Goal: Task Accomplishment & Management: Use online tool/utility

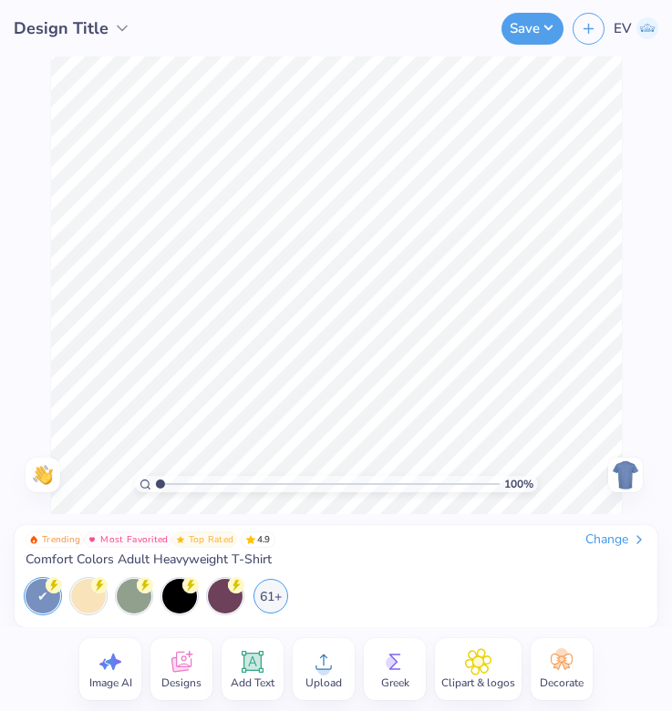
click at [608, 536] on div "Change" at bounding box center [615, 540] width 61 height 16
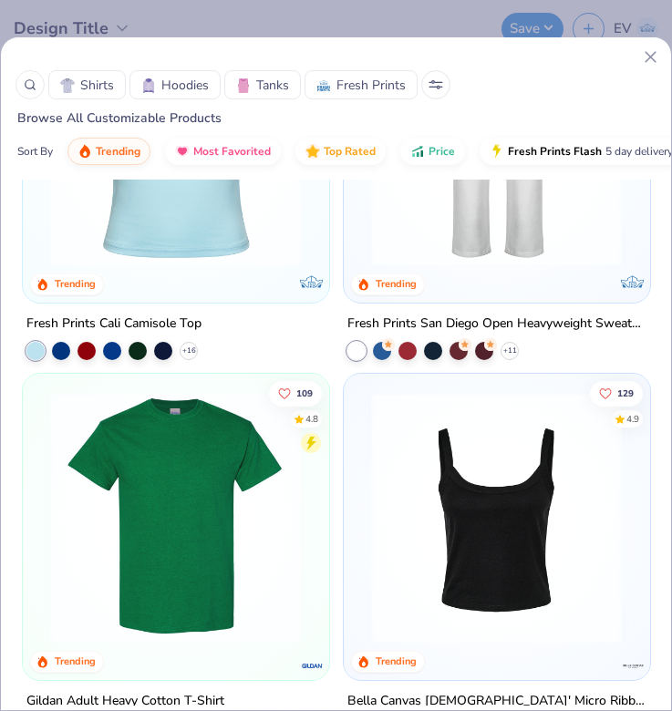
scroll to position [1453, 0]
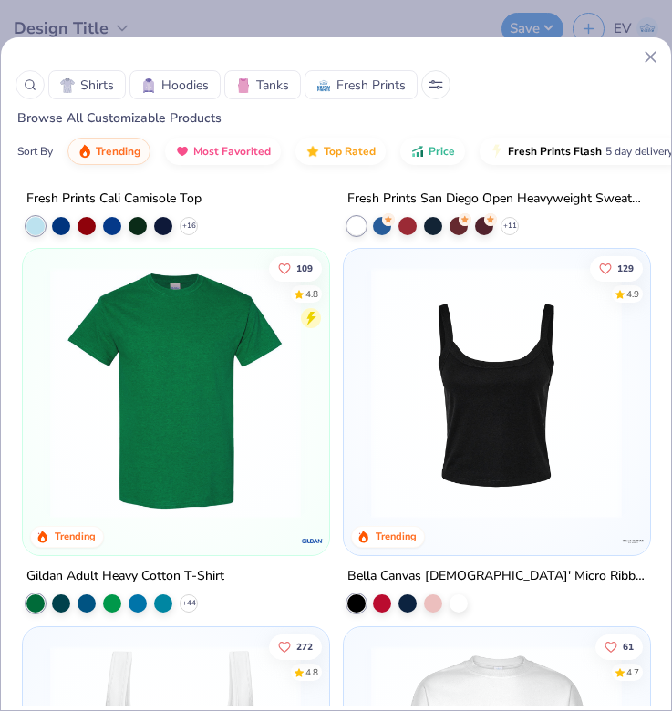
click at [178, 356] on img at bounding box center [175, 393] width 269 height 252
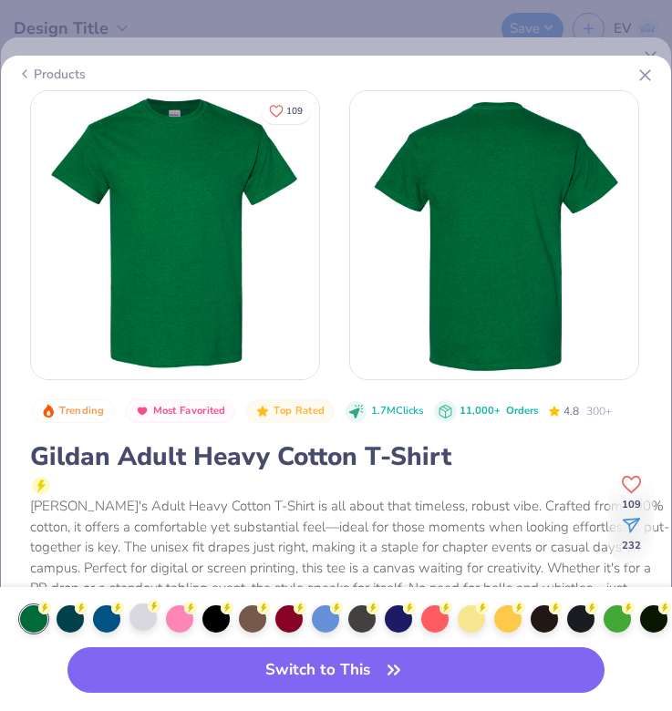
click at [138, 616] on div at bounding box center [142, 617] width 27 height 27
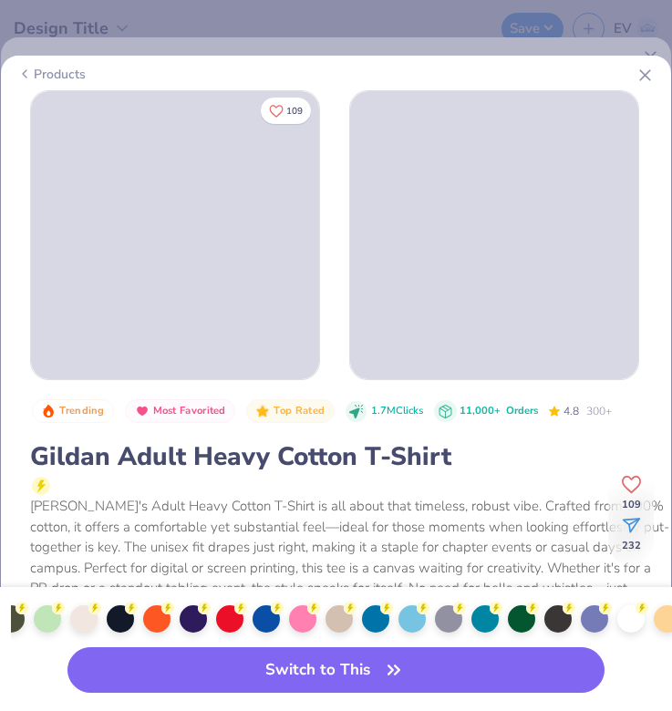
scroll to position [0, 1180]
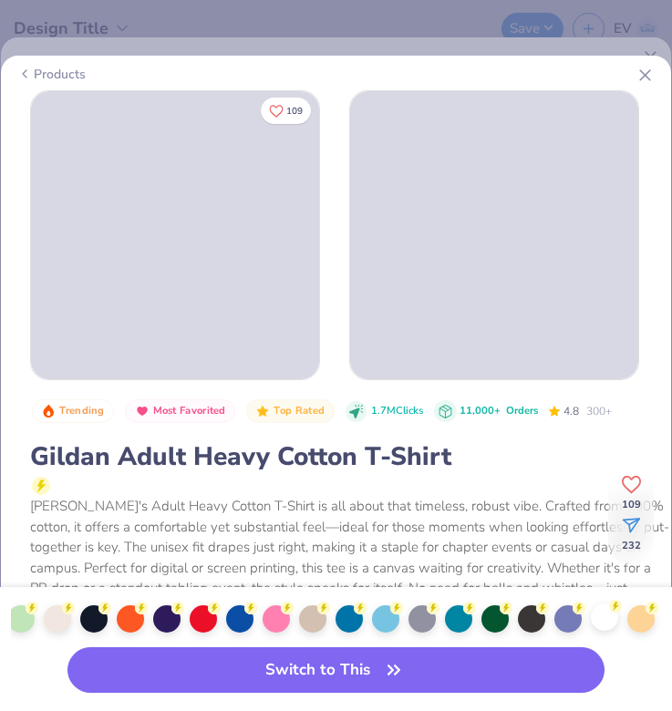
click at [614, 618] on div at bounding box center [604, 617] width 27 height 27
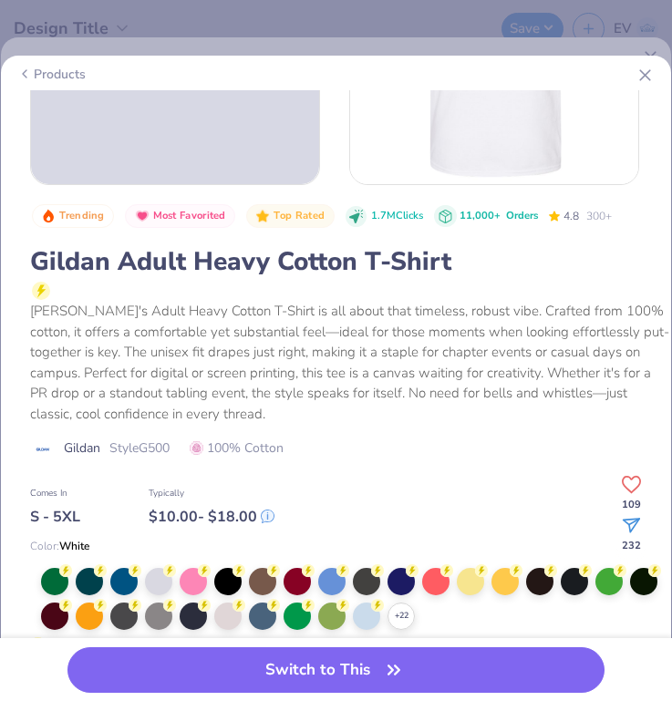
scroll to position [195, 0]
click at [649, 76] on icon at bounding box center [645, 75] width 19 height 19
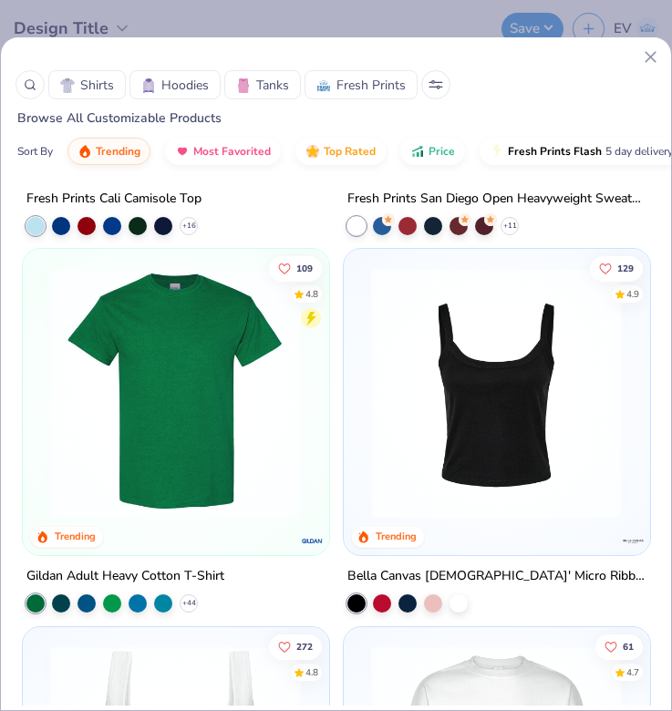
click at [102, 89] on span "Shirts" at bounding box center [97, 85] width 34 height 19
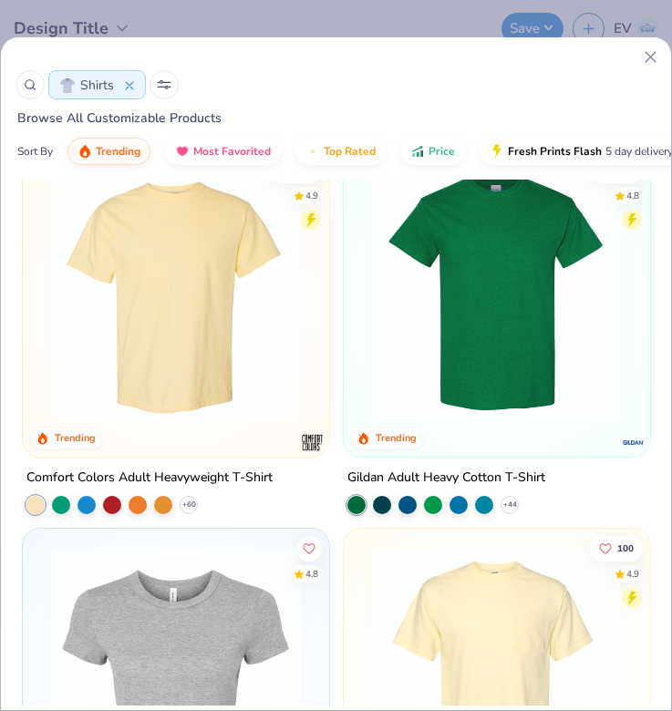
scroll to position [6, 0]
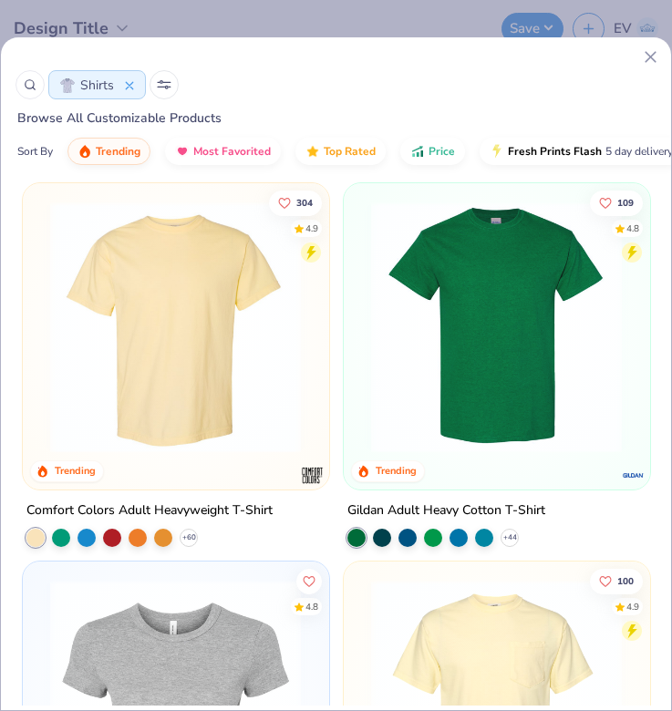
click at [465, 305] on img at bounding box center [496, 328] width 269 height 252
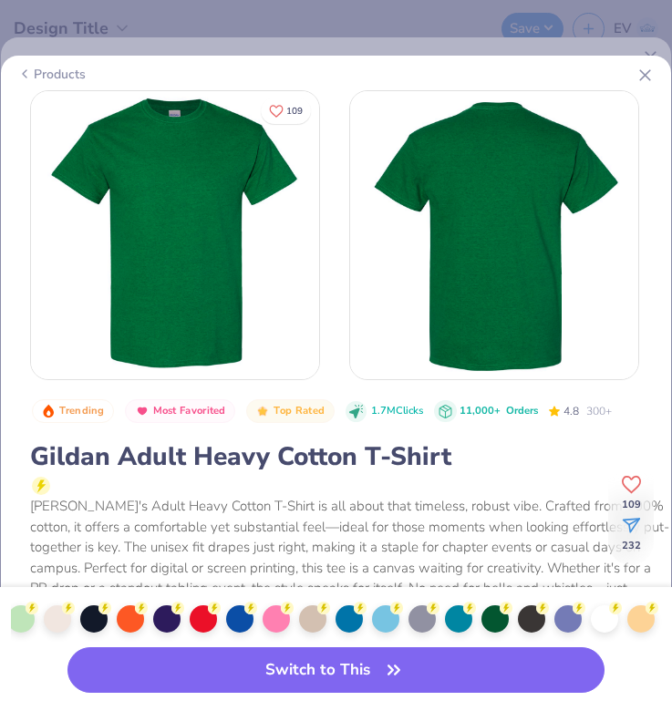
scroll to position [0, 1175]
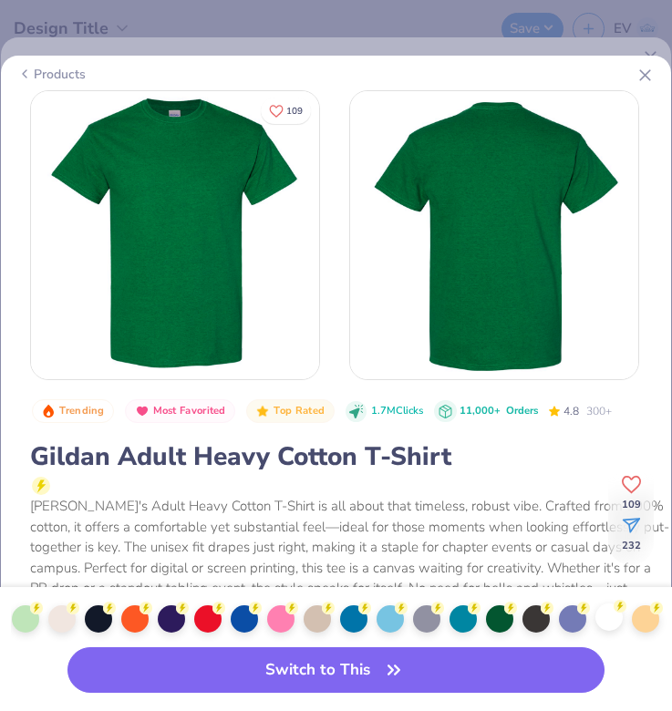
click at [615, 617] on div at bounding box center [608, 617] width 27 height 27
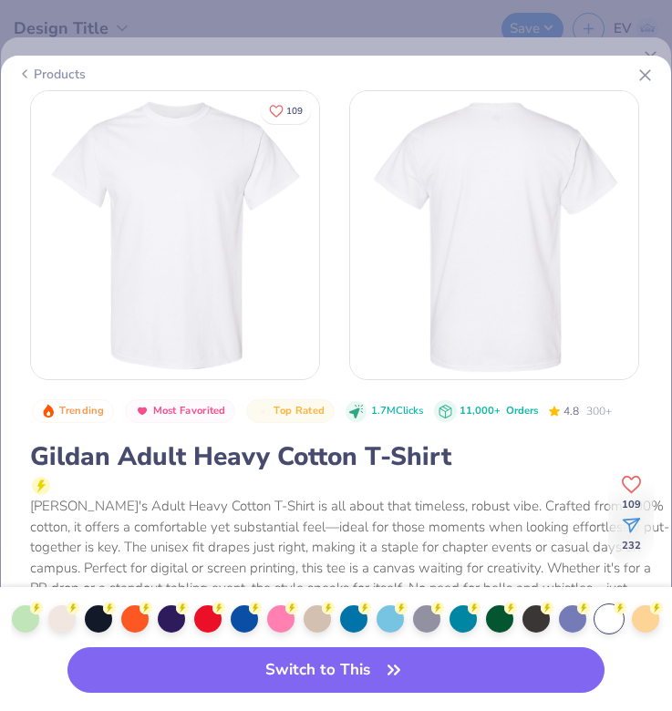
click at [647, 68] on icon at bounding box center [645, 75] width 19 height 19
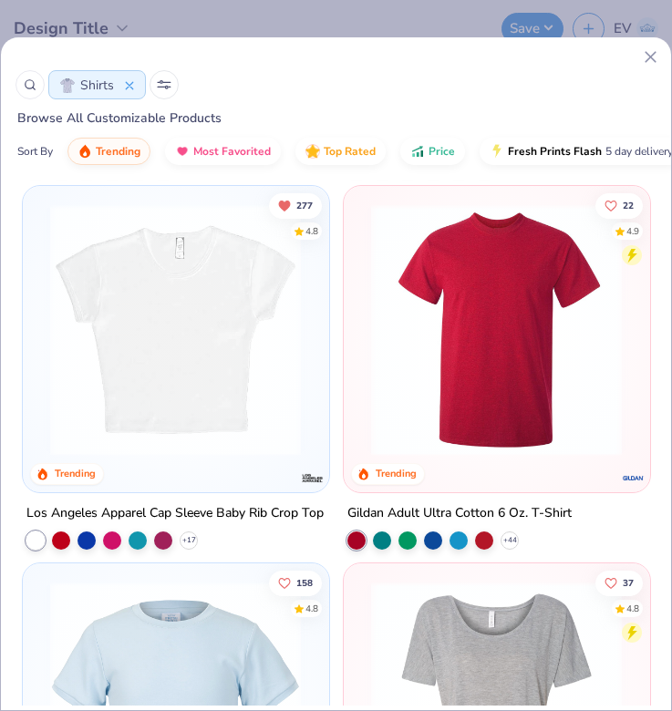
scroll to position [1153, 0]
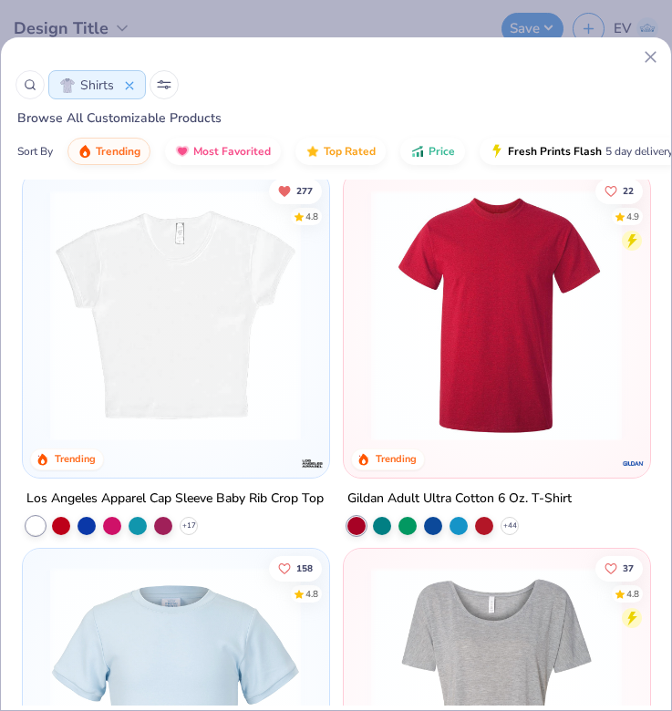
click at [466, 374] on img at bounding box center [496, 316] width 269 height 252
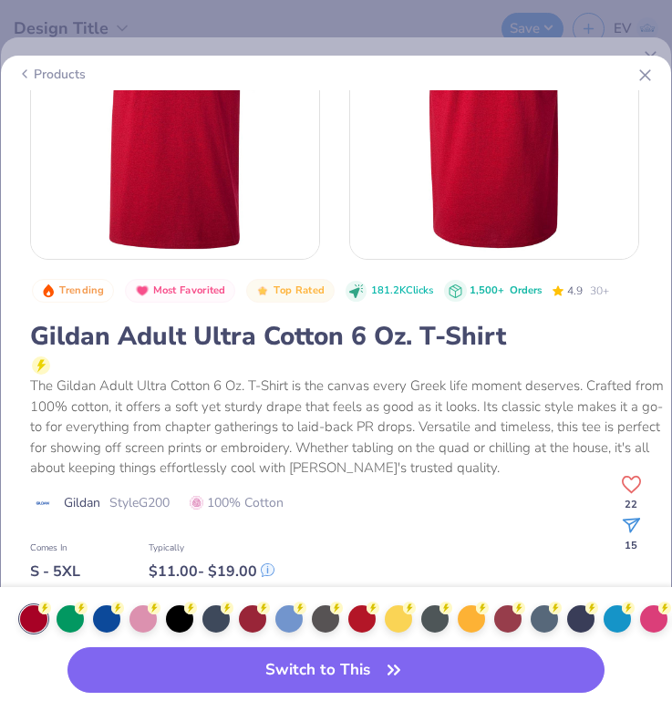
scroll to position [125, 0]
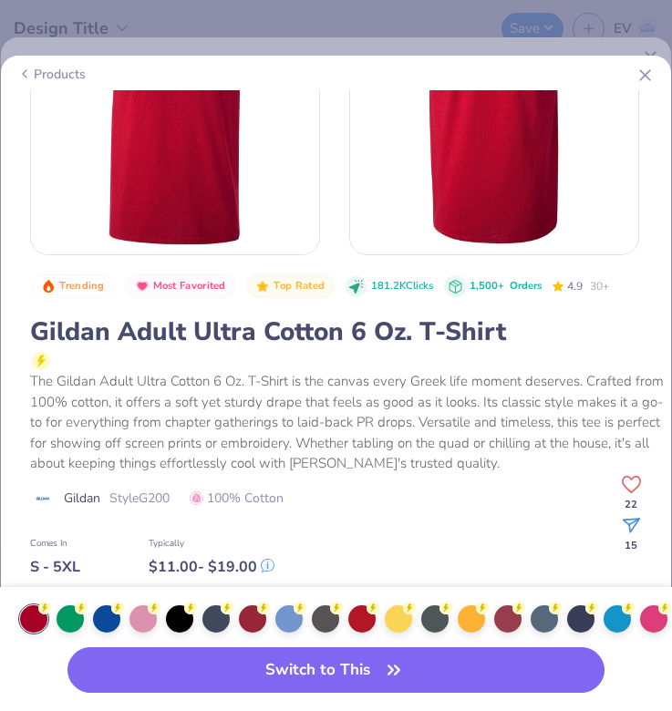
click at [648, 81] on icon at bounding box center [645, 75] width 19 height 19
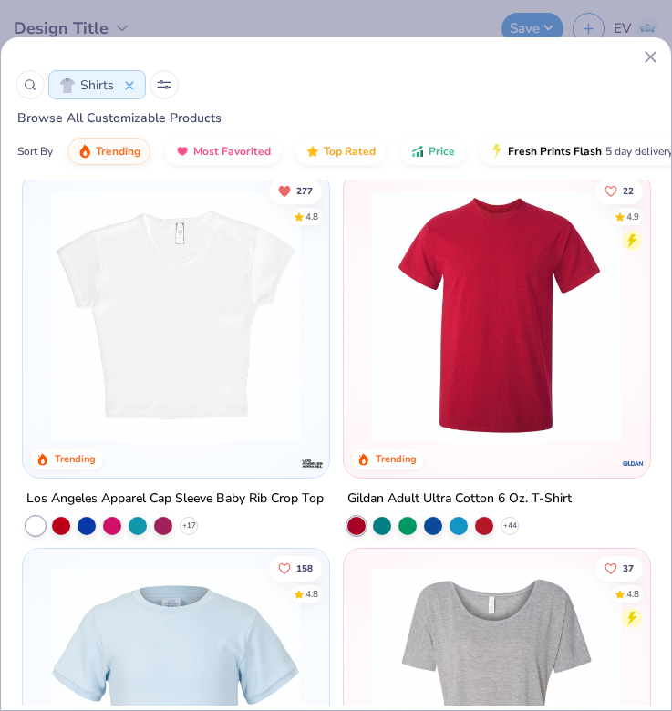
click at [31, 78] on div at bounding box center [30, 84] width 29 height 29
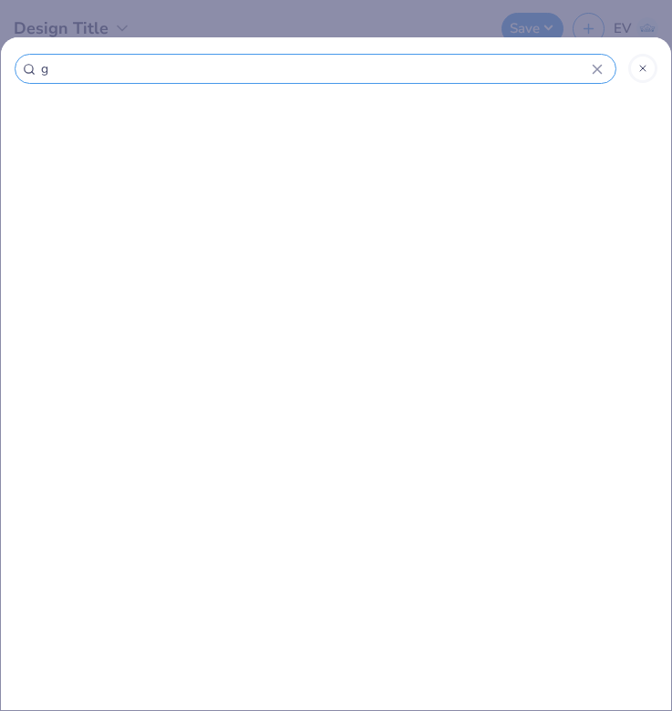
type input "g3"
type input "g30"
type input "g300"
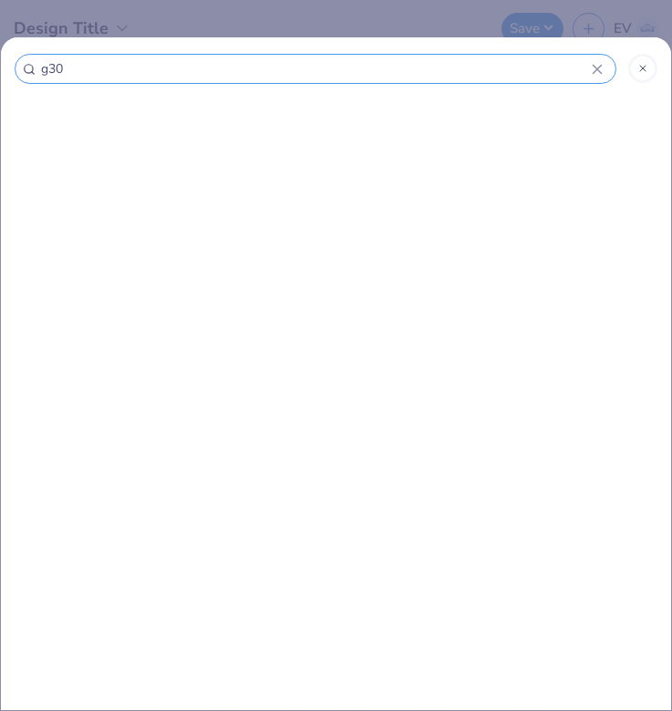
type input "g300"
type input "g3000"
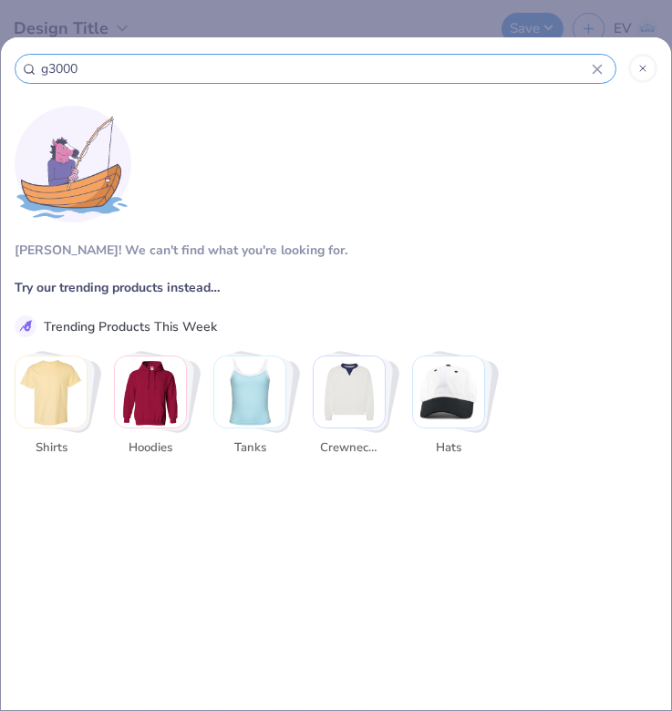
type input "g3000"
click at [54, 367] on img "Stack Card Button Shirts" at bounding box center [51, 392] width 71 height 71
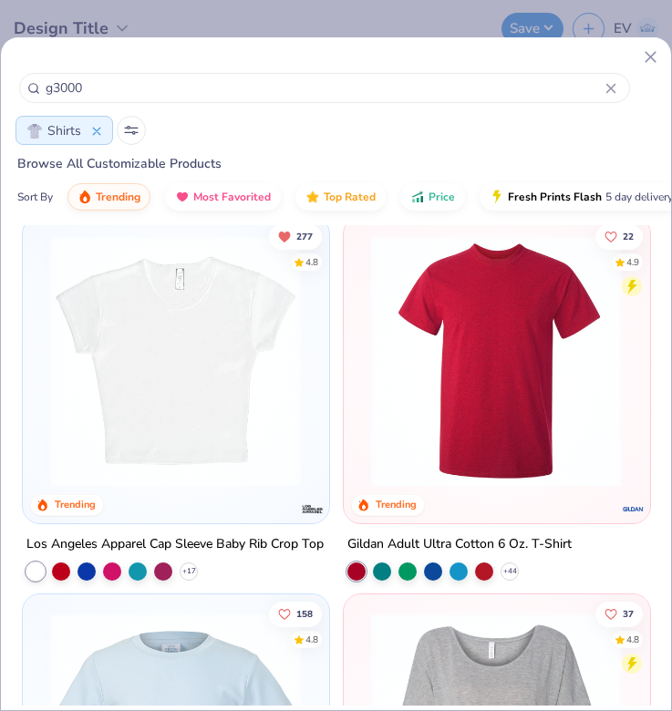
click at [463, 361] on img at bounding box center [496, 361] width 269 height 252
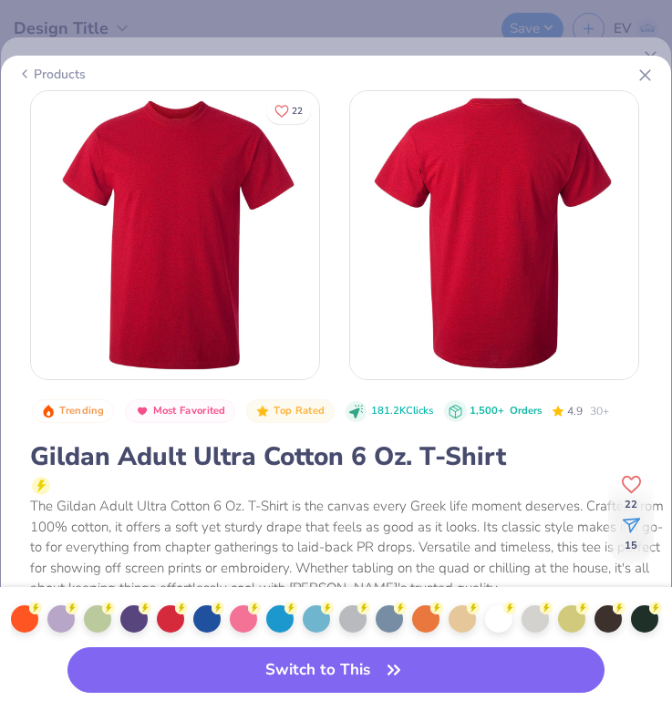
scroll to position [0, 1175]
click at [503, 614] on div at bounding box center [499, 617] width 27 height 27
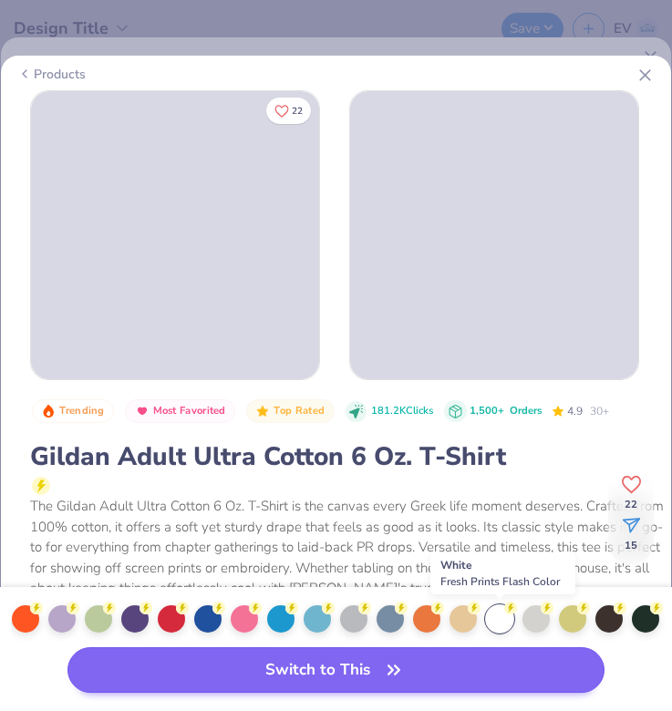
click at [465, 663] on button "Switch to This" at bounding box center [336, 670] width 538 height 46
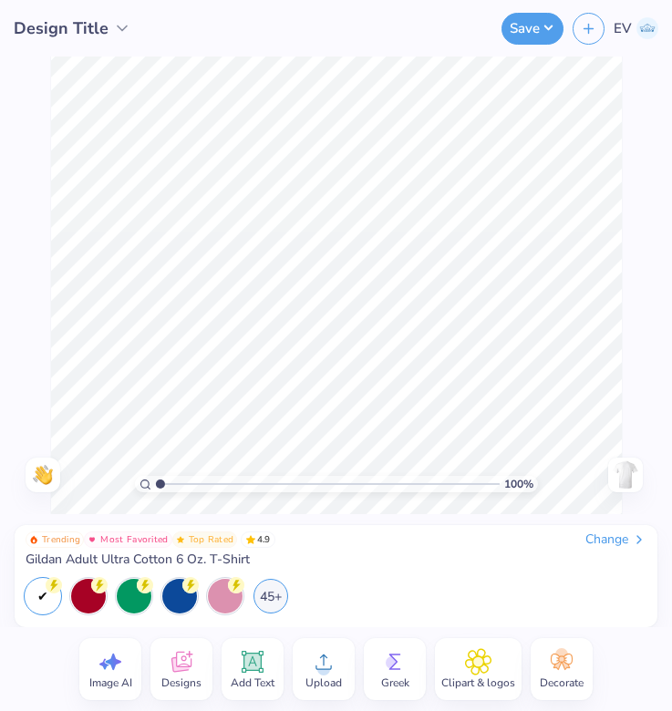
click at [312, 662] on icon at bounding box center [323, 661] width 27 height 27
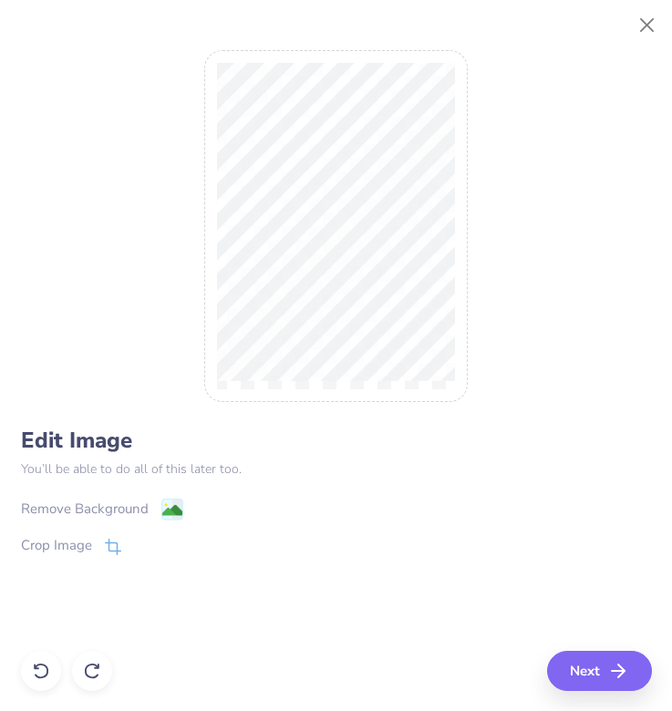
click at [161, 508] on icon at bounding box center [172, 510] width 22 height 22
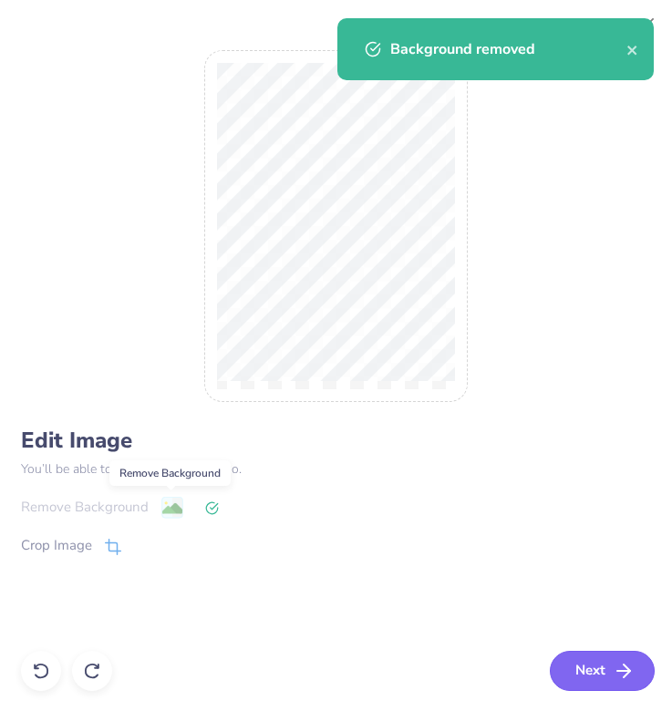
click at [571, 670] on button "Next" at bounding box center [602, 671] width 105 height 40
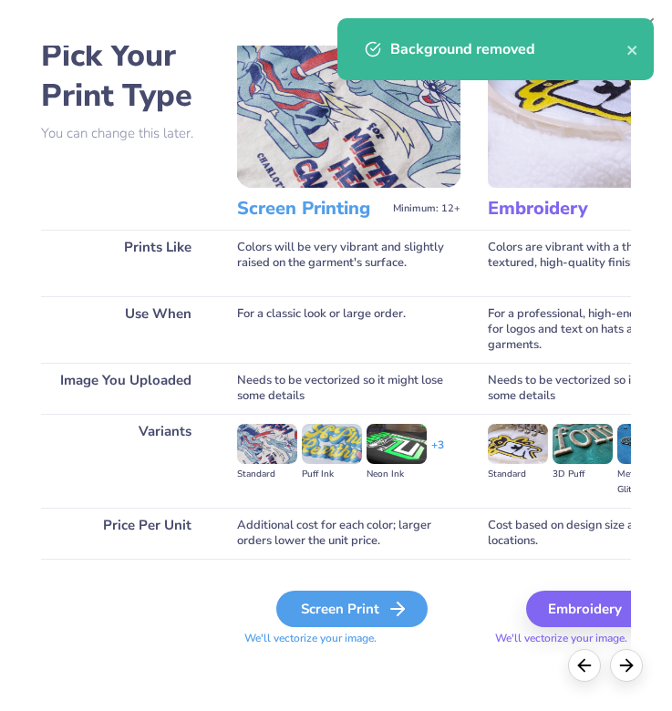
scroll to position [57, 0]
click at [363, 602] on div "Screen Print" at bounding box center [351, 609] width 151 height 36
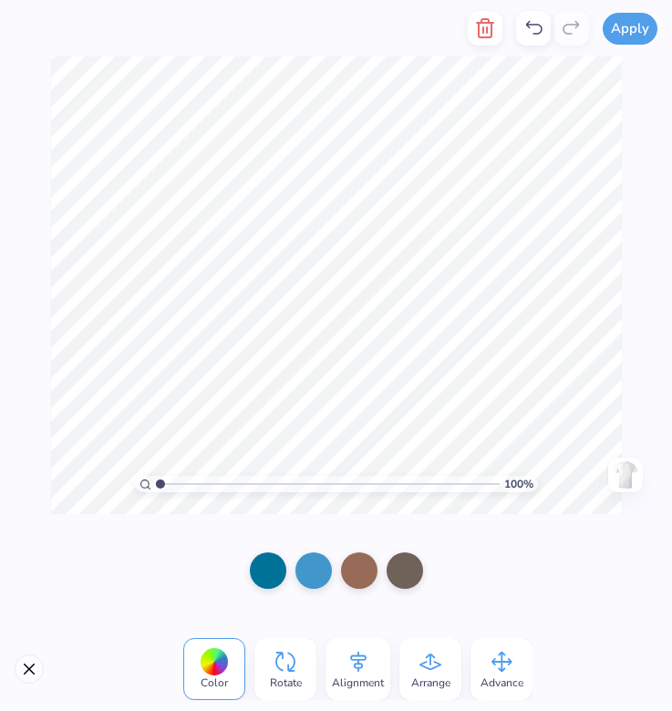
click at [636, 130] on div "100 % Need help? Chat with us. Back" at bounding box center [336, 286] width 672 height 458
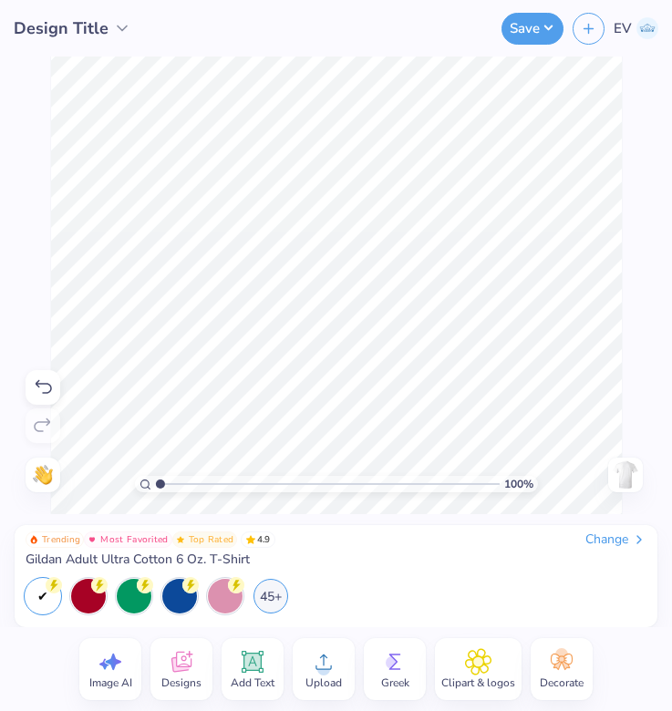
click at [621, 480] on img at bounding box center [625, 474] width 29 height 29
click at [307, 671] on div "Upload" at bounding box center [324, 669] width 62 height 62
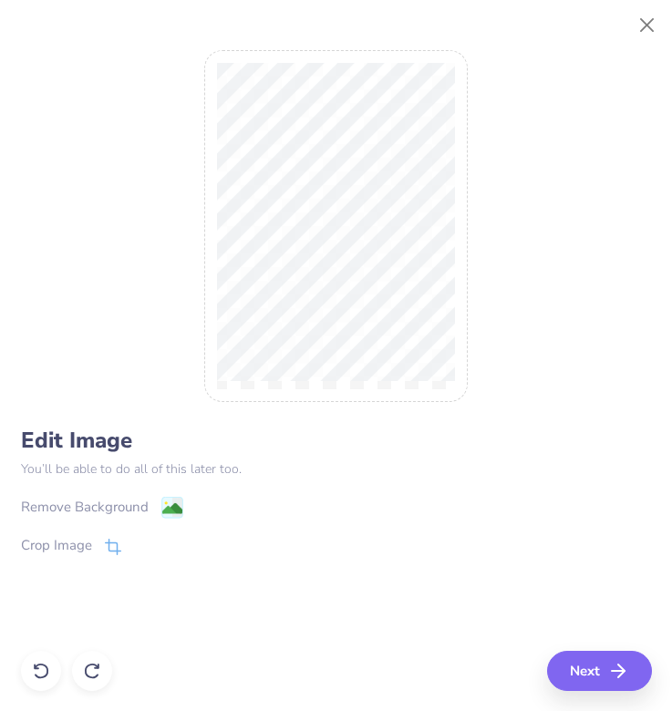
click at [170, 506] on div at bounding box center [336, 355] width 672 height 711
click at [137, 505] on div "Remove Background" at bounding box center [85, 509] width 128 height 21
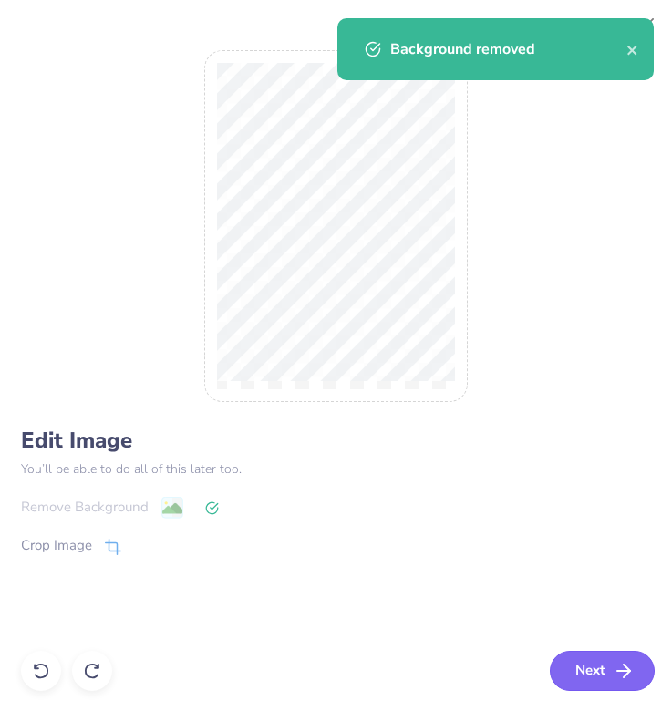
click at [599, 667] on button "Next" at bounding box center [602, 671] width 105 height 40
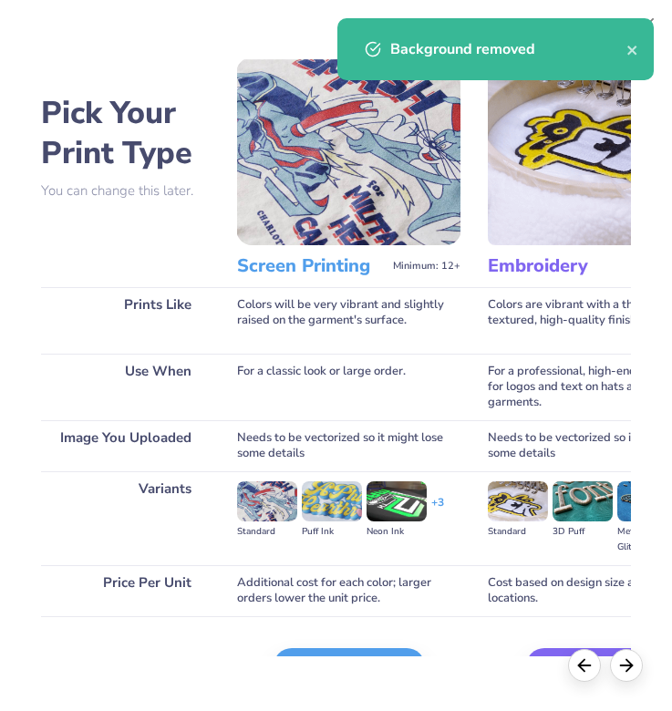
scroll to position [7, 0]
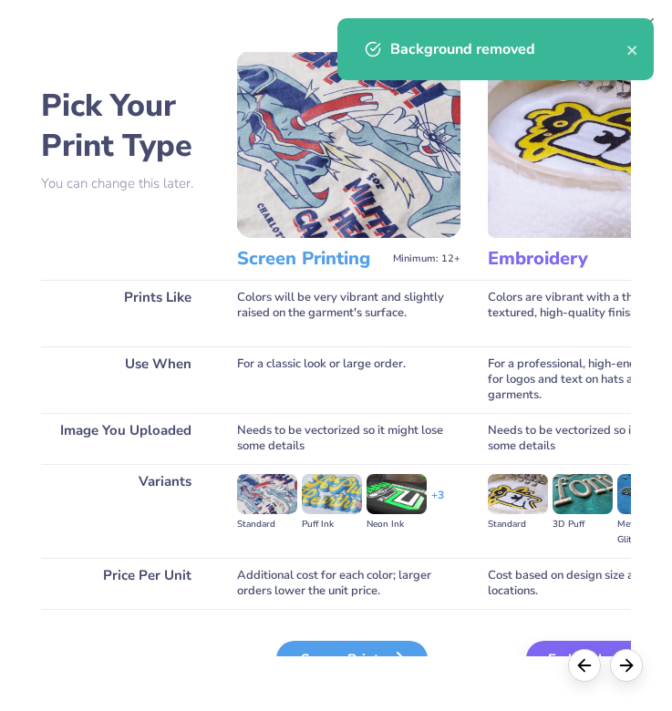
click at [332, 651] on div "Screen Print" at bounding box center [351, 659] width 151 height 36
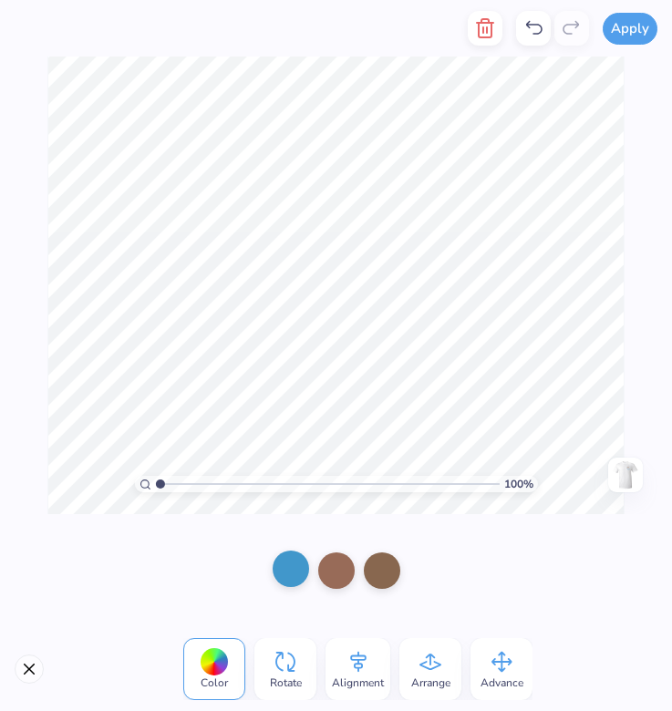
click at [295, 572] on div at bounding box center [291, 569] width 36 height 36
click at [328, 559] on div at bounding box center [336, 569] width 36 height 36
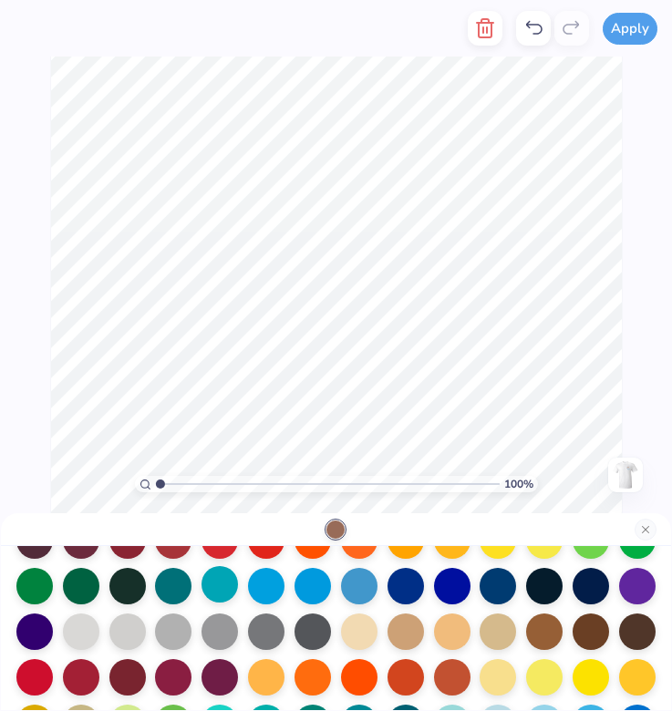
scroll to position [86, 0]
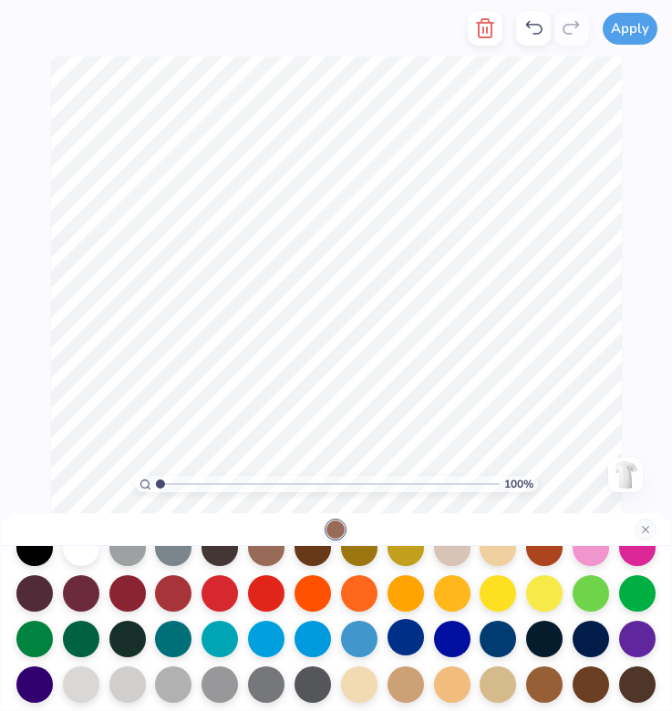
click at [417, 643] on div at bounding box center [406, 637] width 36 height 36
click at [311, 639] on div at bounding box center [313, 637] width 36 height 36
click at [409, 635] on div at bounding box center [406, 637] width 36 height 36
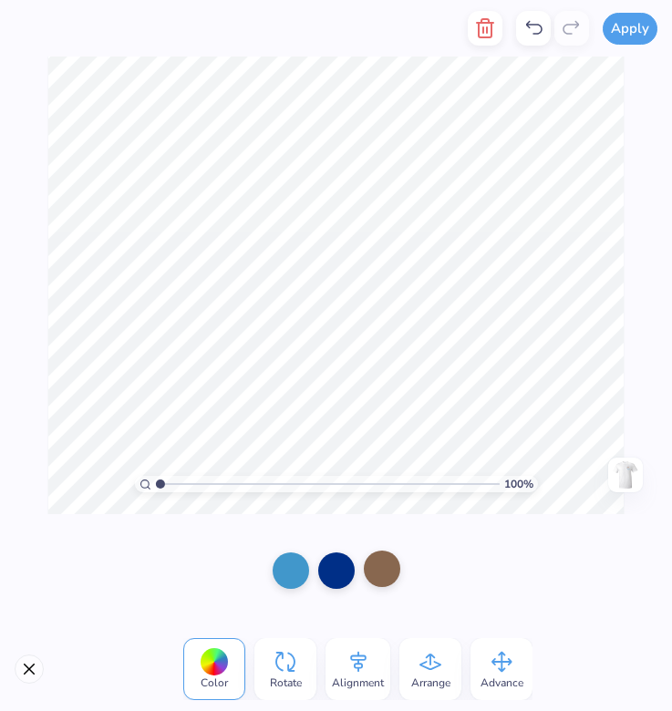
click at [387, 555] on div at bounding box center [382, 569] width 36 height 36
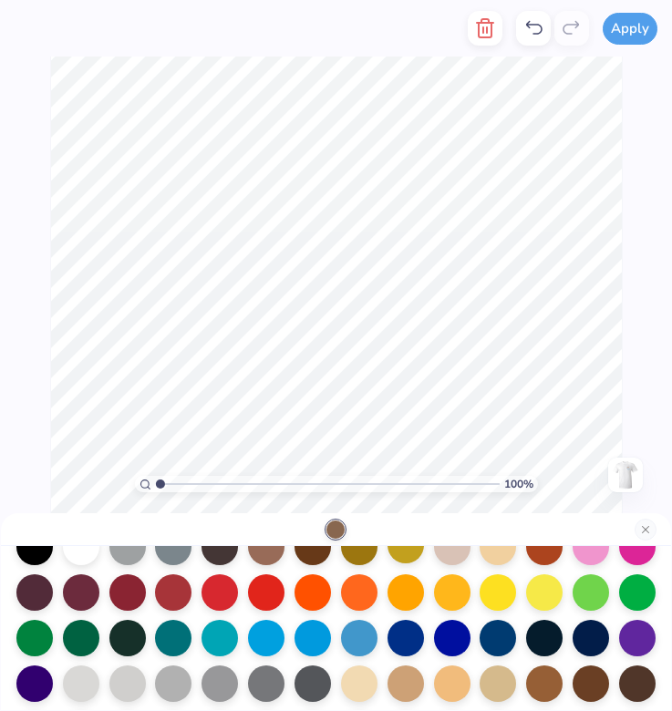
scroll to position [128, 0]
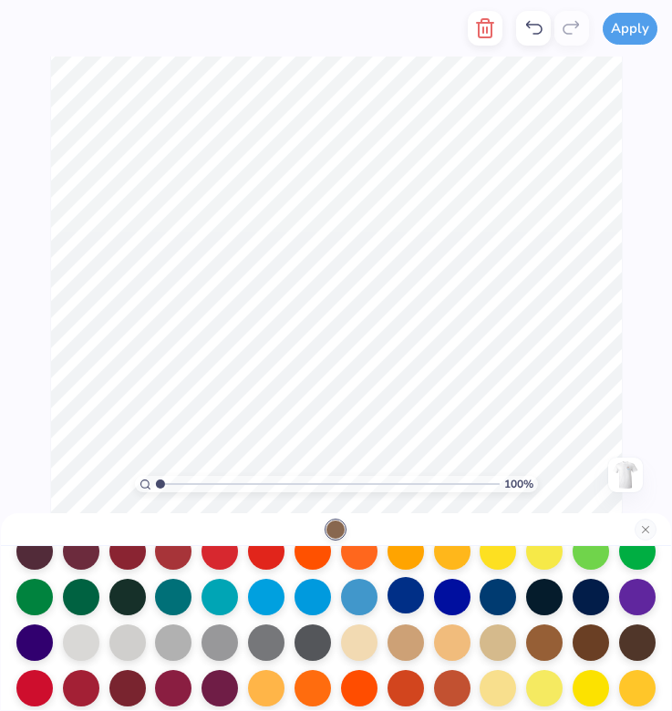
click at [409, 604] on div at bounding box center [406, 595] width 36 height 36
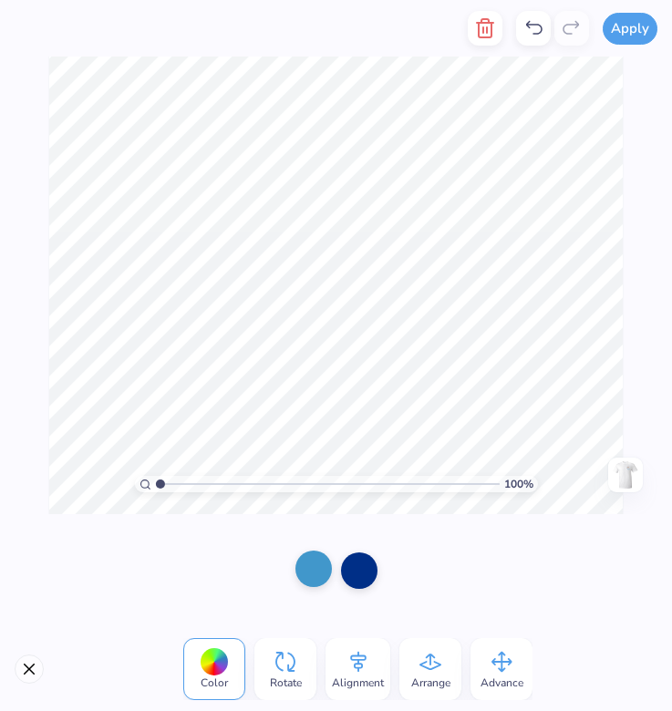
click at [320, 570] on div at bounding box center [313, 569] width 36 height 36
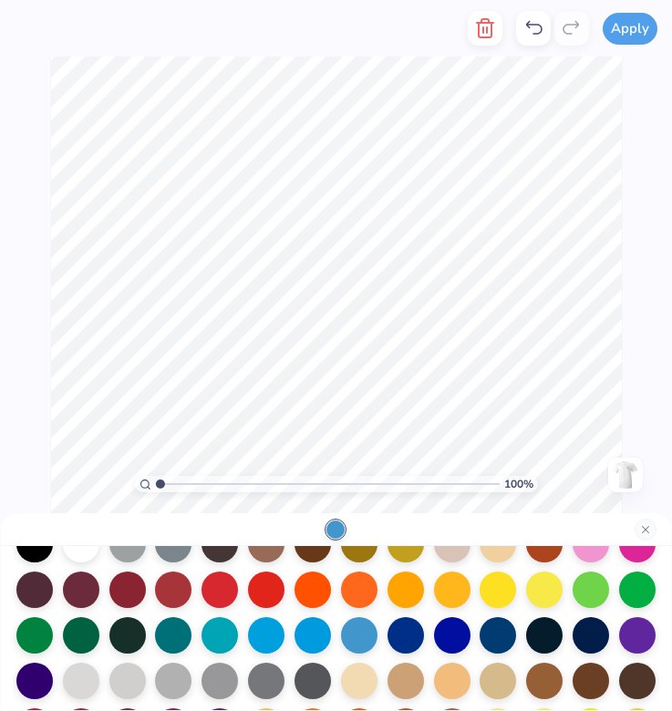
scroll to position [146, 0]
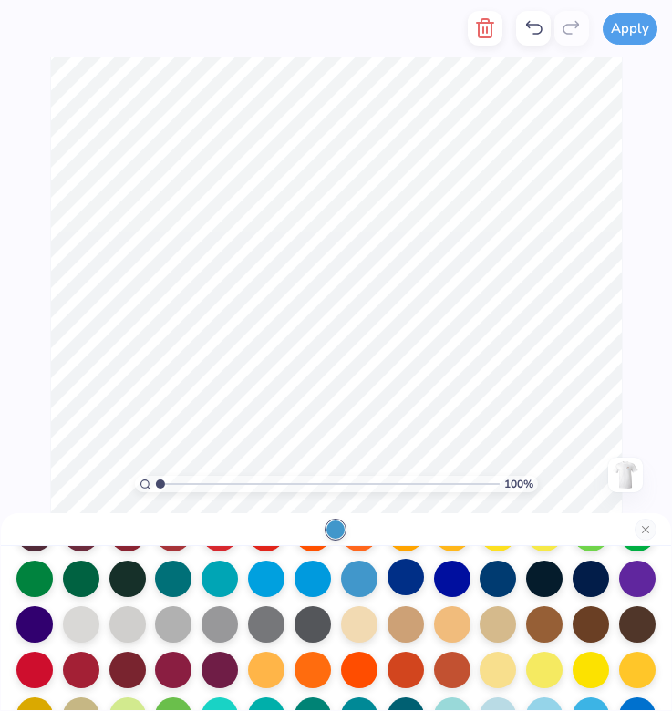
click at [403, 580] on div at bounding box center [406, 577] width 36 height 36
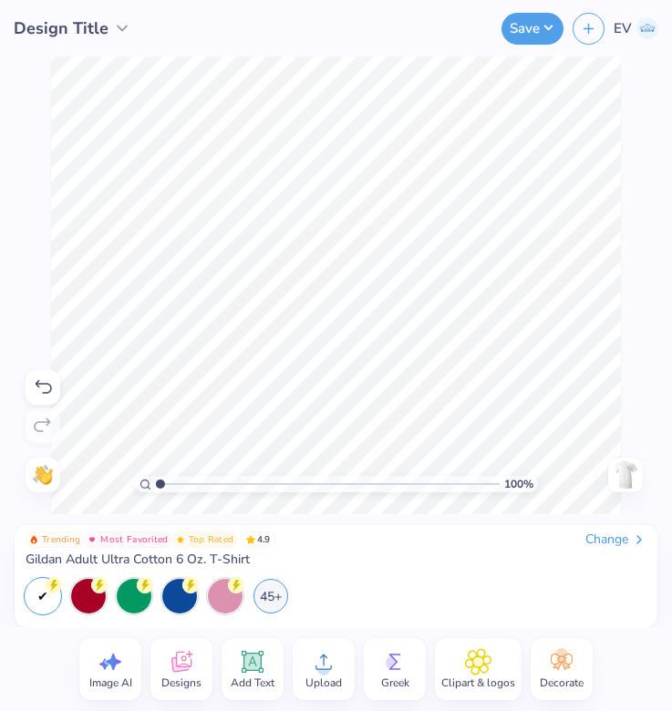
click at [631, 481] on img at bounding box center [625, 474] width 29 height 29
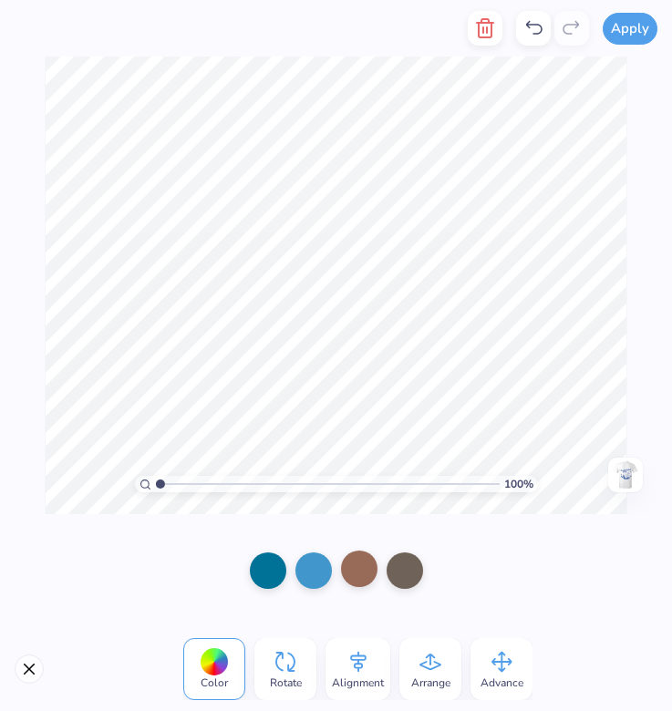
click at [355, 563] on div at bounding box center [359, 569] width 36 height 36
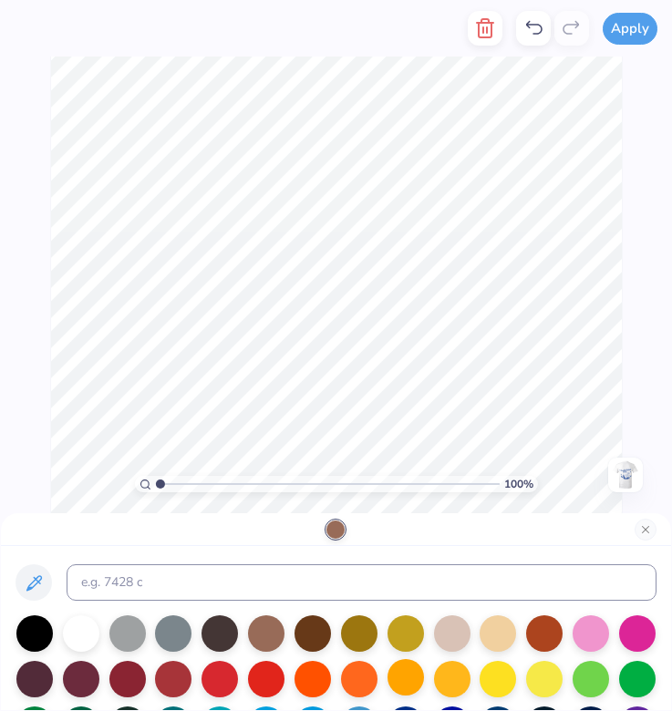
scroll to position [88, 0]
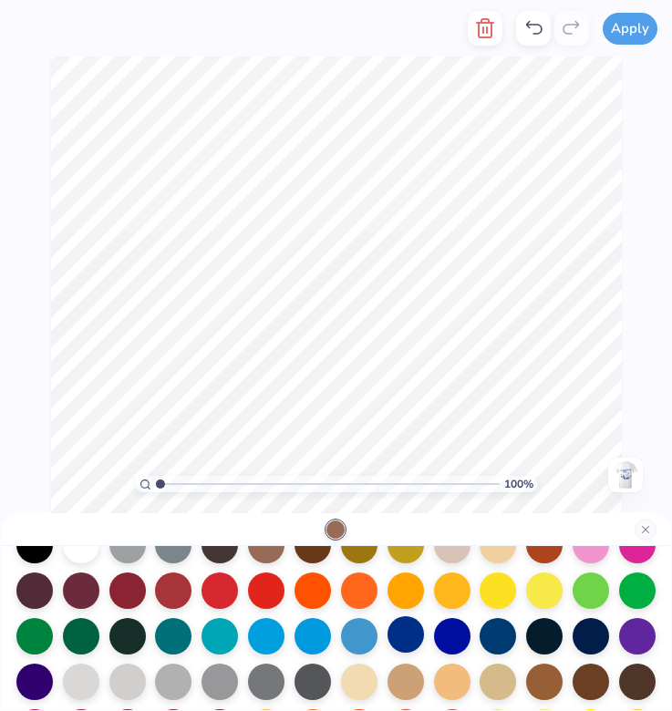
click at [407, 643] on div at bounding box center [406, 634] width 36 height 36
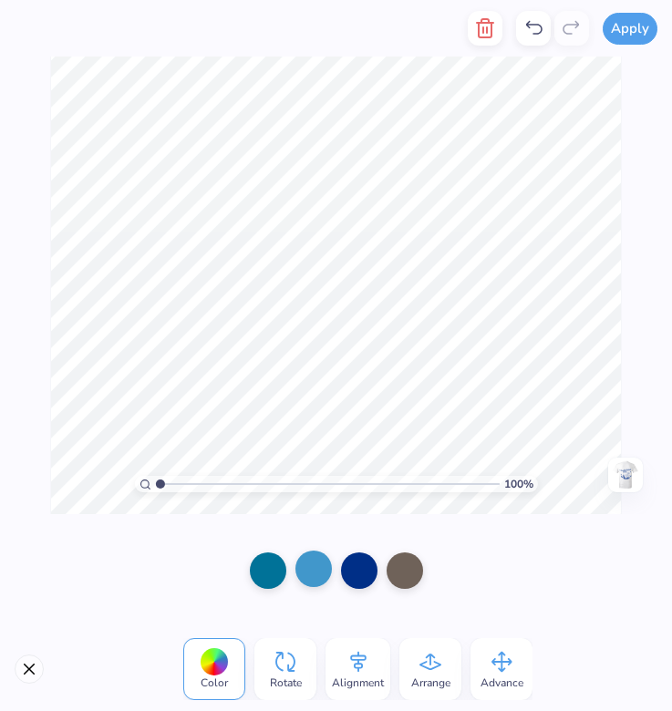
click at [312, 575] on div at bounding box center [313, 569] width 36 height 36
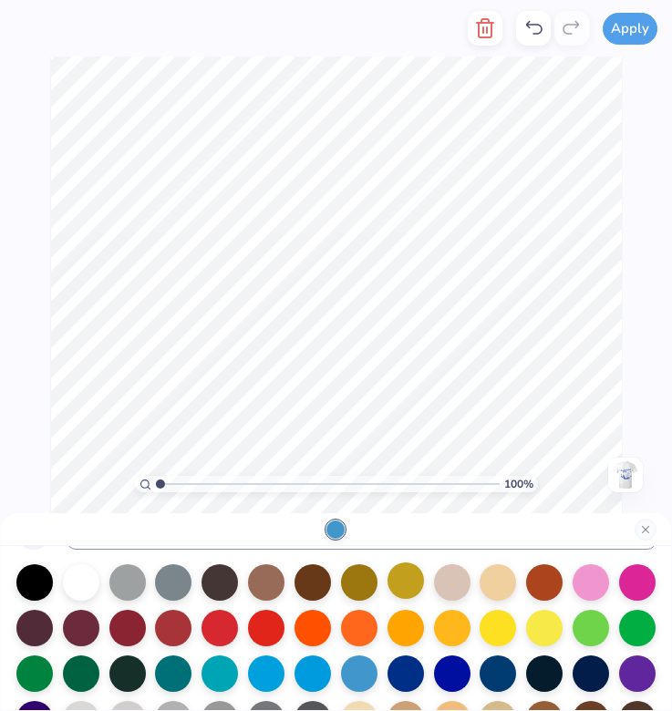
scroll to position [84, 0]
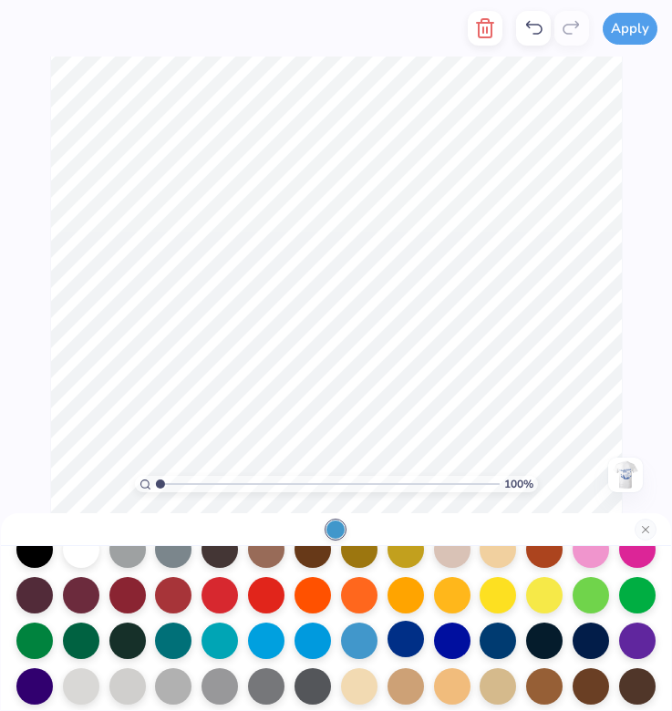
click at [408, 644] on div at bounding box center [406, 639] width 36 height 36
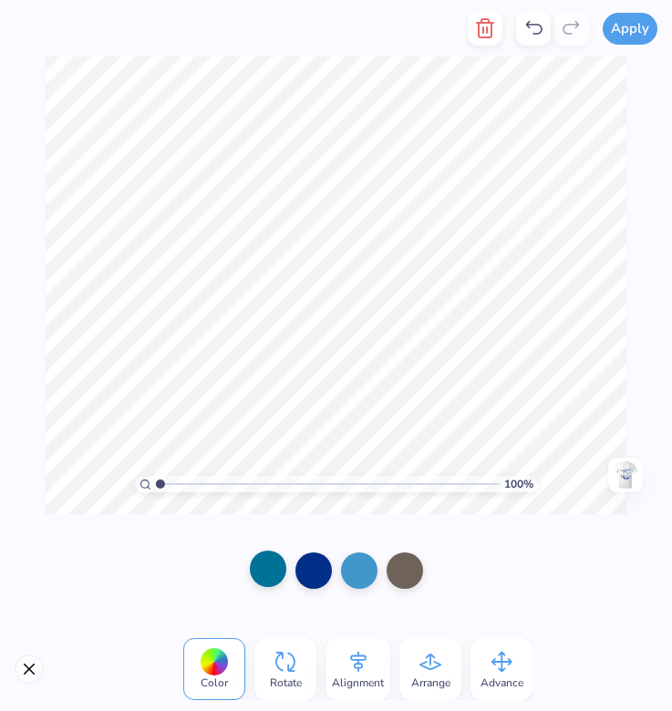
click at [280, 558] on div at bounding box center [268, 569] width 36 height 36
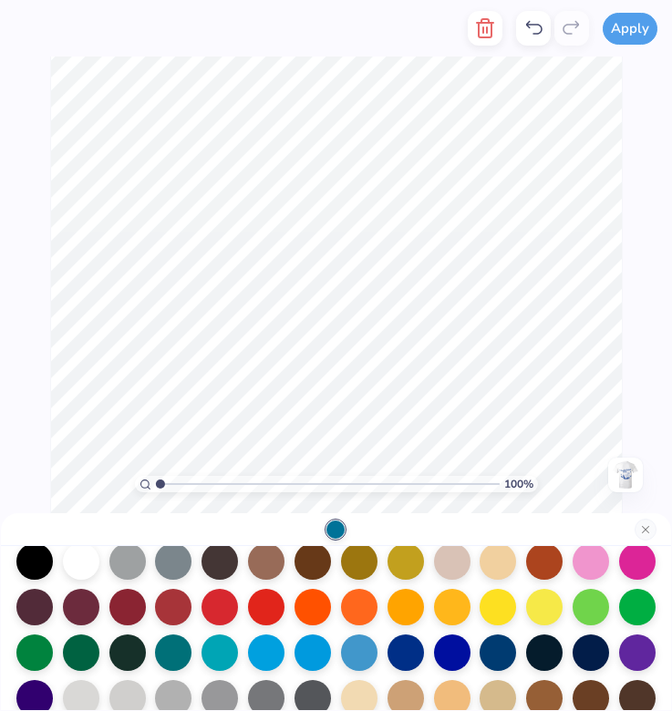
scroll to position [93, 0]
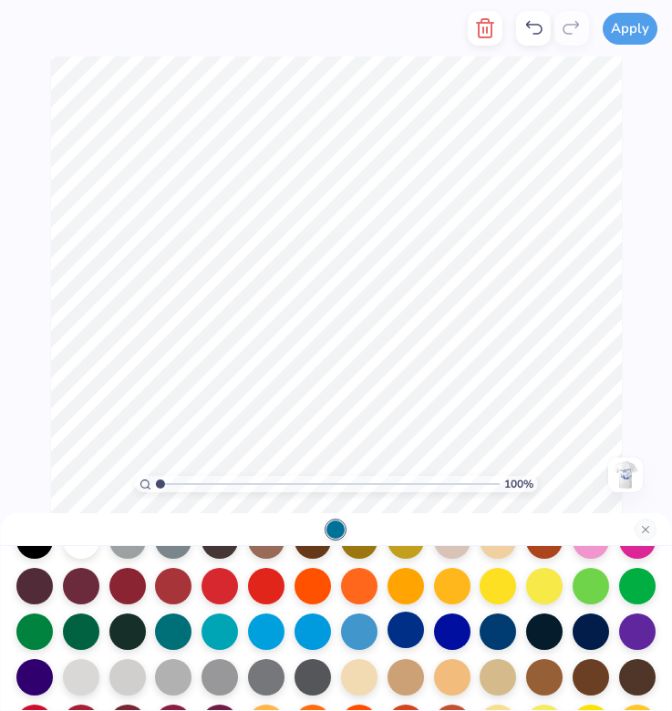
click at [398, 637] on div at bounding box center [406, 630] width 36 height 36
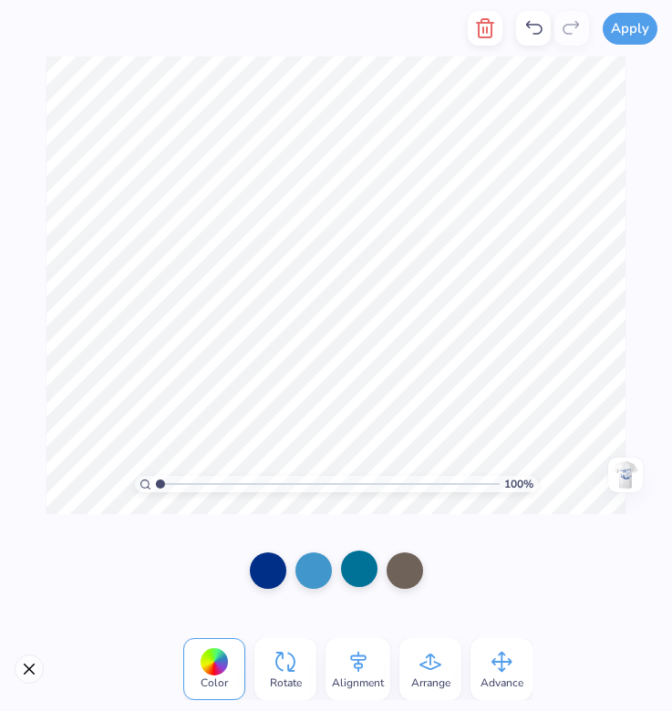
click at [363, 565] on div at bounding box center [359, 569] width 36 height 36
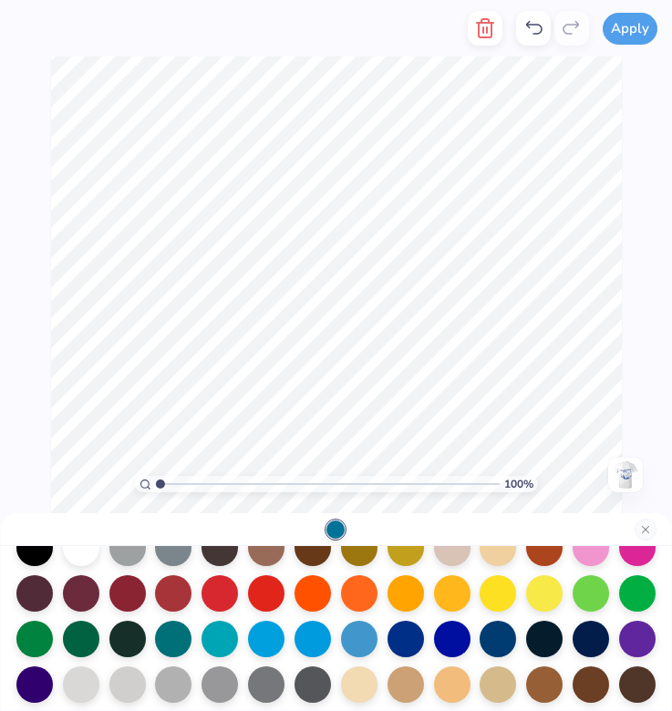
scroll to position [91, 0]
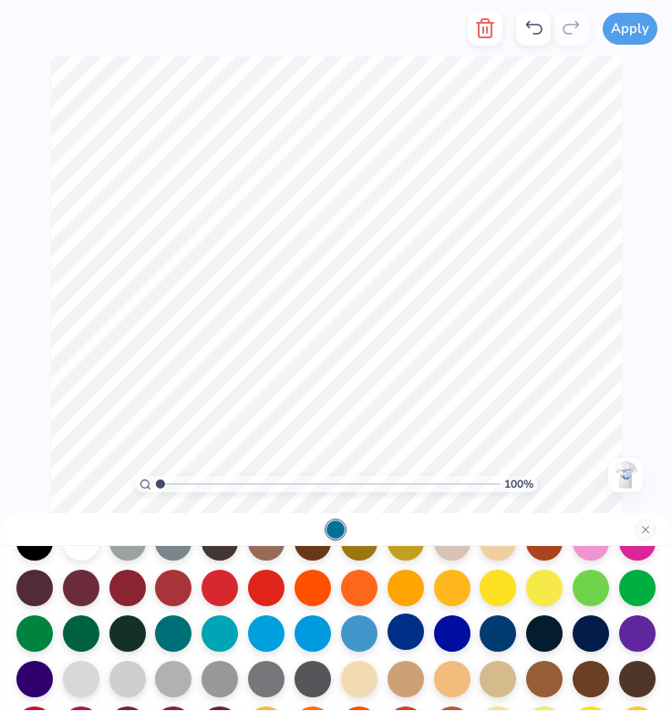
click at [411, 638] on div at bounding box center [406, 632] width 36 height 36
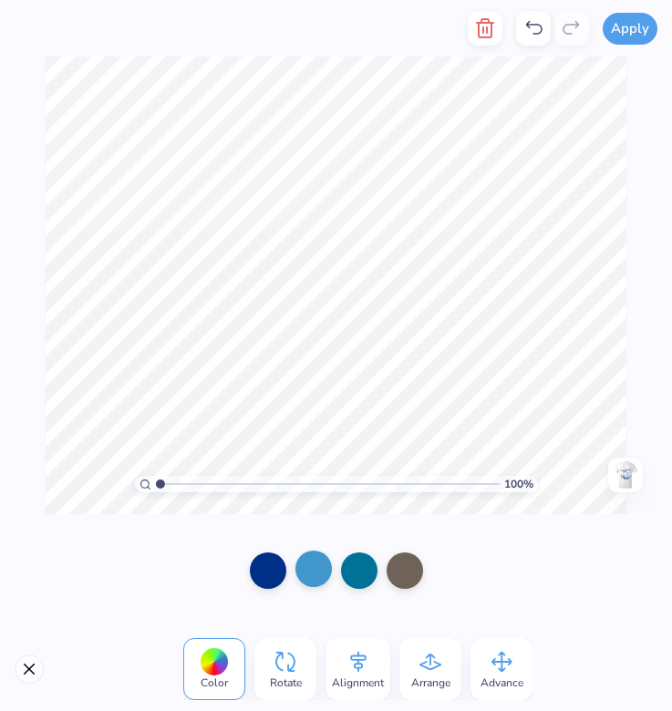
click at [317, 567] on div at bounding box center [313, 569] width 36 height 36
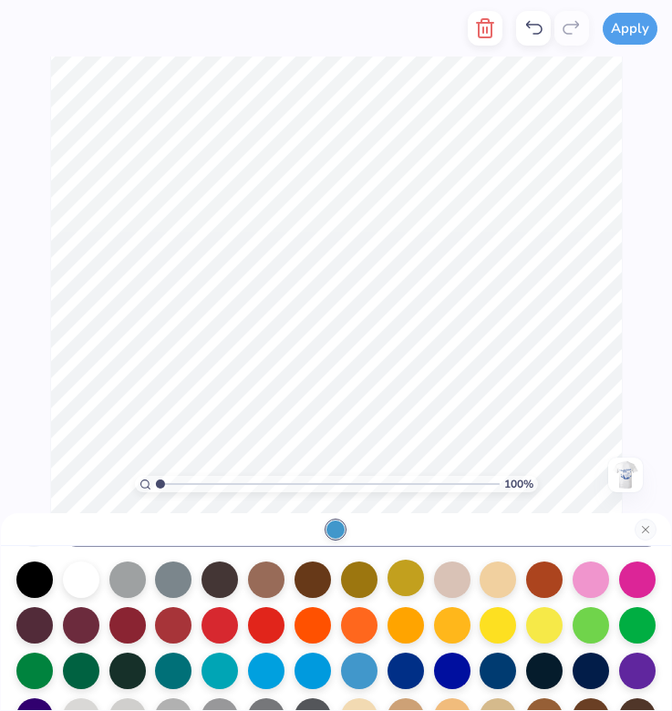
scroll to position [77, 0]
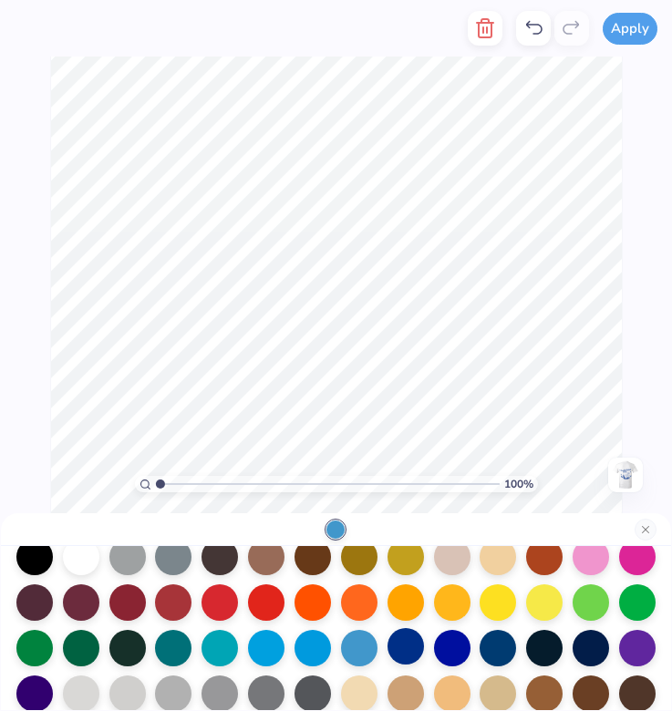
click at [397, 650] on div at bounding box center [406, 646] width 36 height 36
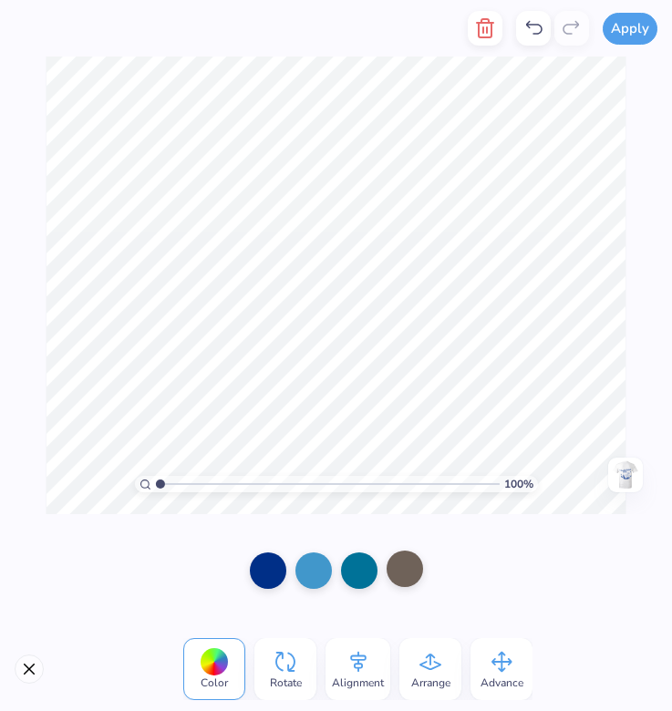
click at [404, 582] on div at bounding box center [405, 569] width 36 height 36
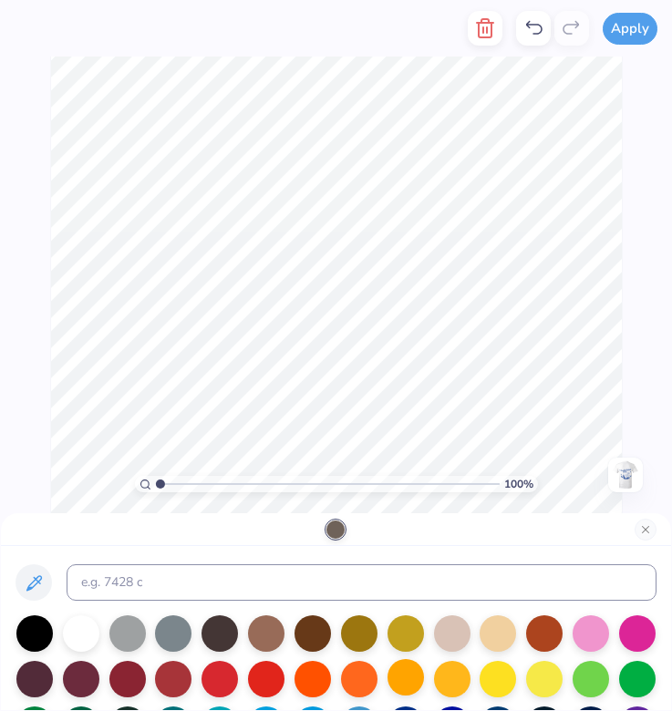
scroll to position [89, 0]
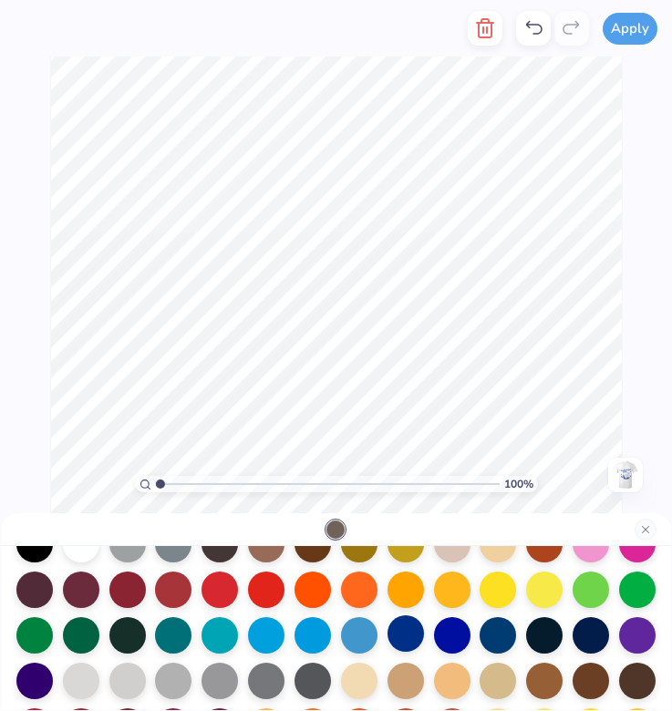
click at [407, 641] on div at bounding box center [406, 634] width 36 height 36
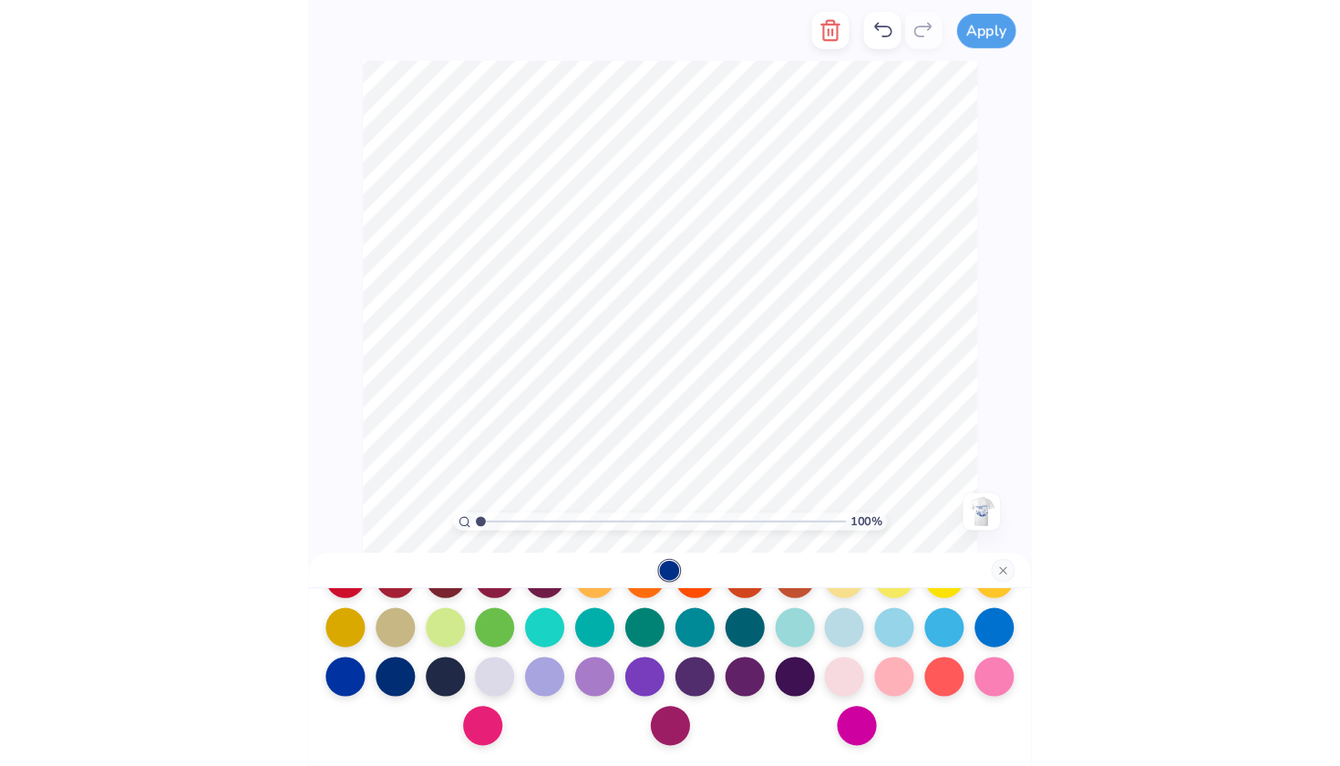
scroll to position [282, 0]
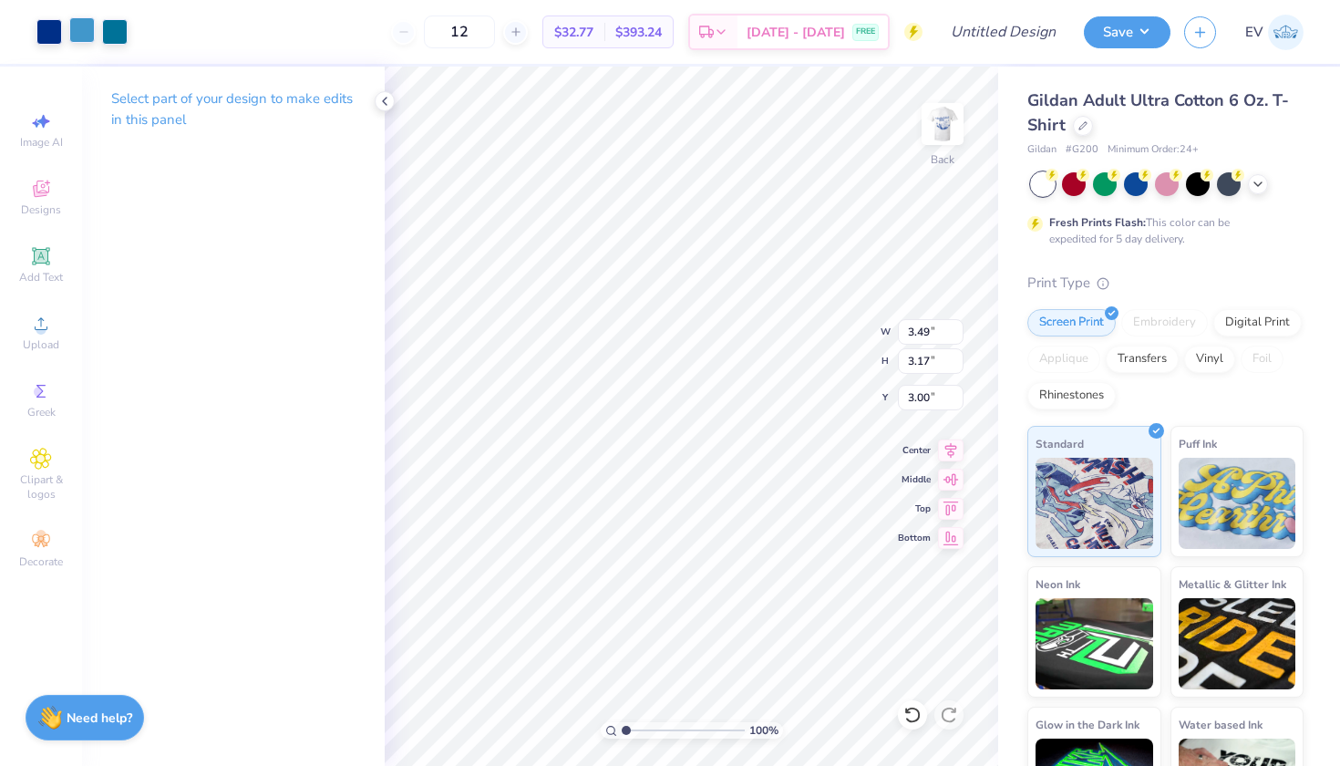
click at [79, 31] on div at bounding box center [82, 30] width 26 height 26
click at [84, 30] on div at bounding box center [82, 32] width 26 height 26
click at [382, 98] on icon at bounding box center [385, 101] width 15 height 15
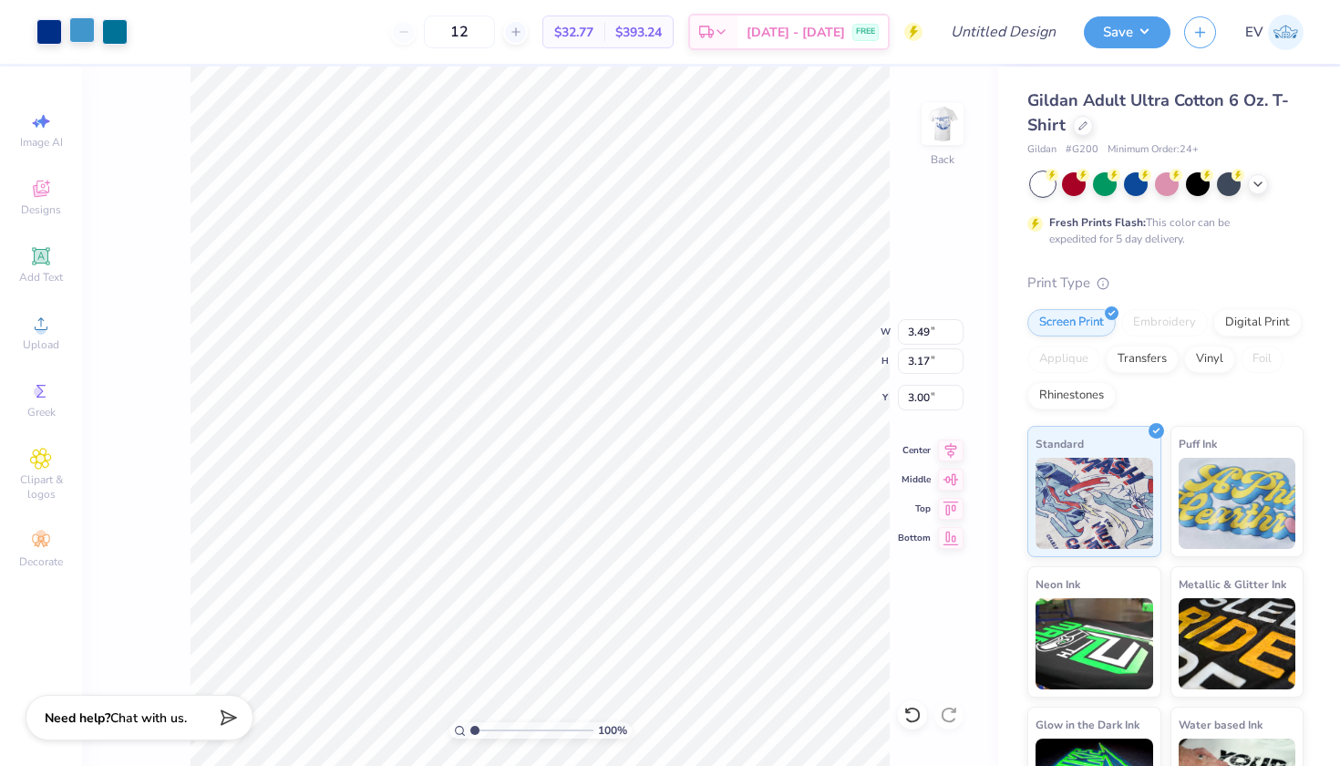
click at [90, 28] on div at bounding box center [82, 30] width 26 height 26
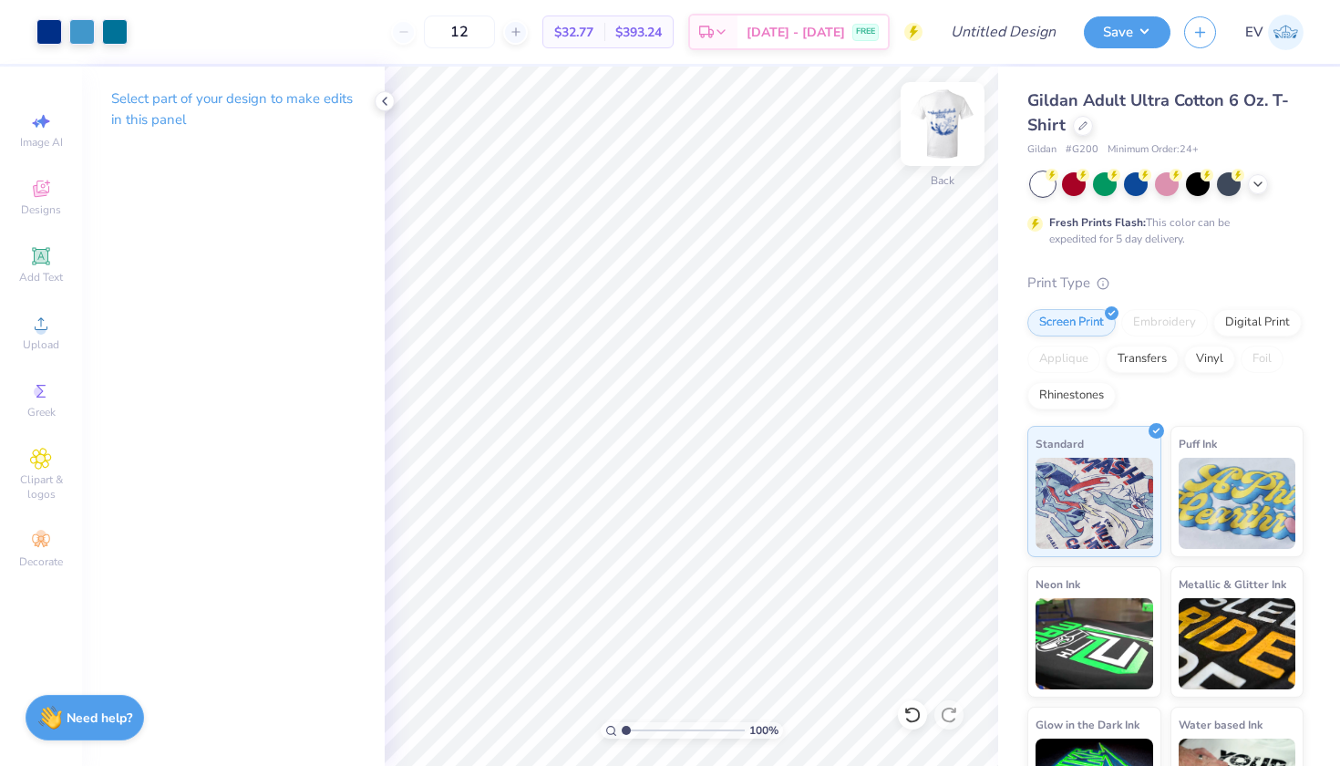
click at [671, 125] on img at bounding box center [942, 124] width 73 height 73
click at [671, 122] on img at bounding box center [942, 124] width 73 height 73
click at [78, 35] on div at bounding box center [82, 30] width 26 height 26
click at [111, 38] on div at bounding box center [115, 30] width 26 height 26
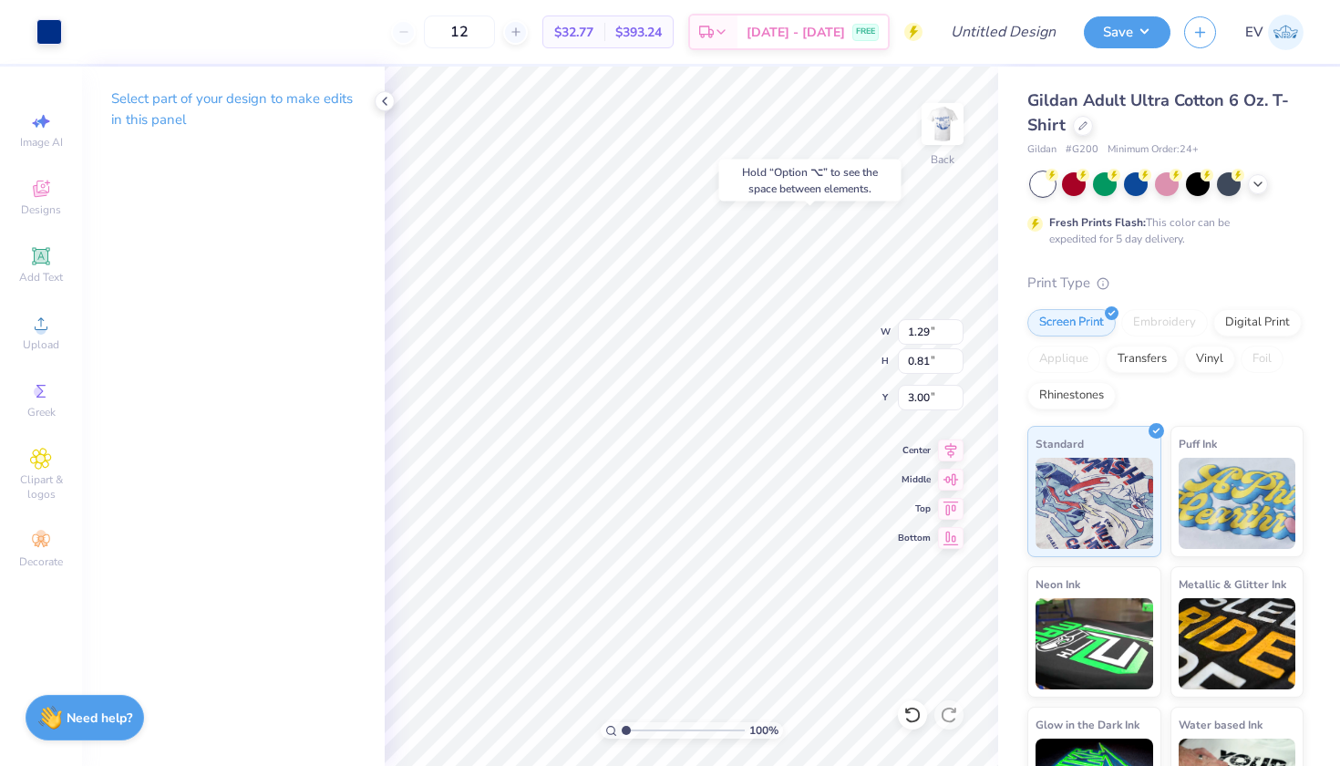
type input "0.19"
type input "0.31"
type input "3.43"
type input "0.61"
type input "0.87"
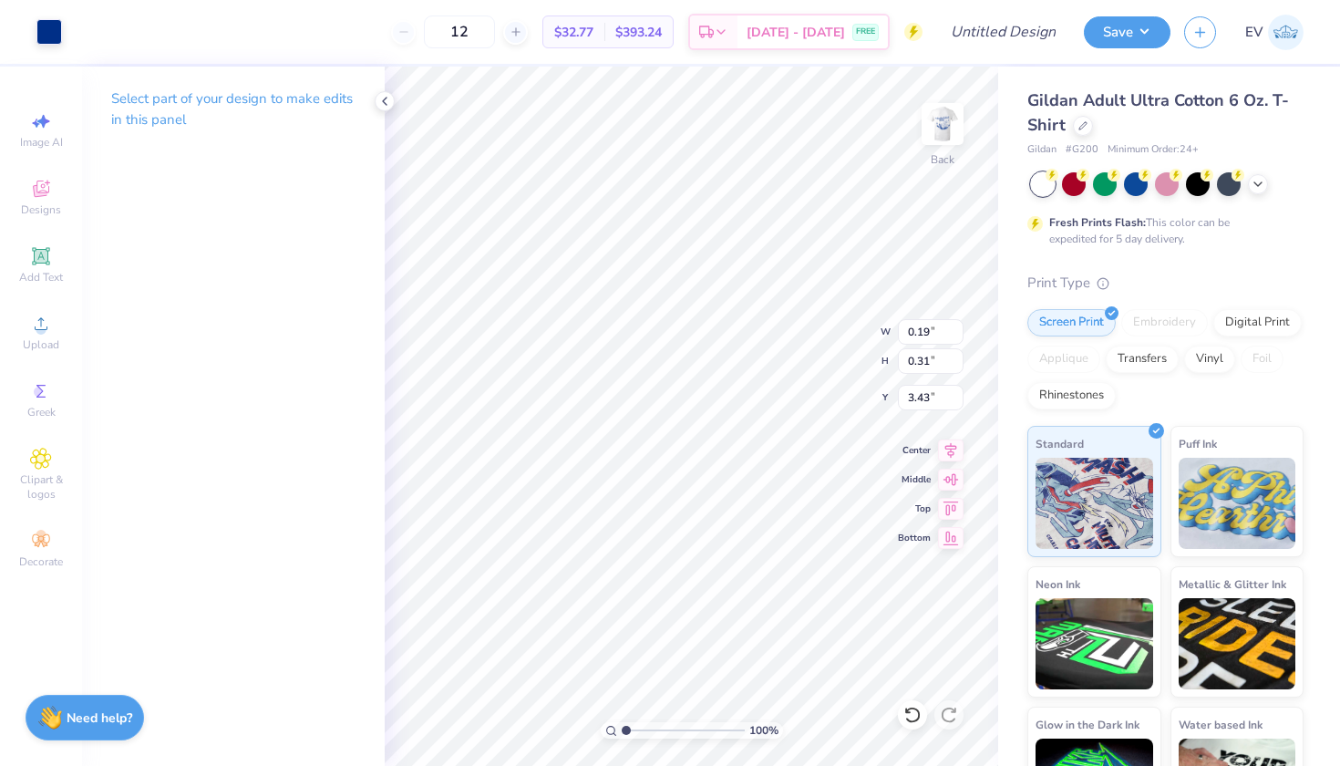
type input "3.05"
type input "2.02"
type input "1.09"
type input "5.08"
type input "0.14"
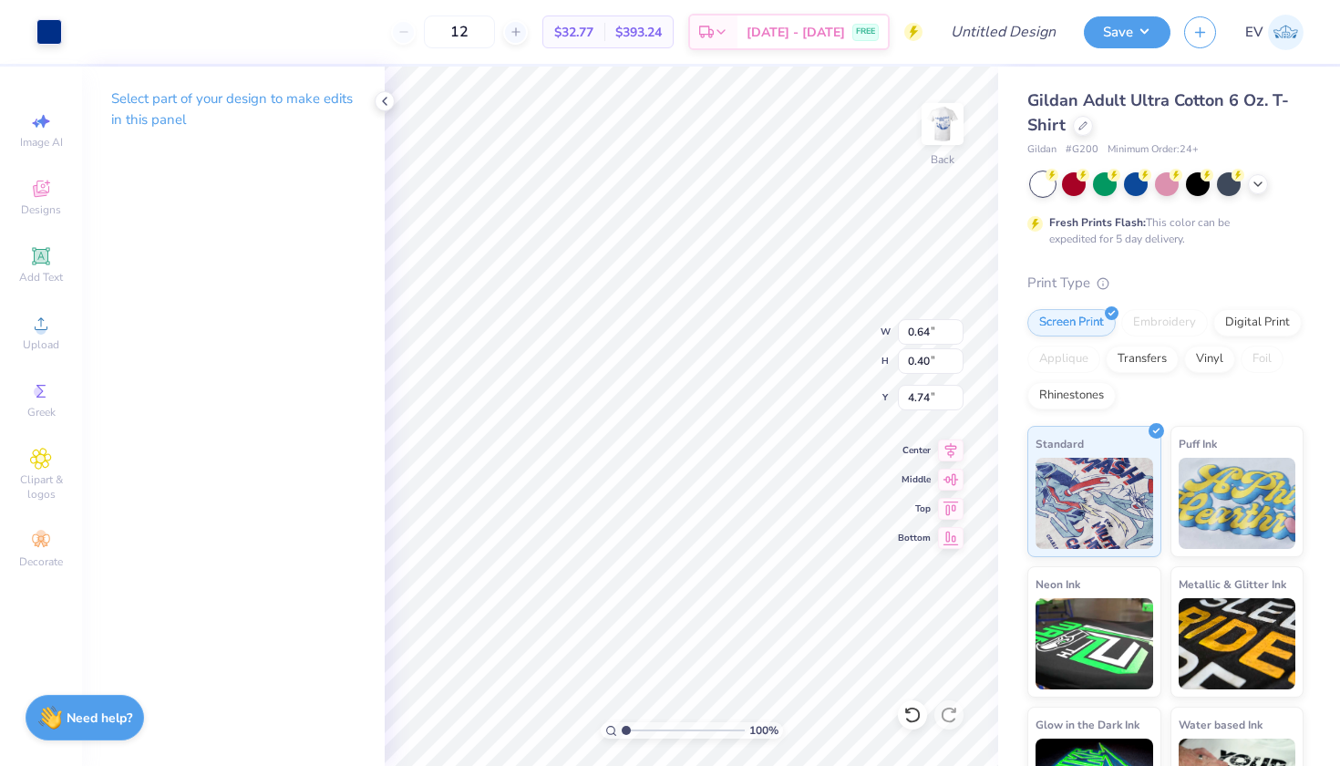
type input "0.72"
type input "4.82"
click at [90, 29] on div at bounding box center [82, 30] width 26 height 26
click at [78, 27] on div at bounding box center [82, 30] width 26 height 26
click at [390, 103] on icon at bounding box center [385, 101] width 15 height 15
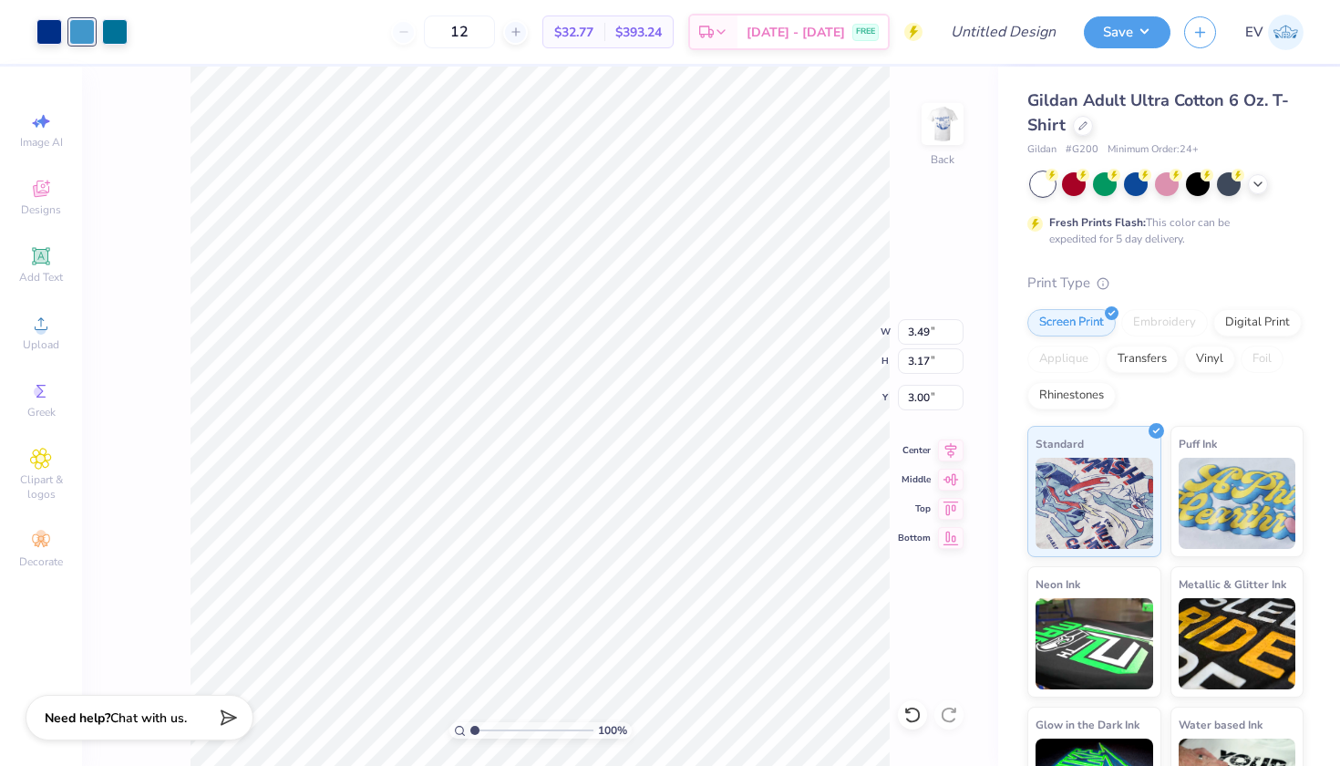
click at [671, 51] on div "Design Title" at bounding box center [1003, 32] width 134 height 64
click at [671, 37] on input "Design Title" at bounding box center [1025, 32] width 89 height 36
type input "dg"
click at [671, 38] on button "Save" at bounding box center [1127, 30] width 87 height 32
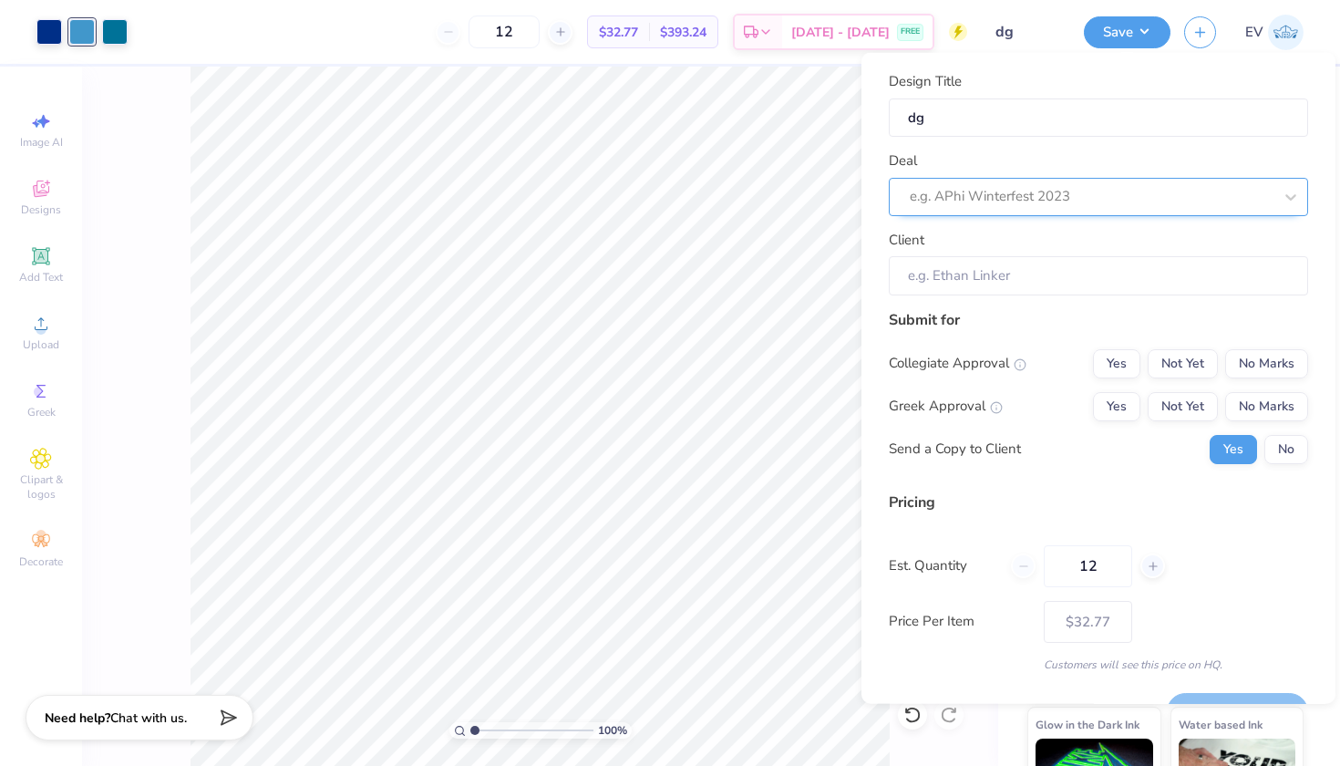
click at [671, 176] on div "Deal e.g. APhi Winterfest 2023" at bounding box center [1098, 183] width 419 height 66
click at [671, 191] on div at bounding box center [1073, 196] width 326 height 25
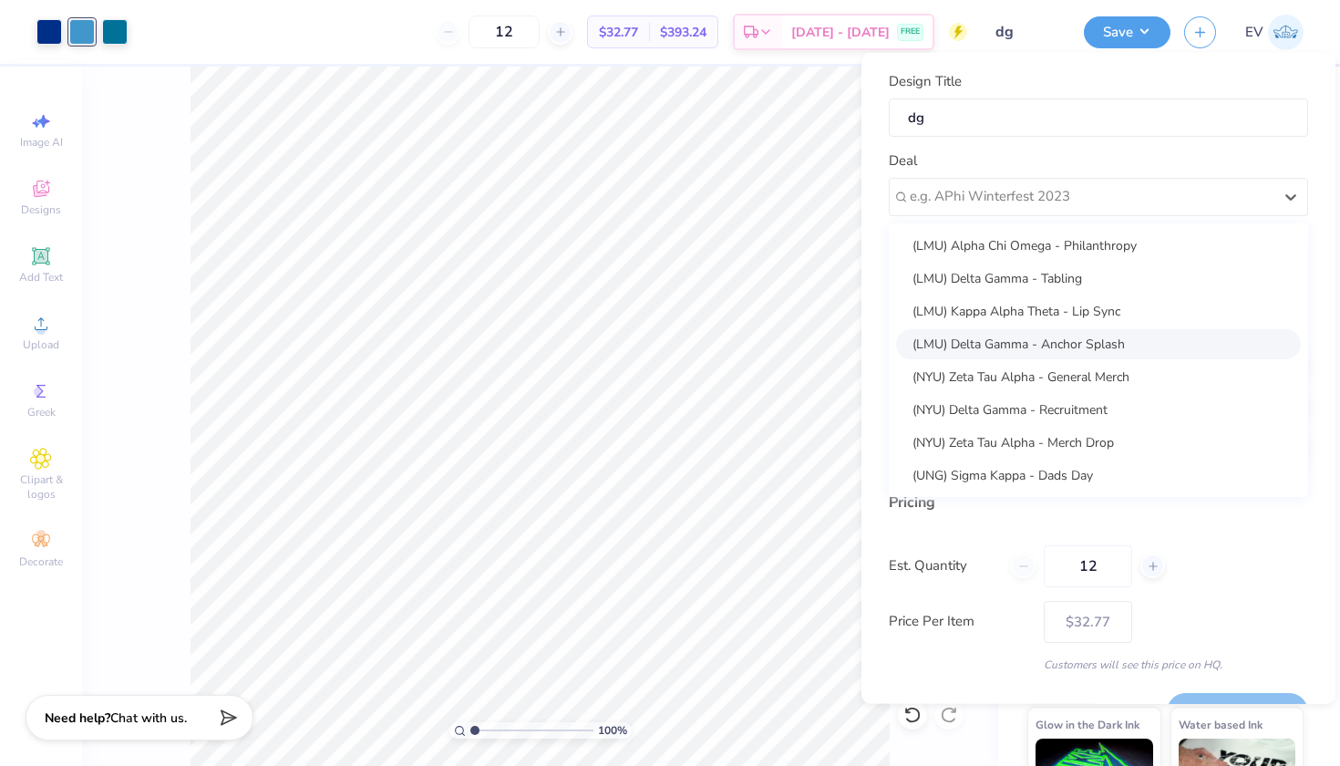
click at [671, 331] on div "(LMU) Delta Gamma - Anchor Splash" at bounding box center [1098, 343] width 405 height 30
type input "Mia Rios"
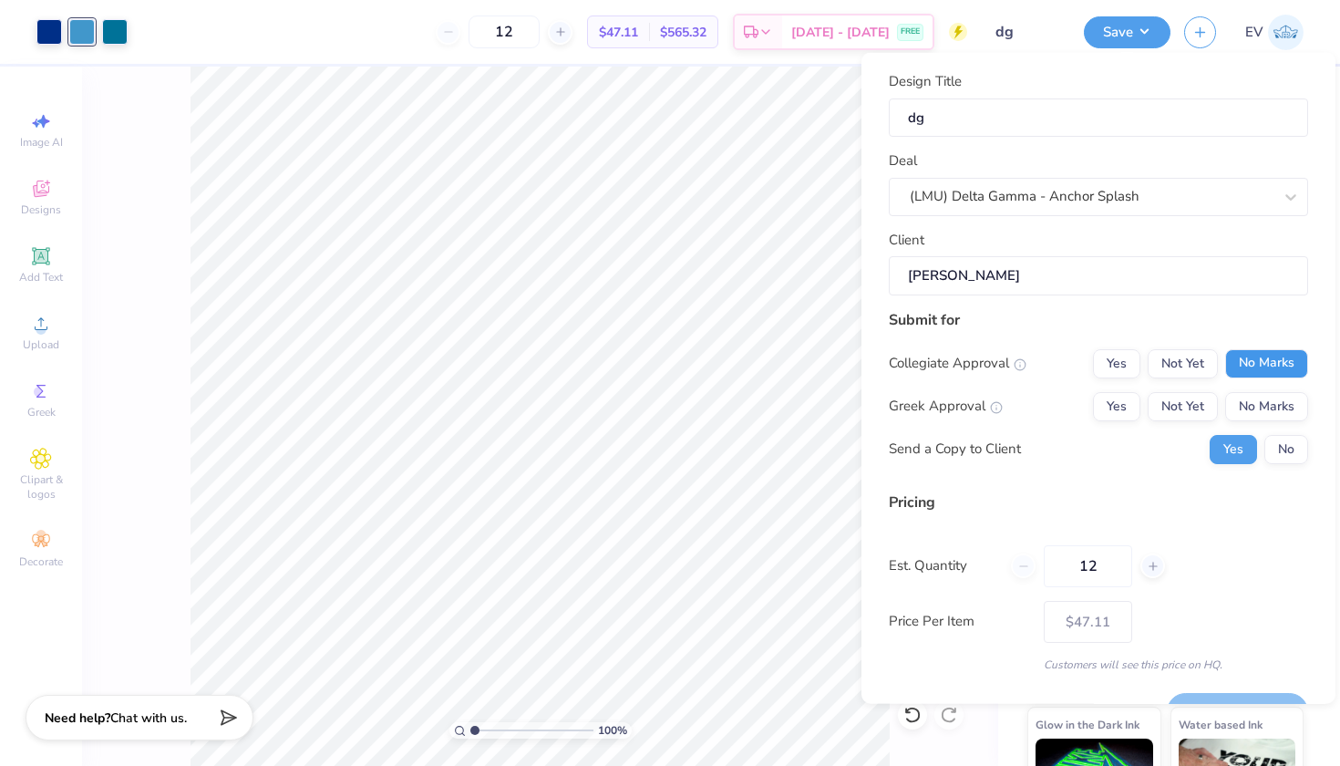
click at [671, 365] on button "No Marks" at bounding box center [1267, 362] width 83 height 29
click at [671, 399] on button "Not Yet" at bounding box center [1183, 405] width 70 height 29
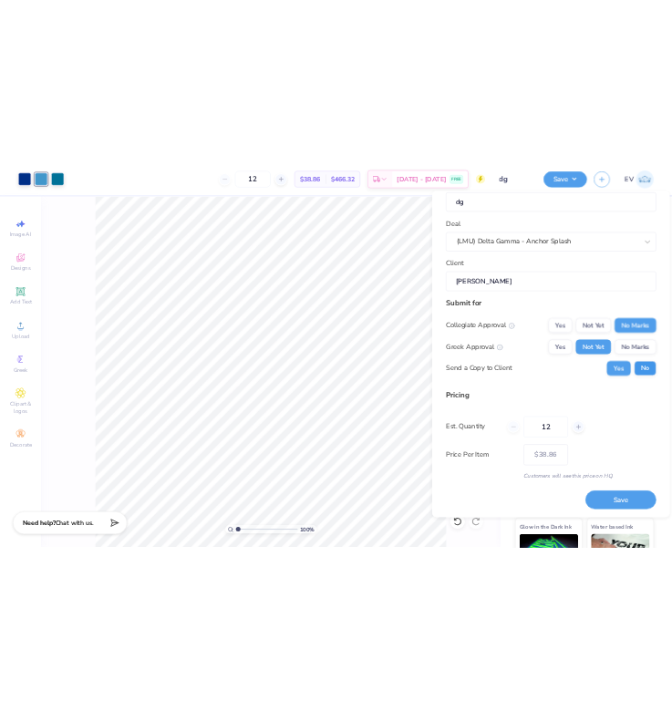
scroll to position [42, 0]
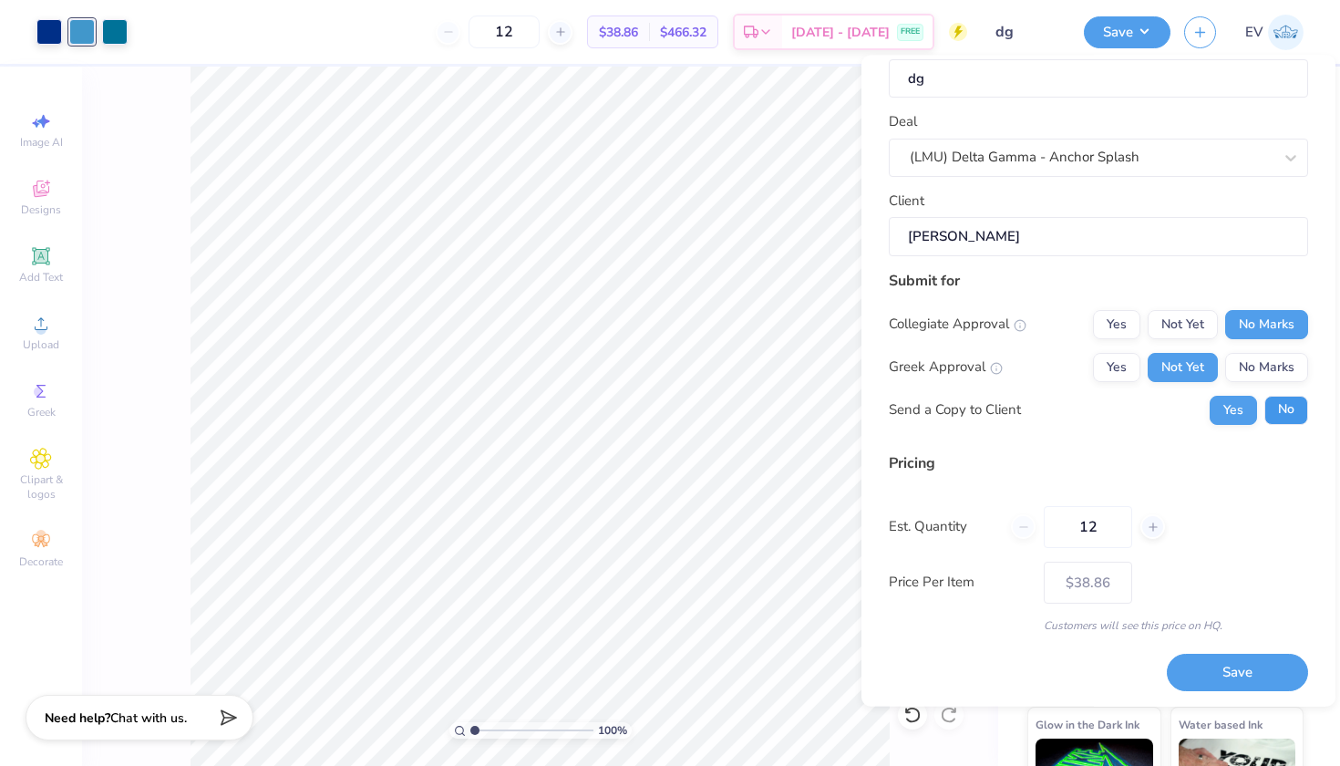
click at [671, 409] on button "No" at bounding box center [1287, 409] width 44 height 29
click at [671, 673] on button "Save" at bounding box center [1237, 672] width 141 height 37
type input "$38.86"
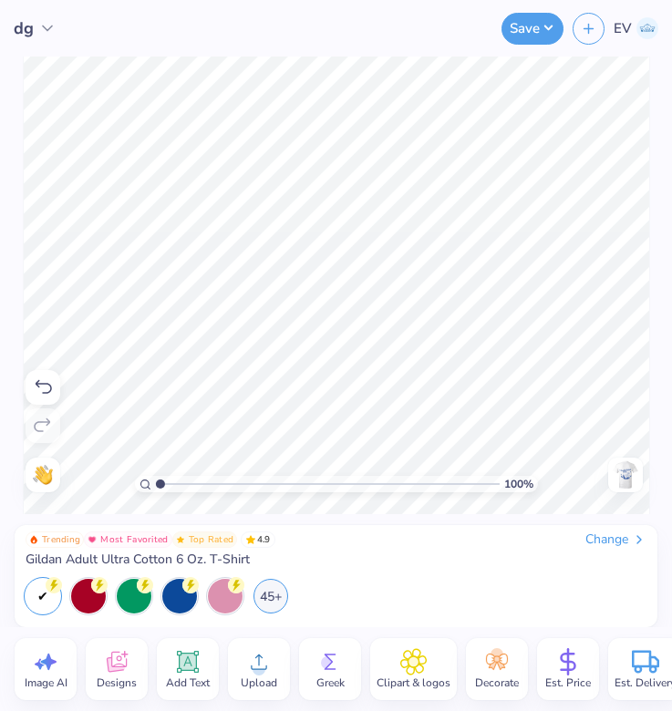
click at [627, 476] on img at bounding box center [625, 474] width 29 height 29
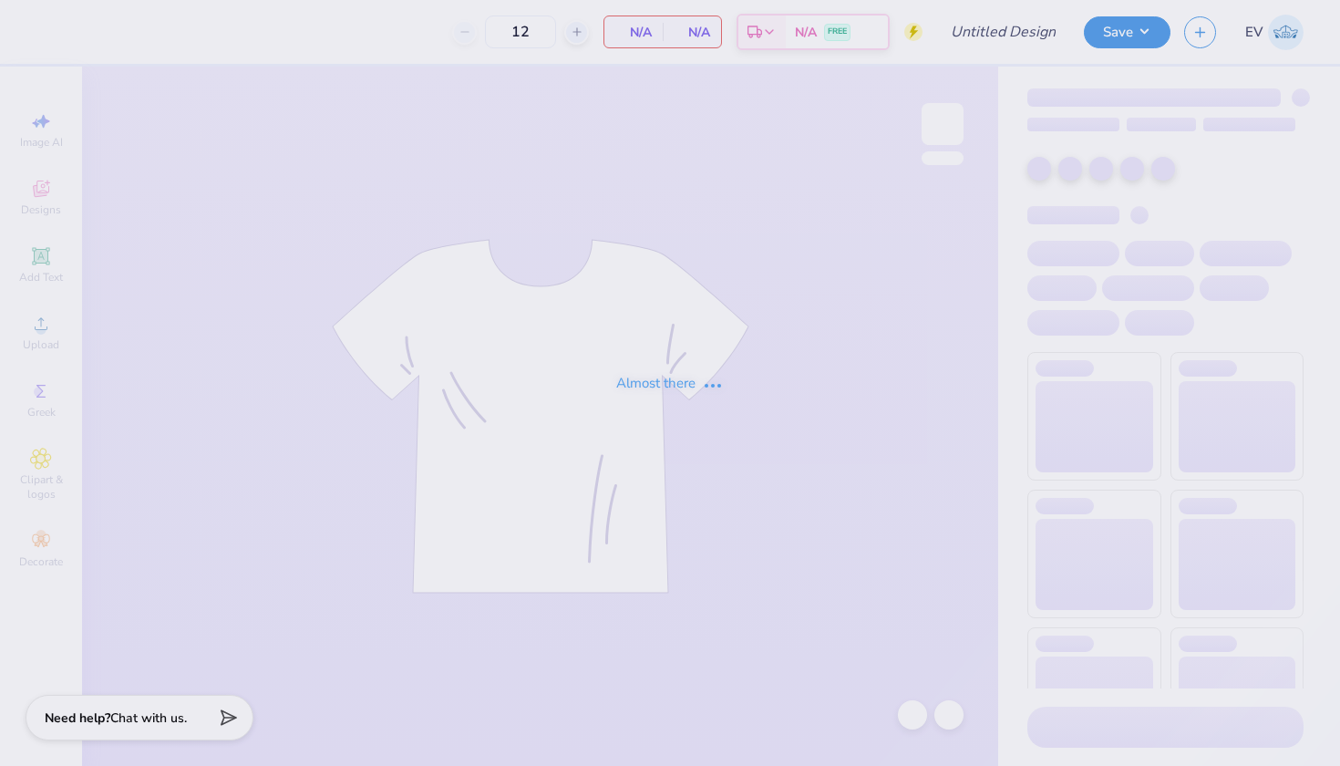
type input "anchorsplash"
type input "200"
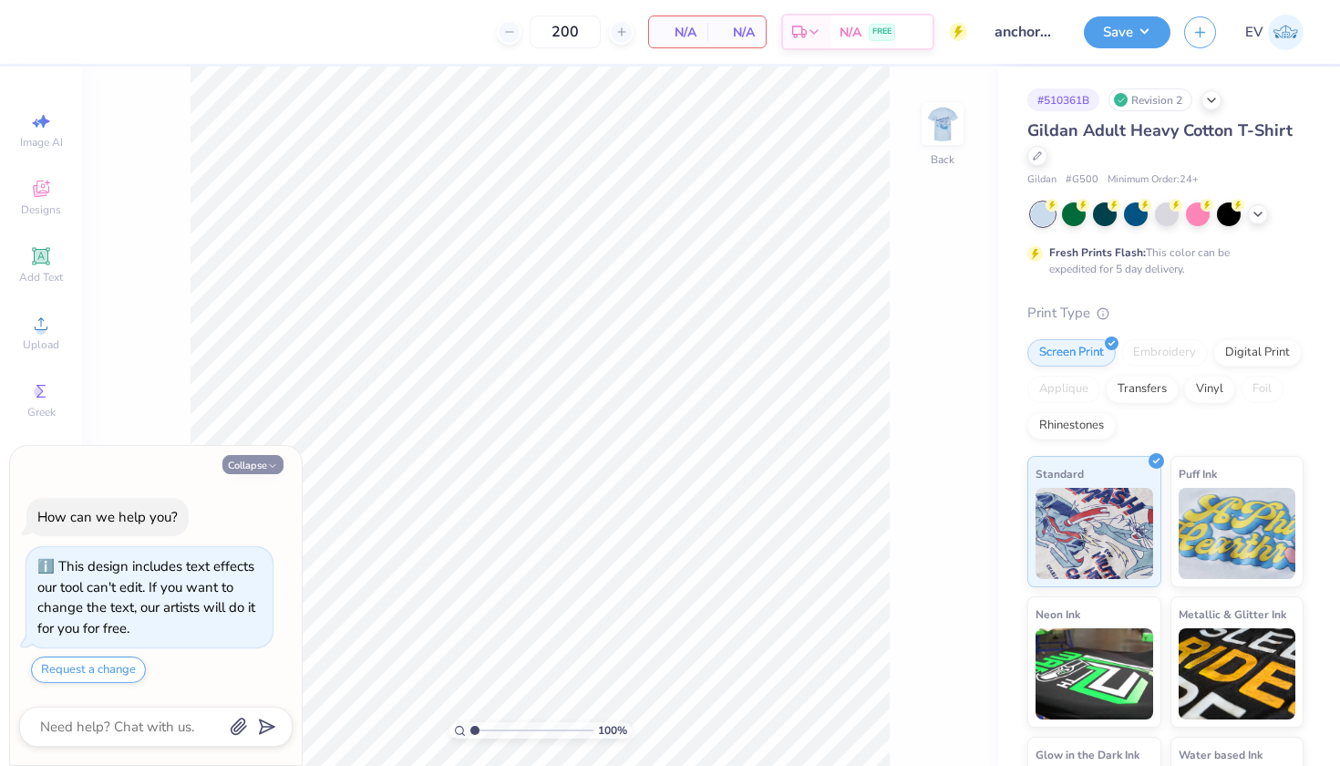
click at [270, 470] on icon "button" at bounding box center [272, 465] width 11 height 11
type textarea "x"
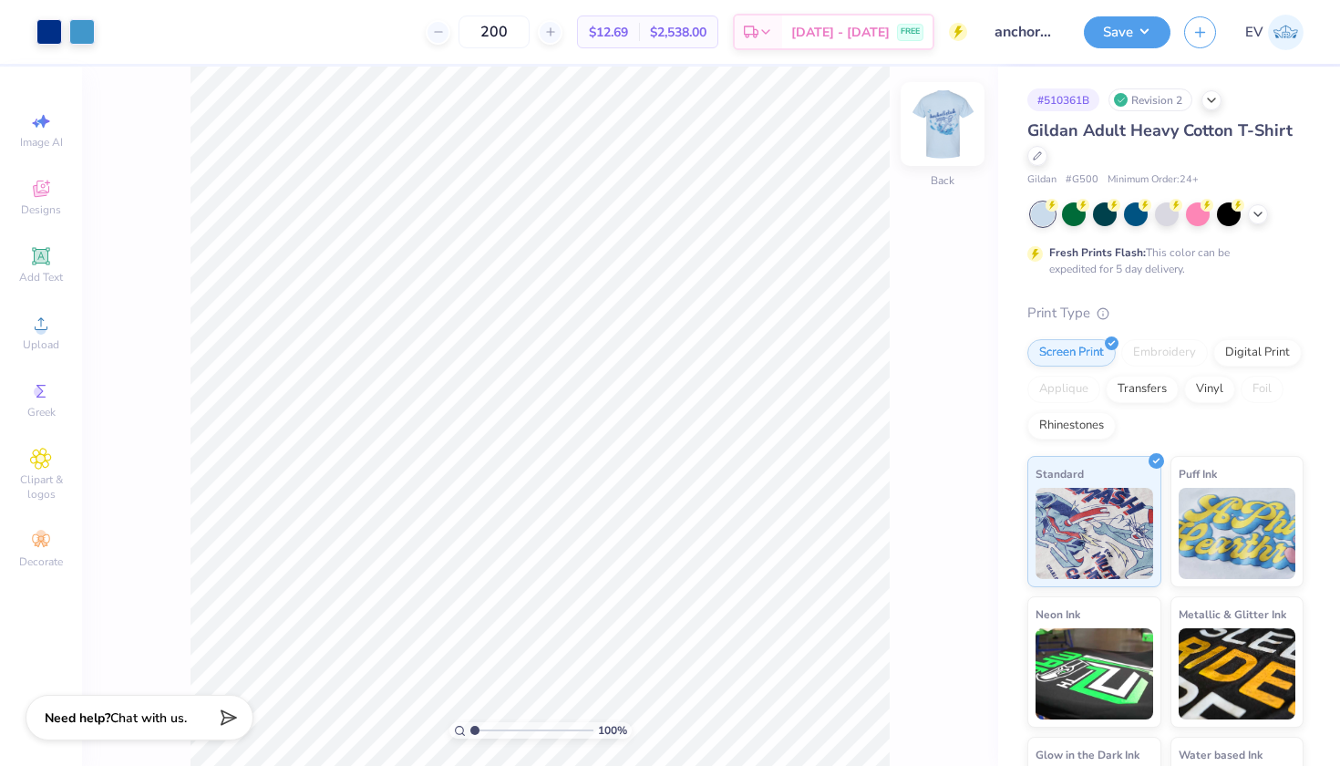
click at [931, 119] on img at bounding box center [942, 124] width 73 height 73
click at [948, 140] on img at bounding box center [943, 124] width 36 height 36
click at [1257, 207] on icon at bounding box center [1258, 212] width 15 height 15
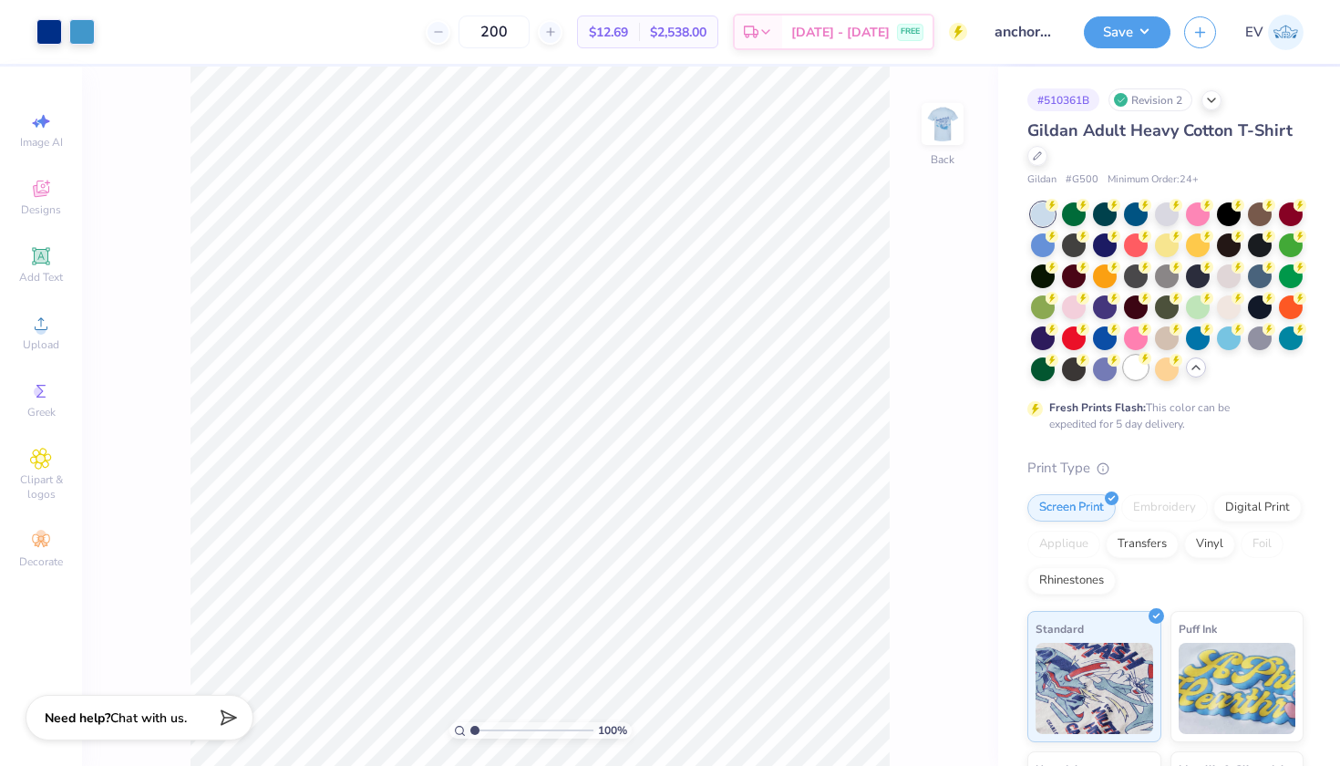
click at [1137, 371] on div at bounding box center [1136, 368] width 24 height 24
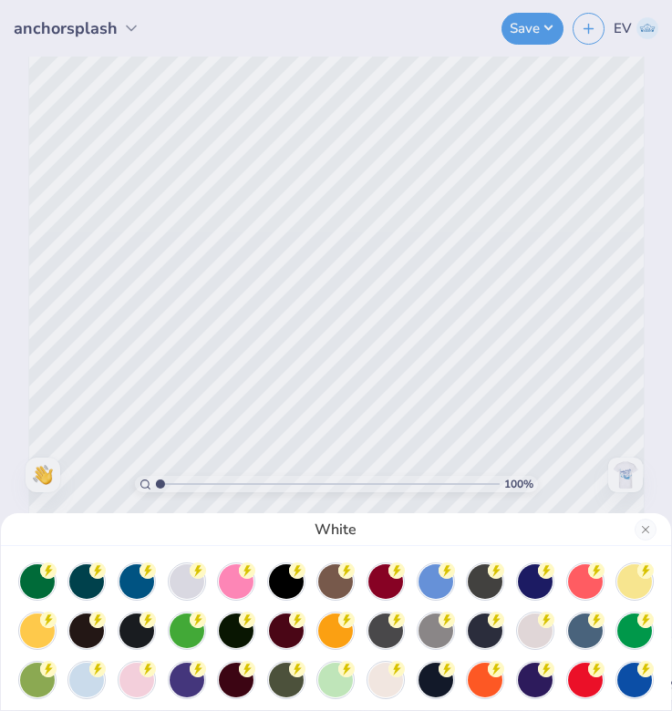
click at [419, 181] on div "White" at bounding box center [336, 355] width 672 height 711
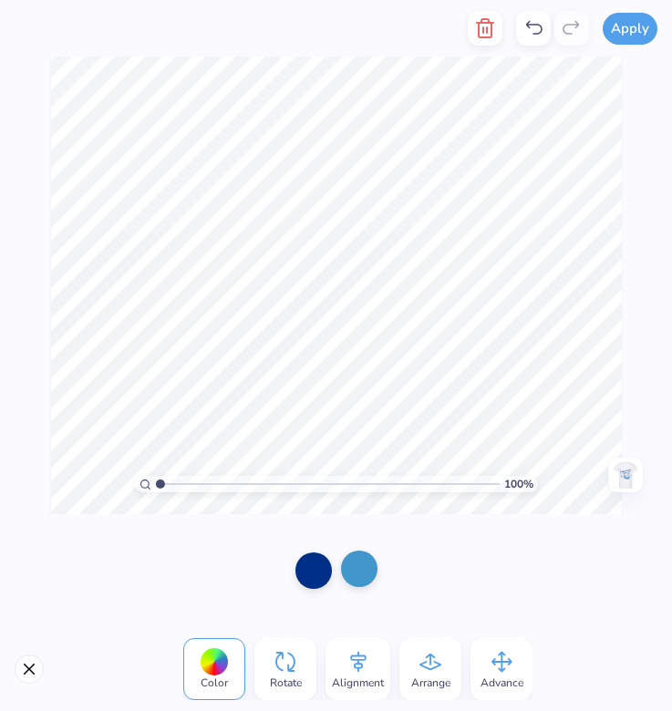
click at [361, 566] on div at bounding box center [359, 569] width 36 height 36
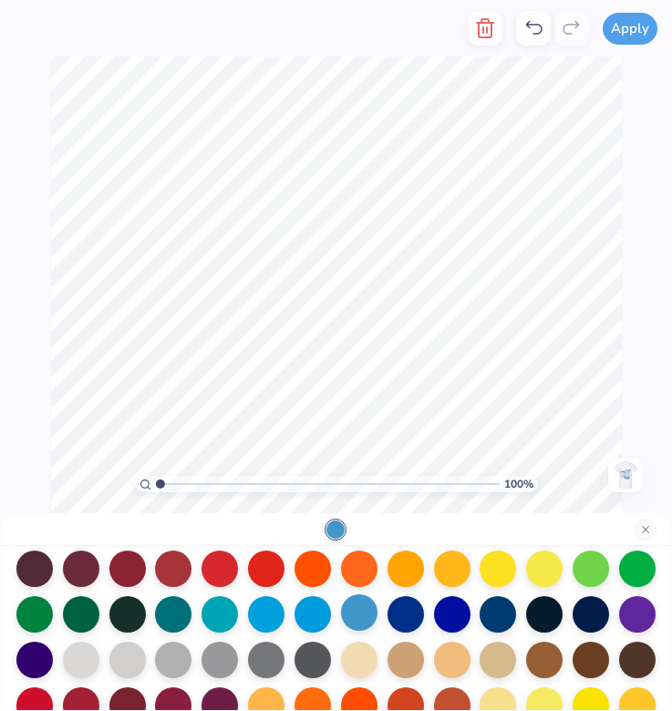
scroll to position [113, 0]
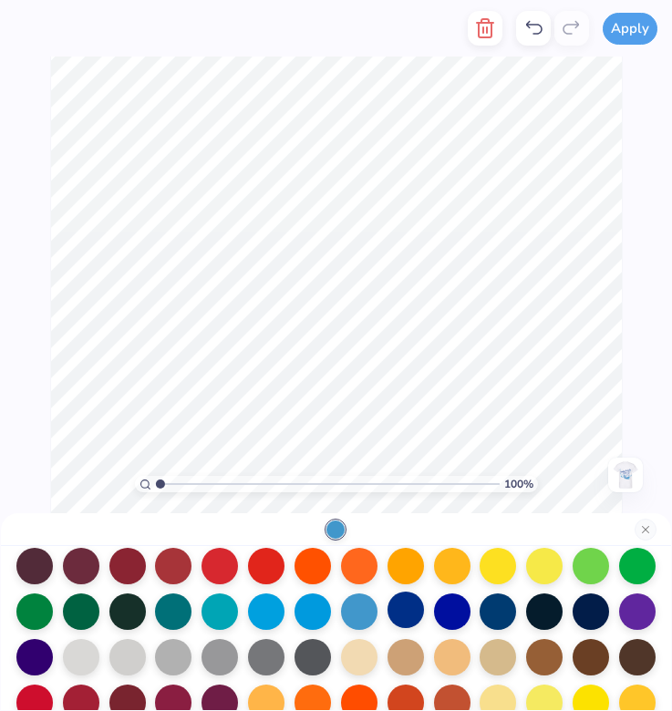
click at [404, 615] on div at bounding box center [406, 610] width 36 height 36
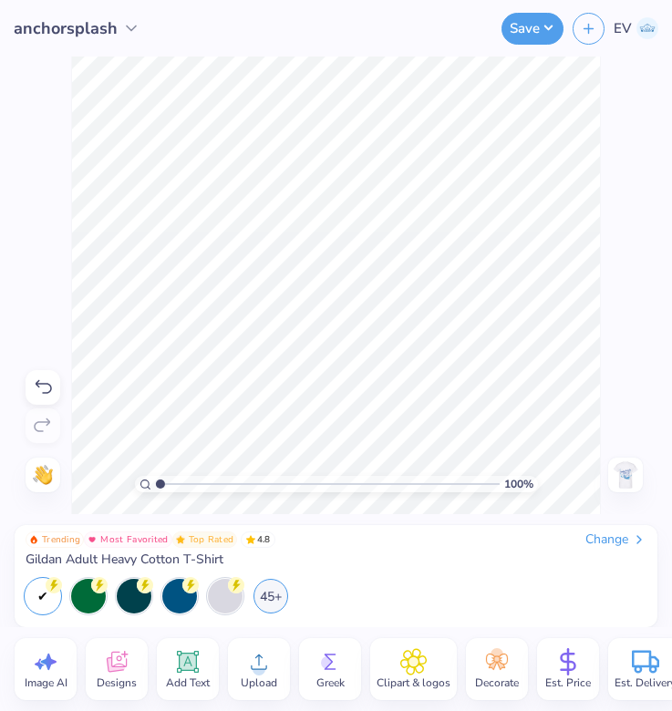
click at [644, 475] on div "Back" at bounding box center [626, 475] width 42 height 35
drag, startPoint x: 644, startPoint y: 475, endPoint x: 624, endPoint y: 476, distance: 20.1
click at [624, 476] on img at bounding box center [625, 474] width 29 height 29
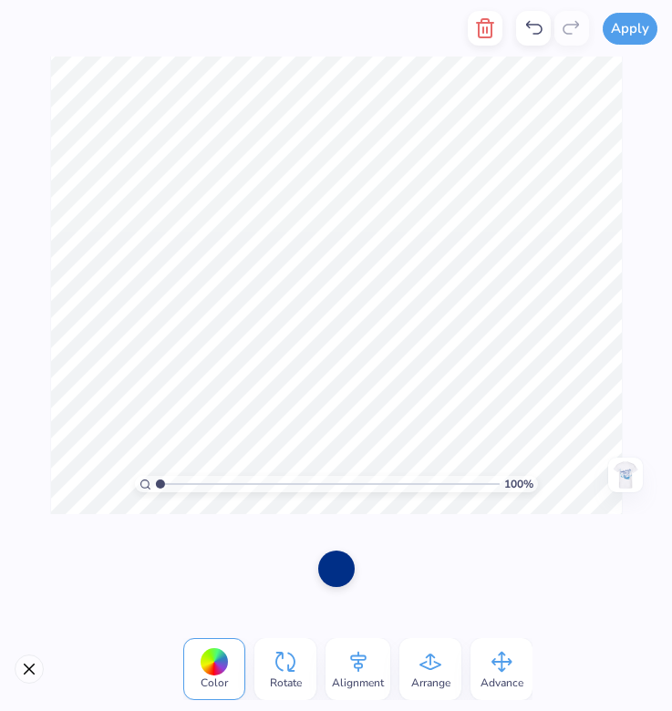
click at [336, 564] on div at bounding box center [336, 569] width 36 height 36
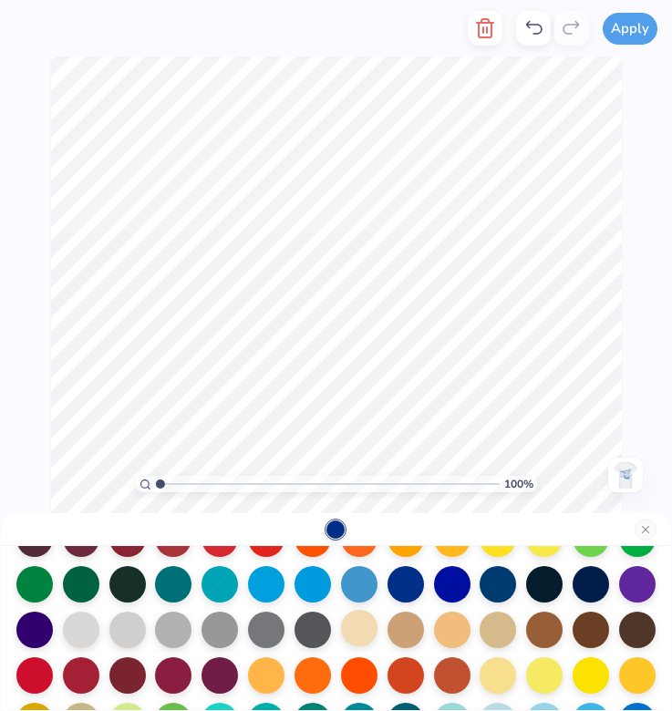
scroll to position [144, 0]
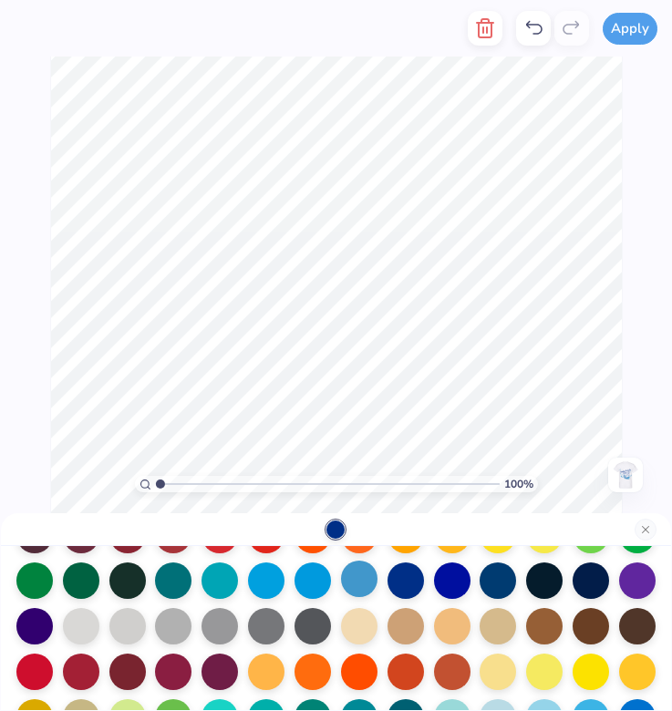
click at [357, 578] on div at bounding box center [359, 579] width 36 height 36
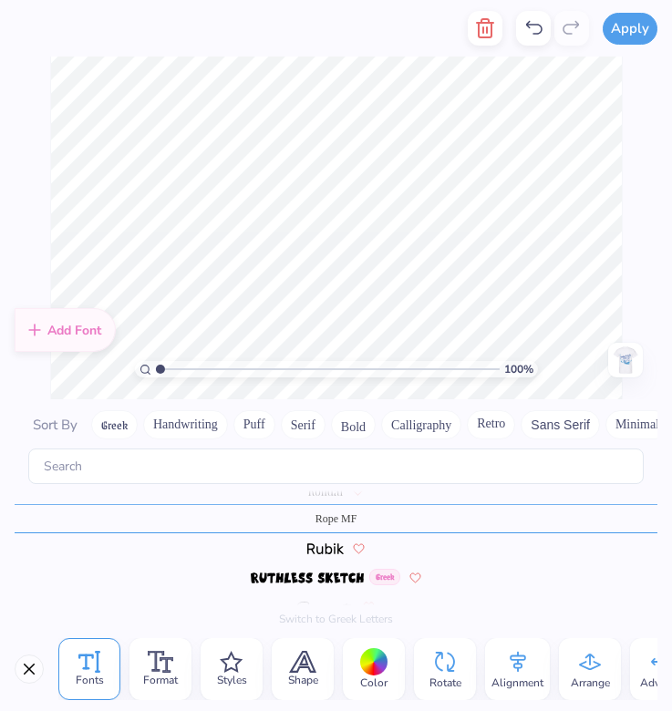
scroll to position [7431, 0]
click at [533, 32] on icon at bounding box center [534, 28] width 22 height 22
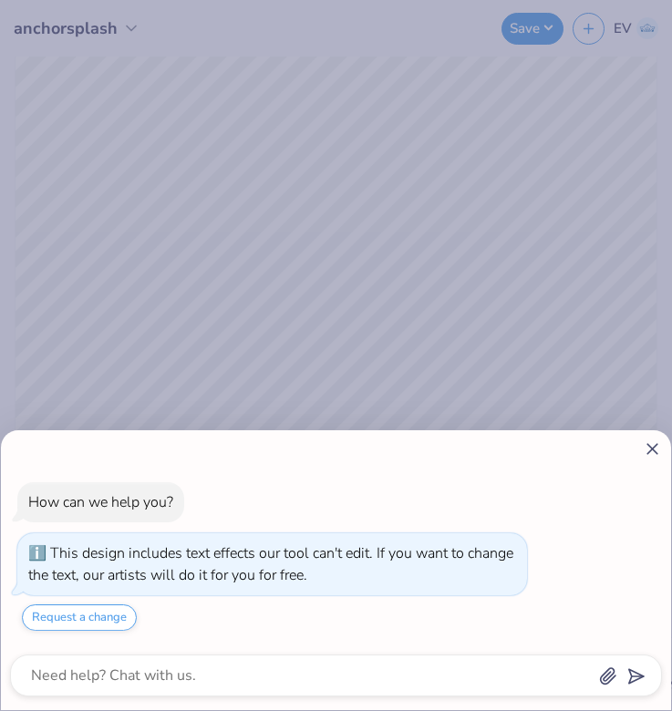
click at [644, 450] on icon at bounding box center [652, 449] width 19 height 19
type textarea "x"
click at [655, 452] on div "100 % Need help? Chat with us. Back" at bounding box center [336, 286] width 672 height 458
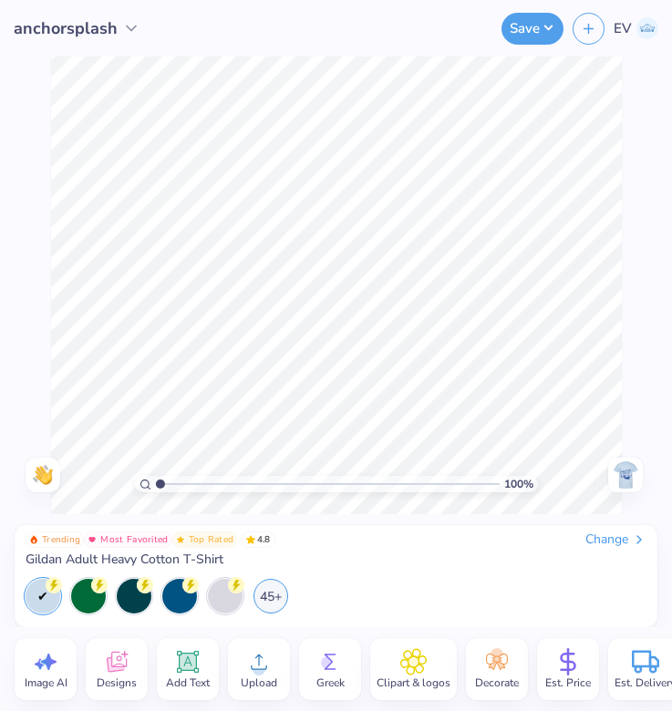
click at [626, 541] on div "Change" at bounding box center [615, 540] width 61 height 16
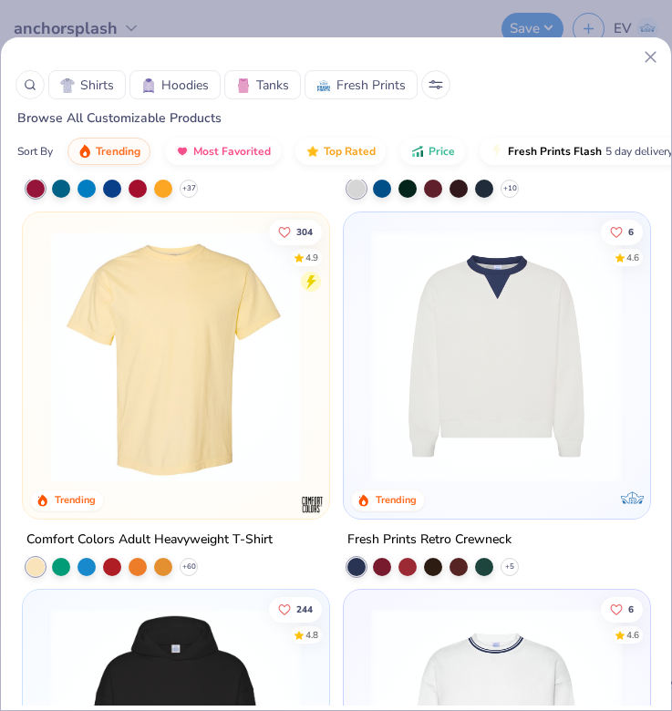
scroll to position [667, 0]
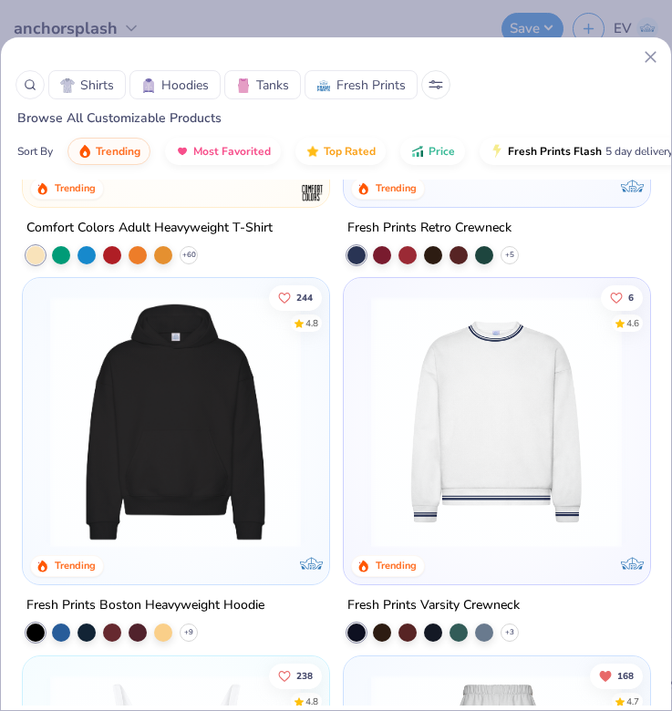
click at [647, 57] on icon at bounding box center [650, 56] width 19 height 19
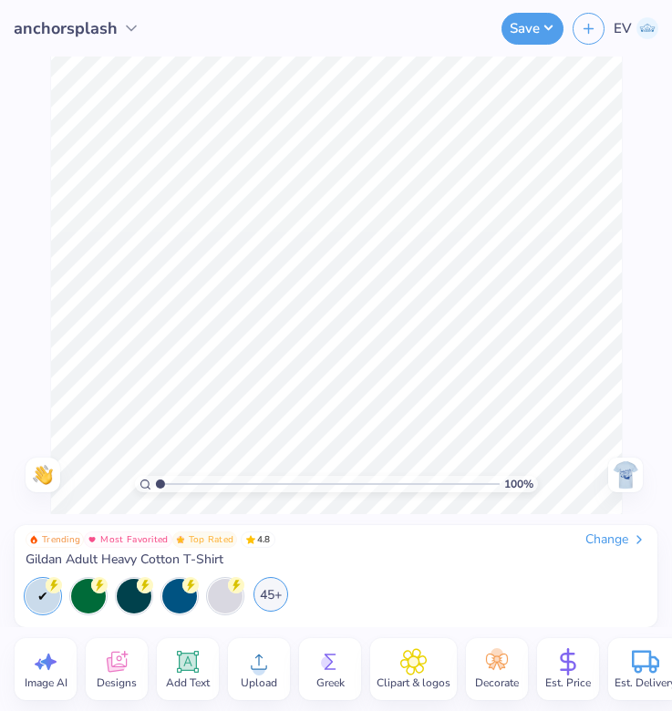
click at [269, 589] on div "45+" at bounding box center [270, 594] width 35 height 35
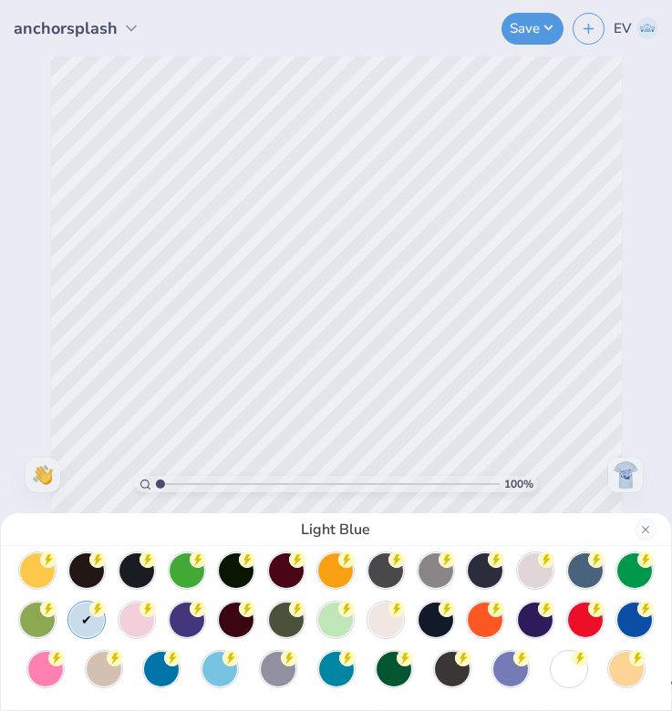
scroll to position [60, 0]
click at [564, 664] on div at bounding box center [569, 667] width 35 height 35
click at [564, 399] on div "White" at bounding box center [336, 355] width 672 height 711
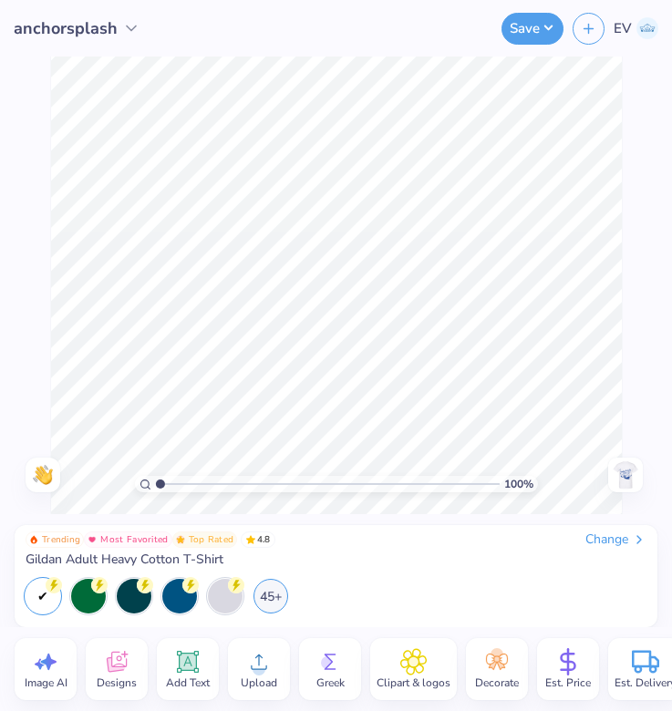
click at [626, 467] on img at bounding box center [625, 474] width 29 height 29
click at [625, 477] on img at bounding box center [625, 474] width 29 height 29
click at [631, 478] on img at bounding box center [625, 474] width 29 height 29
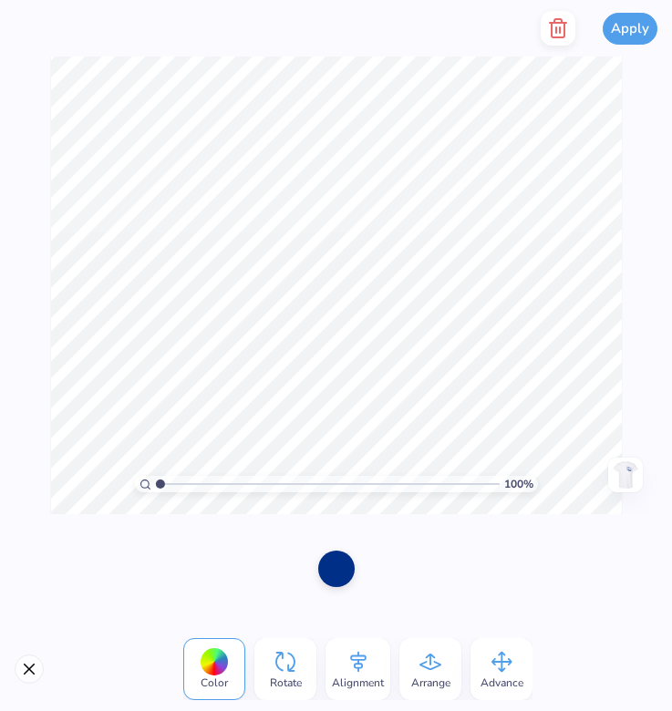
click at [330, 584] on div at bounding box center [336, 569] width 36 height 36
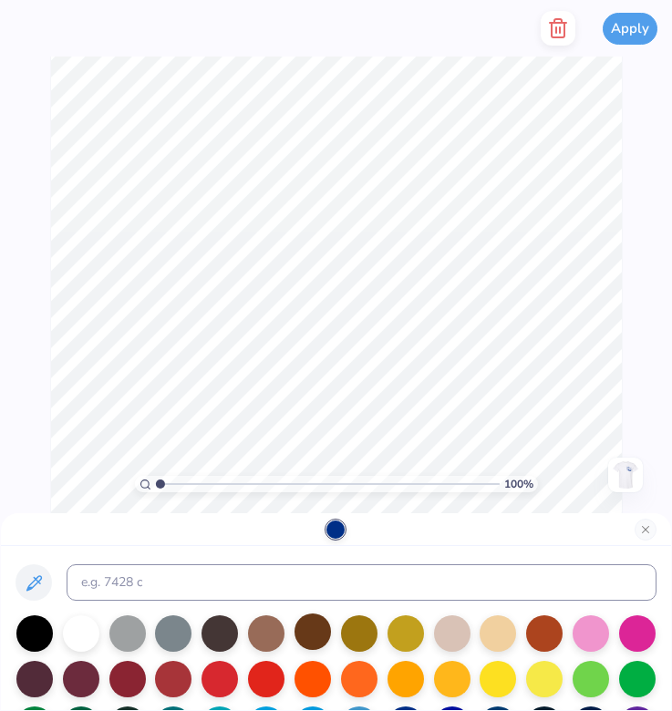
click at [316, 640] on div at bounding box center [313, 632] width 36 height 36
click at [544, 18] on icon at bounding box center [534, 28] width 22 height 22
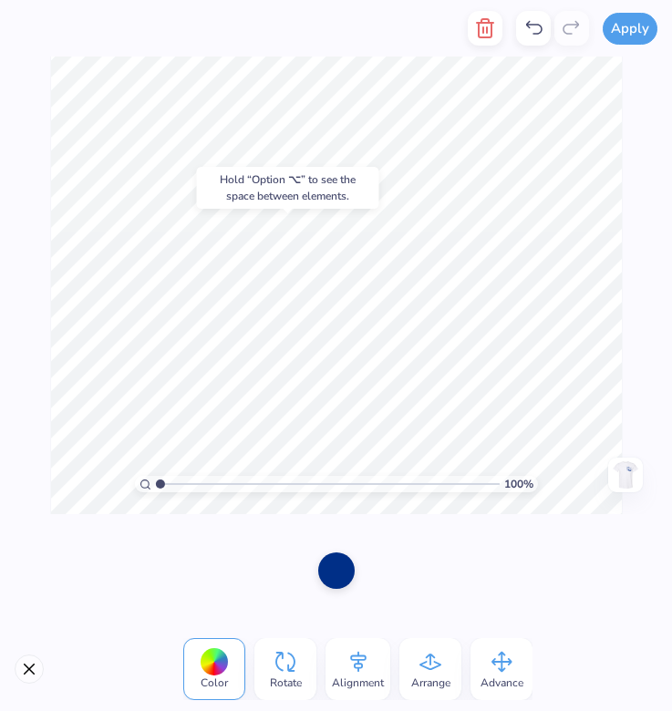
click at [311, 212] on div "Hold “Option ⌥” to see the space between elements." at bounding box center [287, 187] width 193 height 53
click at [332, 573] on div at bounding box center [336, 569] width 36 height 36
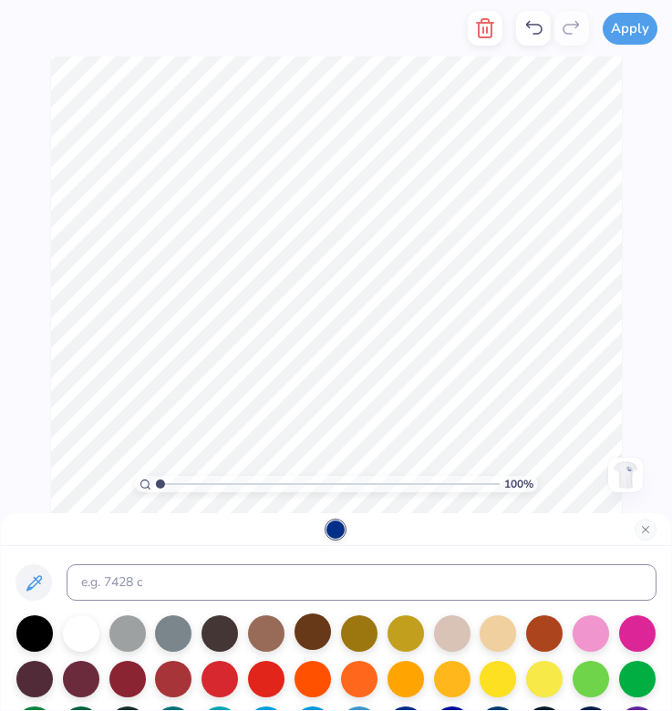
click at [320, 633] on div at bounding box center [313, 632] width 36 height 36
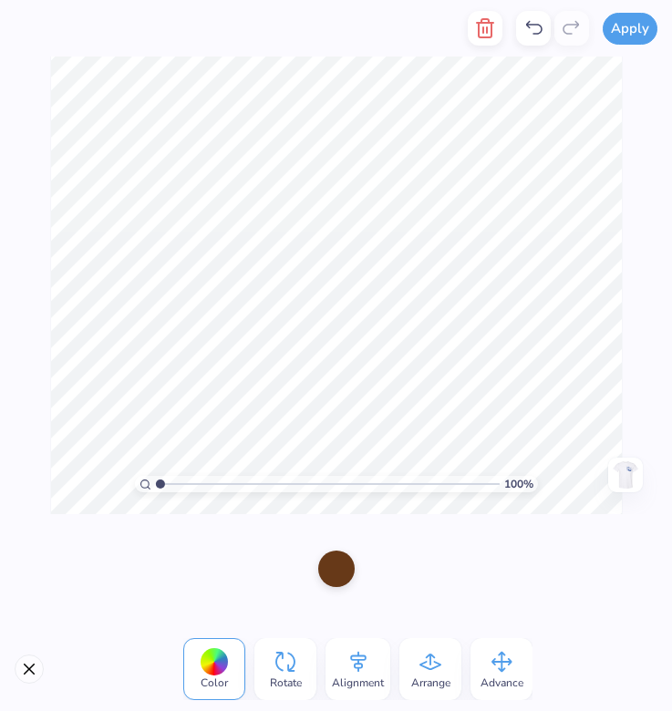
click at [337, 563] on div at bounding box center [336, 569] width 36 height 36
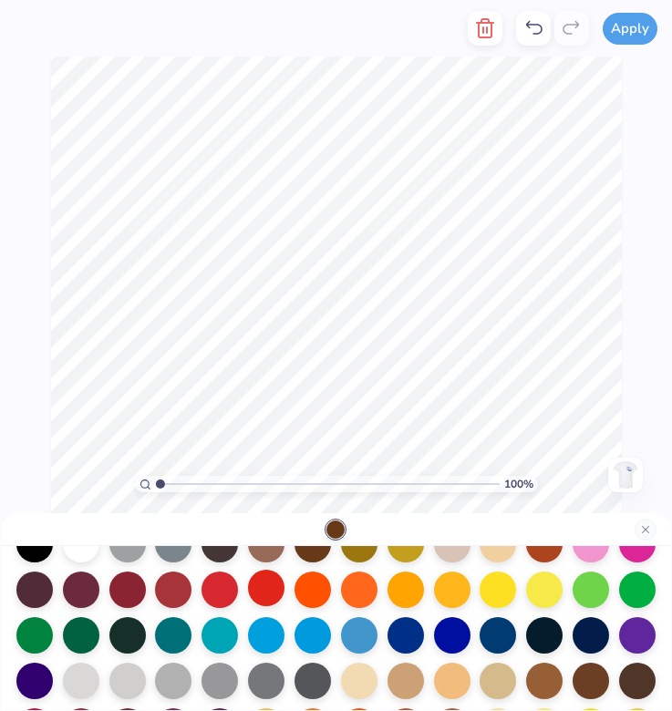
scroll to position [125, 0]
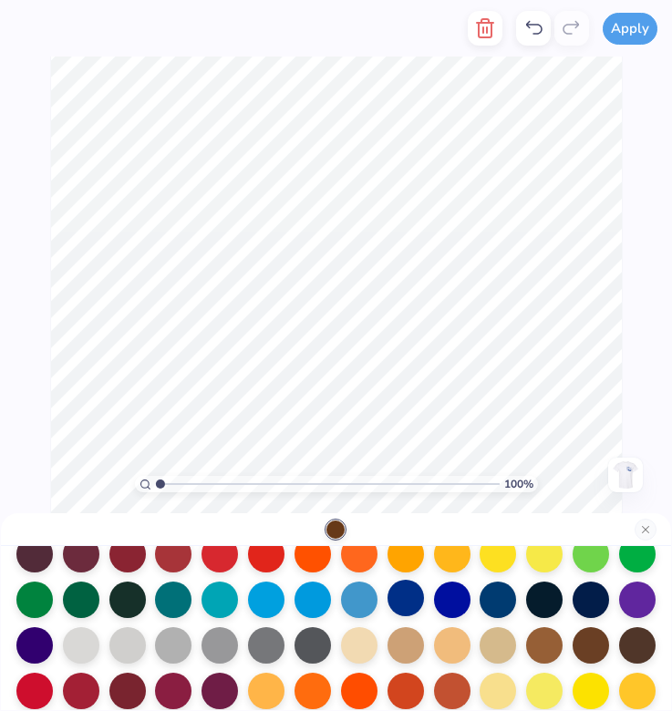
click at [413, 604] on div at bounding box center [406, 598] width 36 height 36
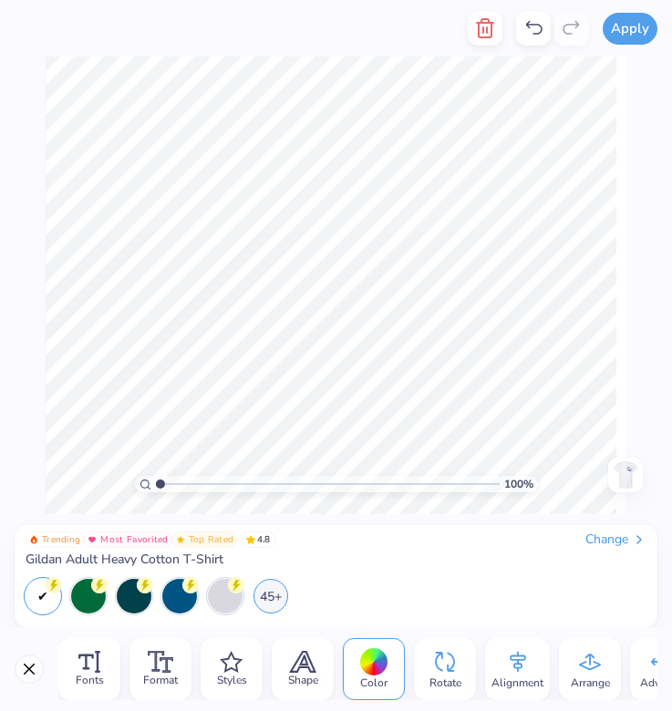
click at [336, 577] on div "Apply Fonts Format Styles Shape Color Rotate Alignment Arrange Advance Personal…" at bounding box center [336, 355] width 672 height 711
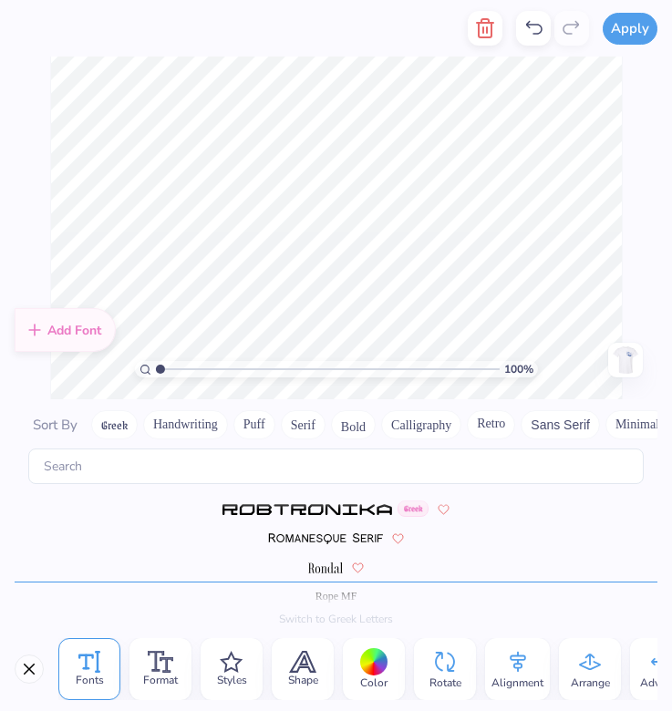
scroll to position [7343, 0]
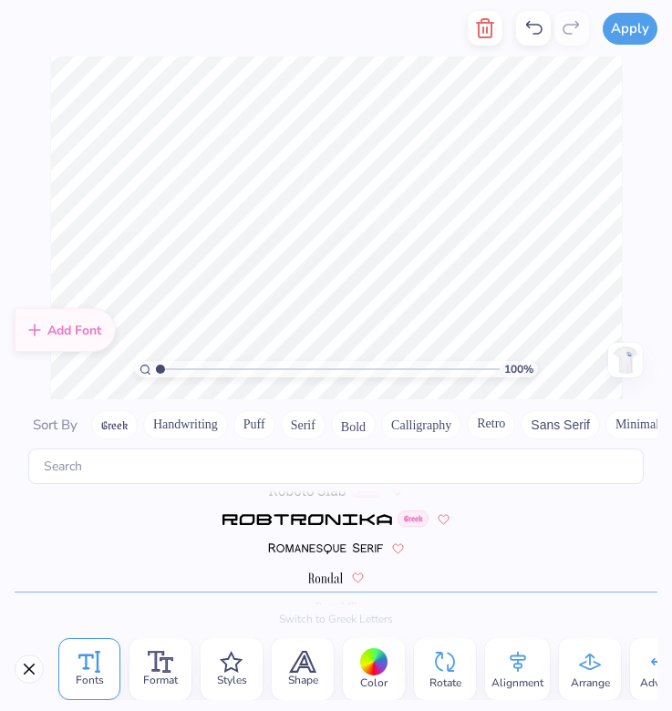
click at [375, 650] on div at bounding box center [374, 662] width 28 height 28
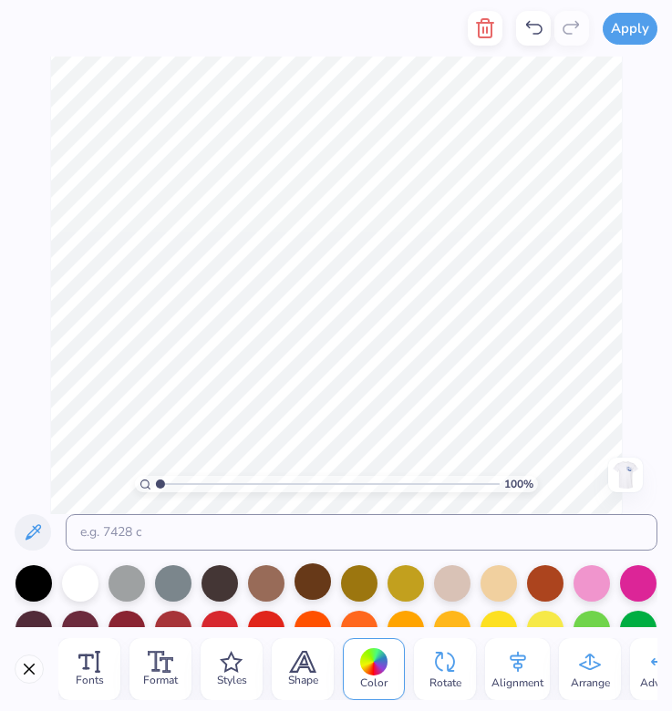
click at [324, 569] on div at bounding box center [313, 582] width 36 height 36
click at [312, 587] on div at bounding box center [313, 582] width 36 height 36
click at [257, 587] on div at bounding box center [266, 582] width 36 height 36
click at [313, 589] on div at bounding box center [313, 582] width 36 height 36
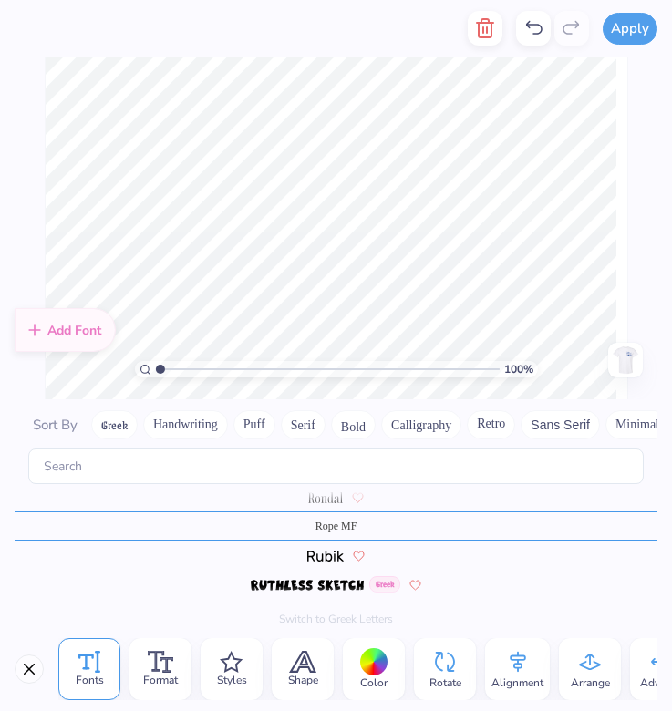
scroll to position [7431, 0]
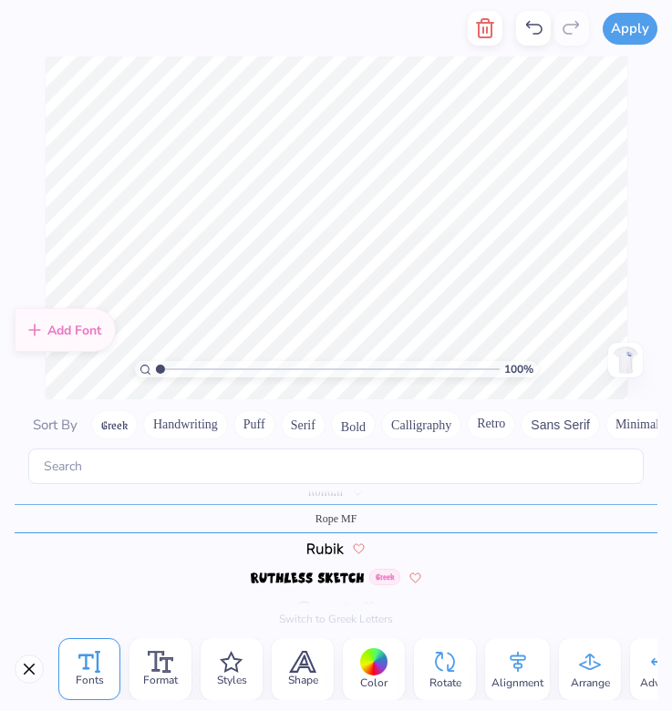
click at [373, 647] on div "Color" at bounding box center [374, 669] width 62 height 62
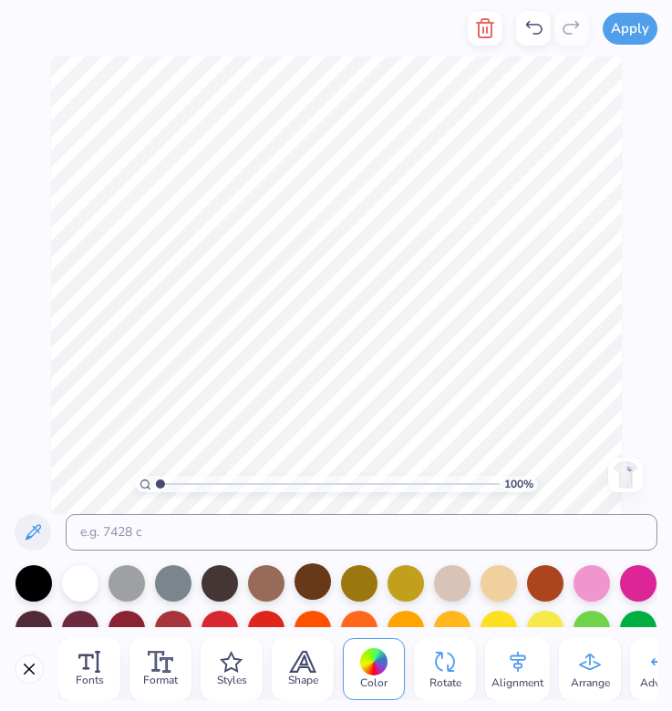
click at [314, 574] on div at bounding box center [313, 582] width 36 height 36
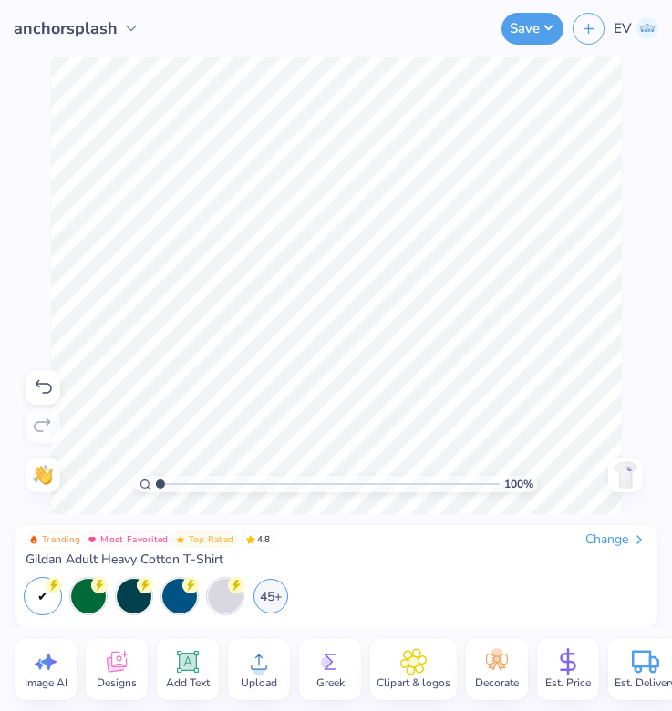
click at [629, 463] on img at bounding box center [625, 474] width 29 height 29
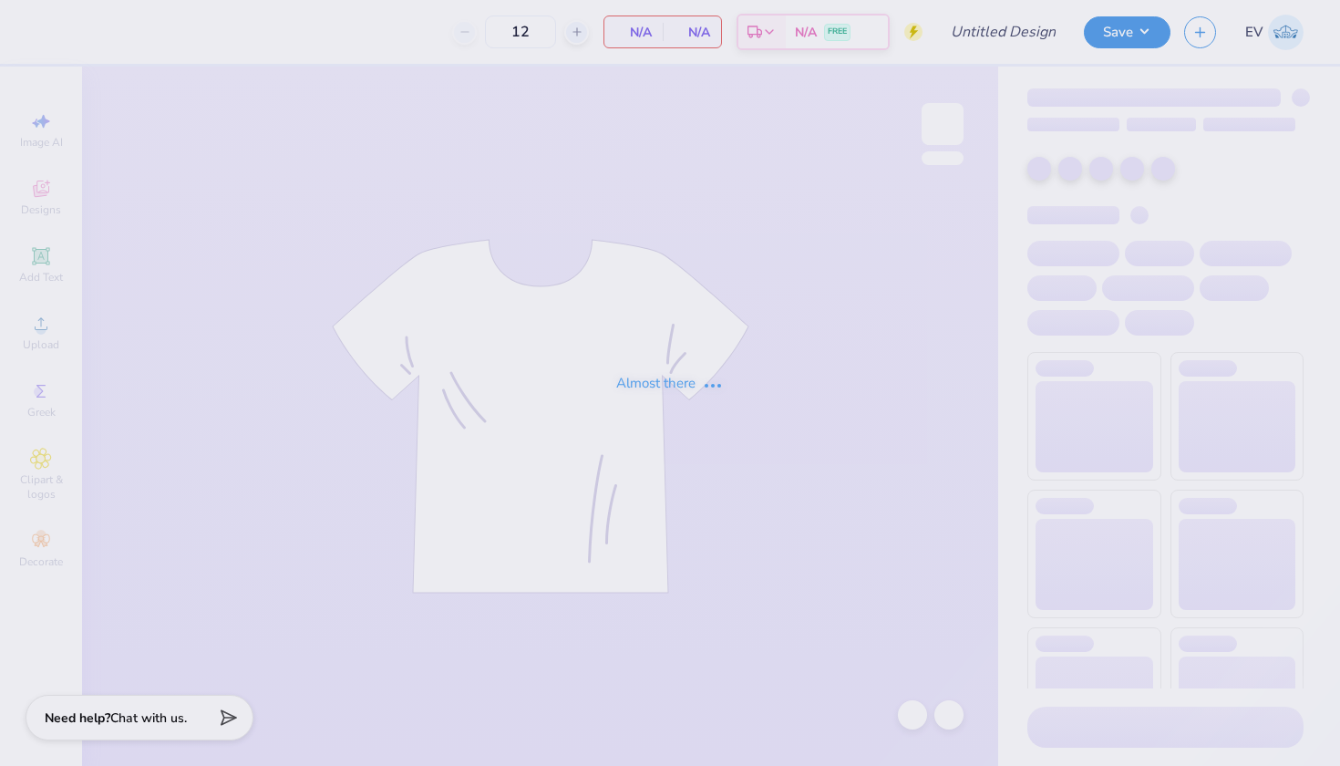
type input "anchorsplash"
type input "200"
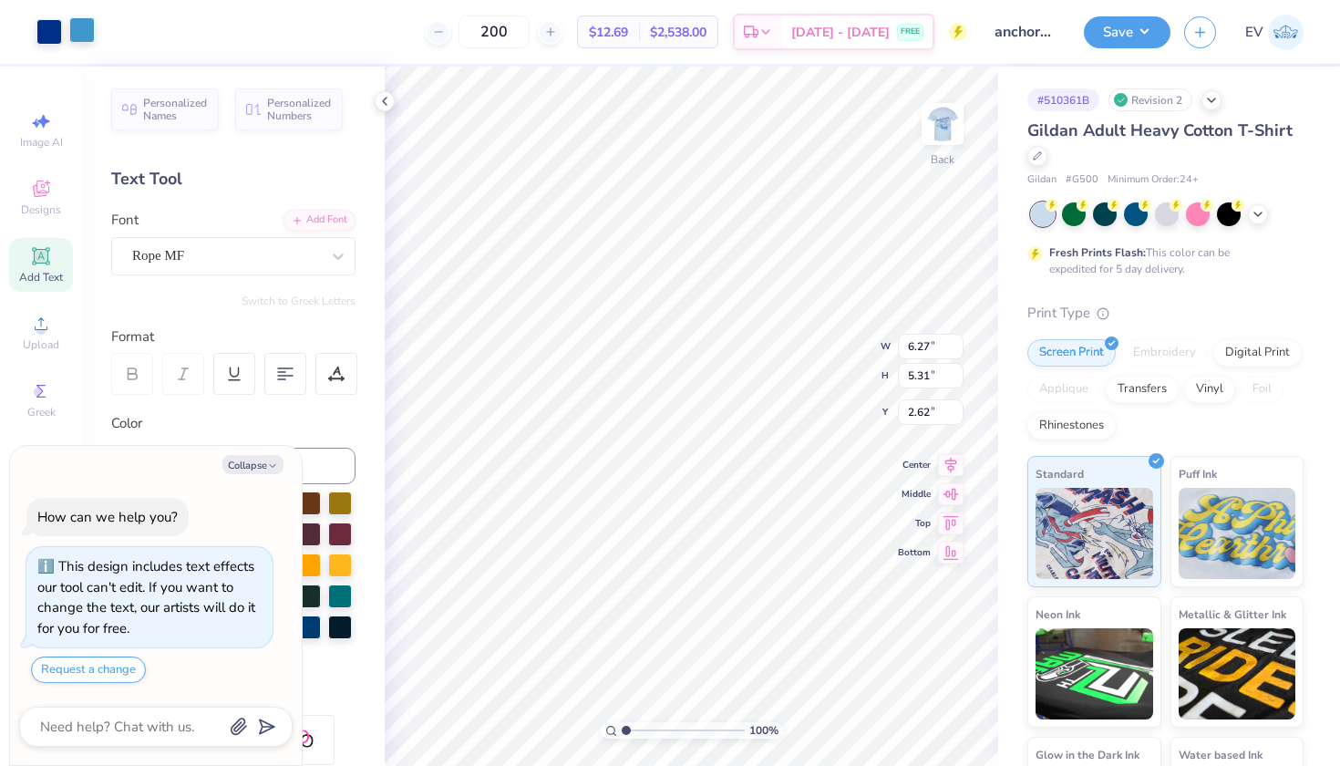
click at [89, 30] on div at bounding box center [82, 30] width 26 height 26
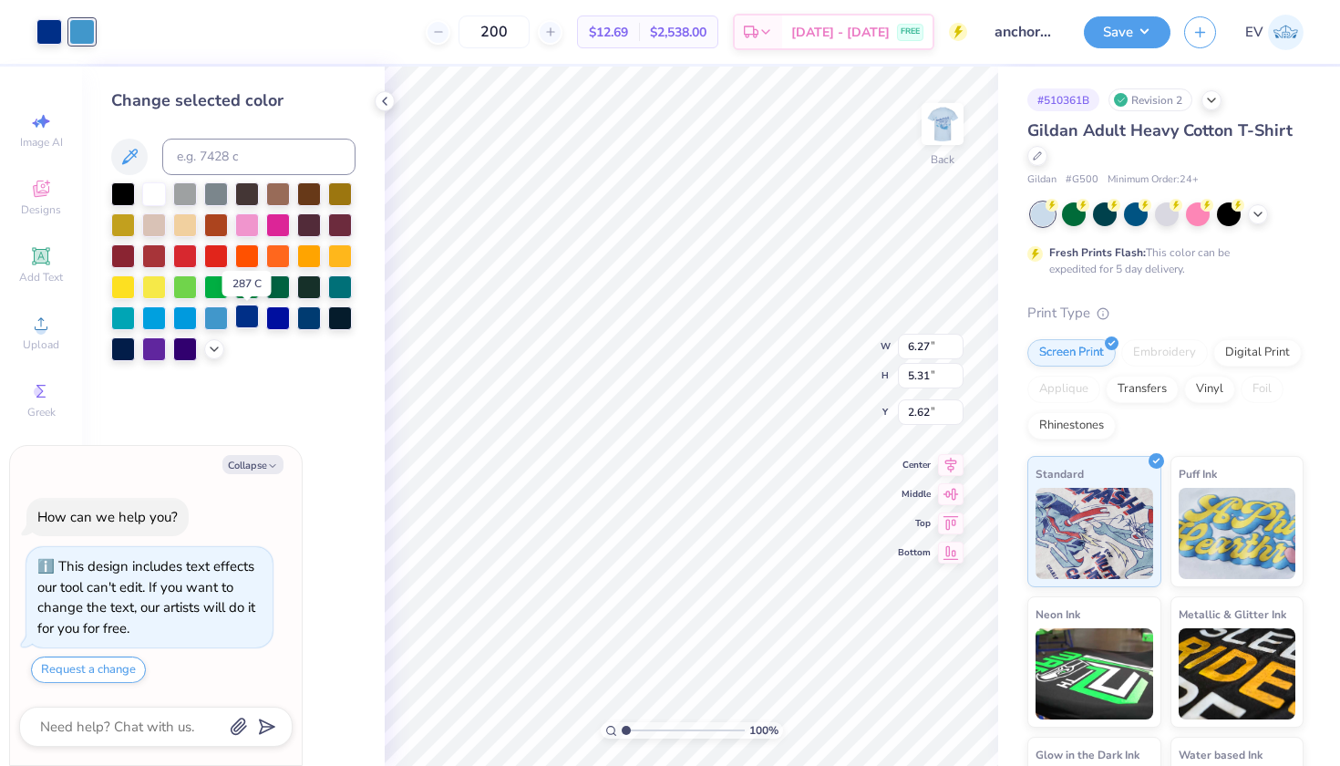
click at [250, 326] on div at bounding box center [247, 317] width 24 height 24
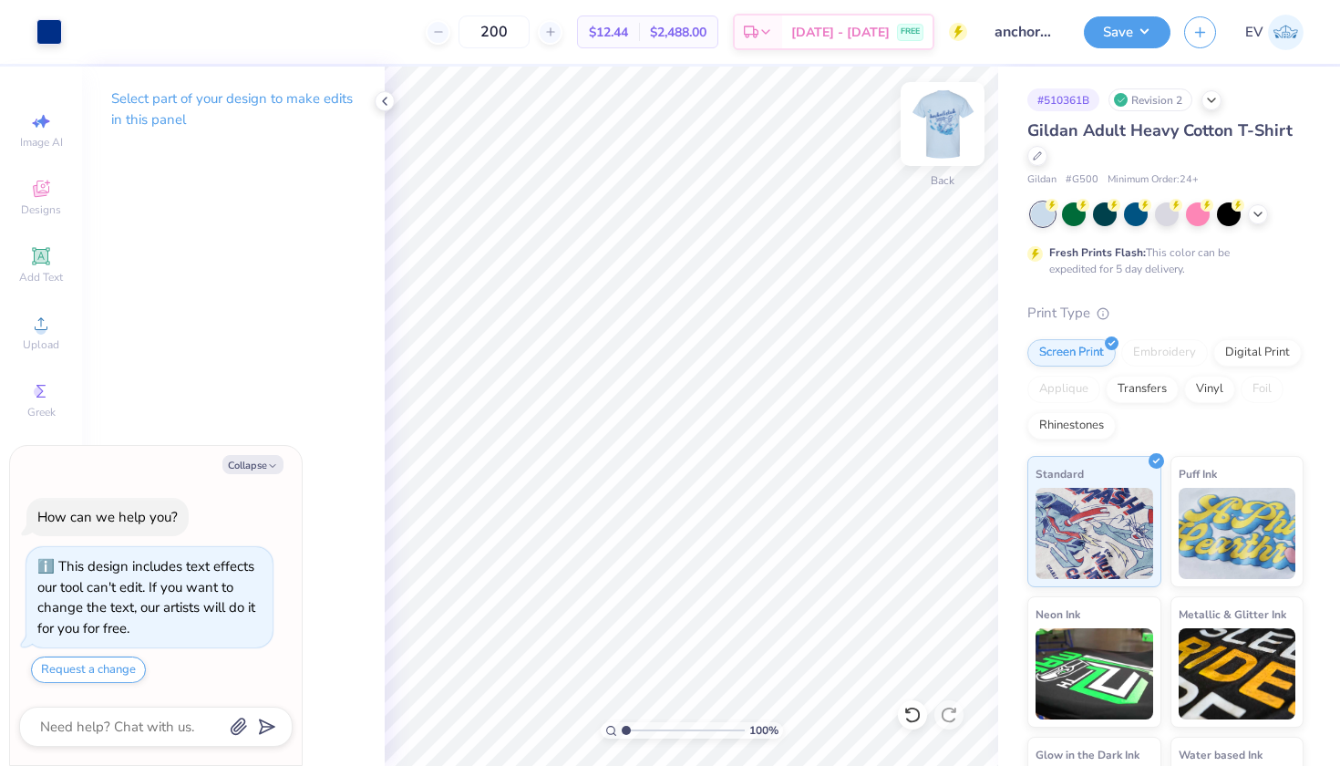
click at [956, 140] on img at bounding box center [942, 124] width 73 height 73
type textarea "x"
type input "9.84"
click at [76, 36] on div at bounding box center [82, 30] width 26 height 26
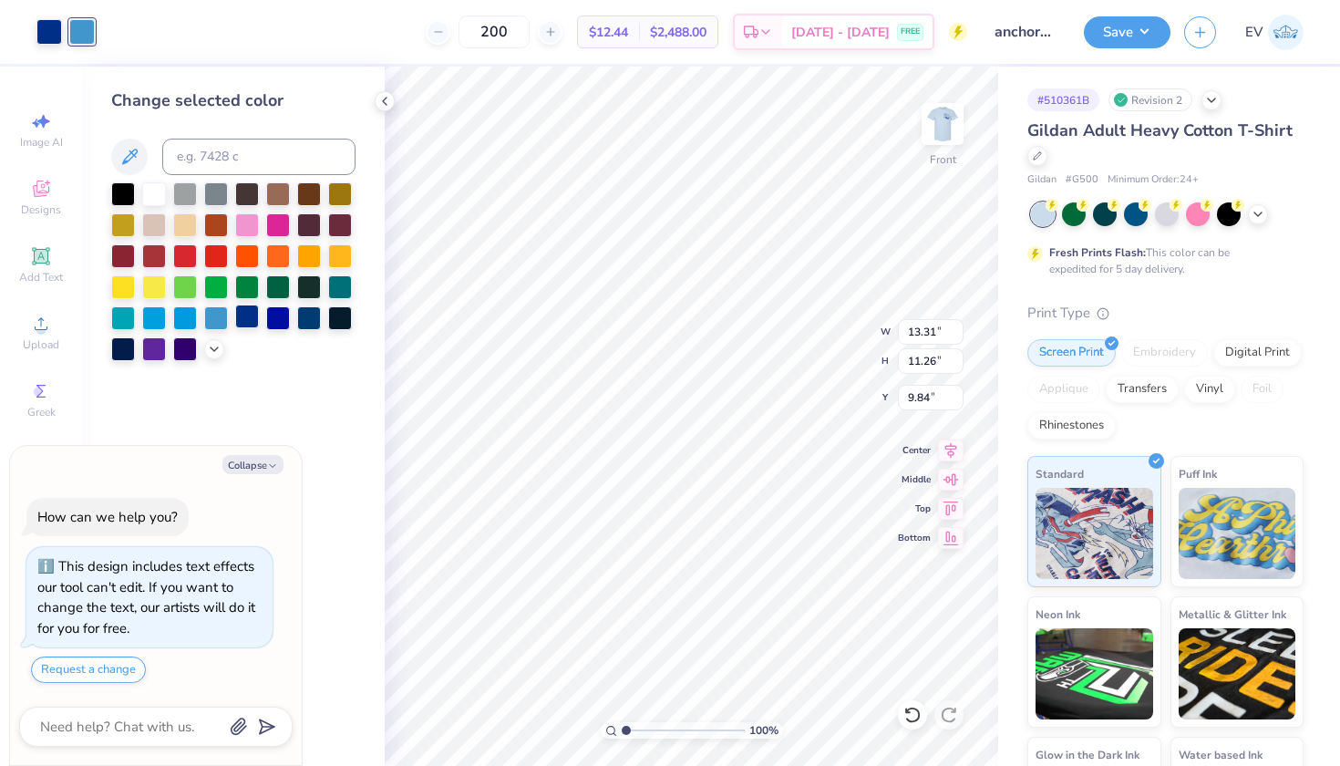
click at [247, 318] on div at bounding box center [247, 317] width 24 height 24
click at [916, 721] on icon at bounding box center [913, 715] width 16 height 16
click at [909, 719] on icon at bounding box center [913, 715] width 18 height 18
type textarea "x"
type input "7.58"
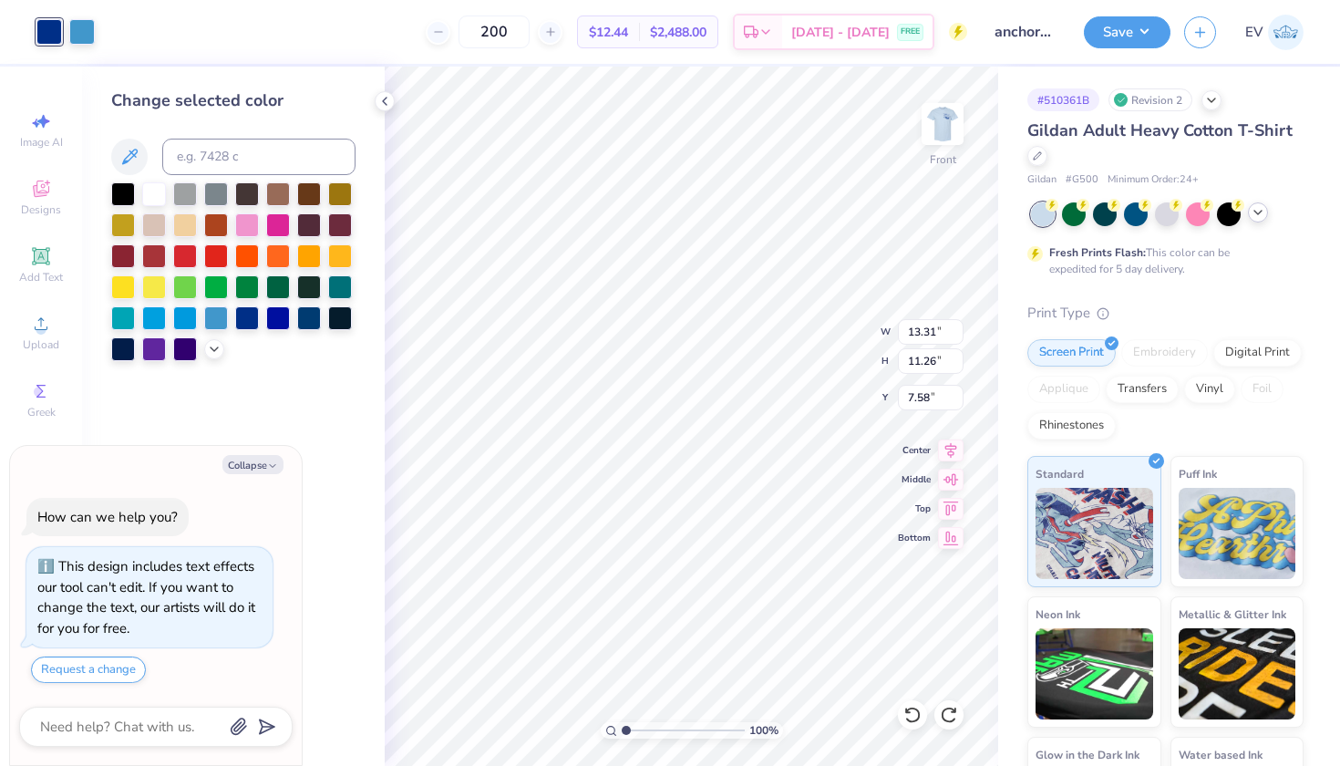
click at [1254, 209] on icon at bounding box center [1258, 212] width 15 height 15
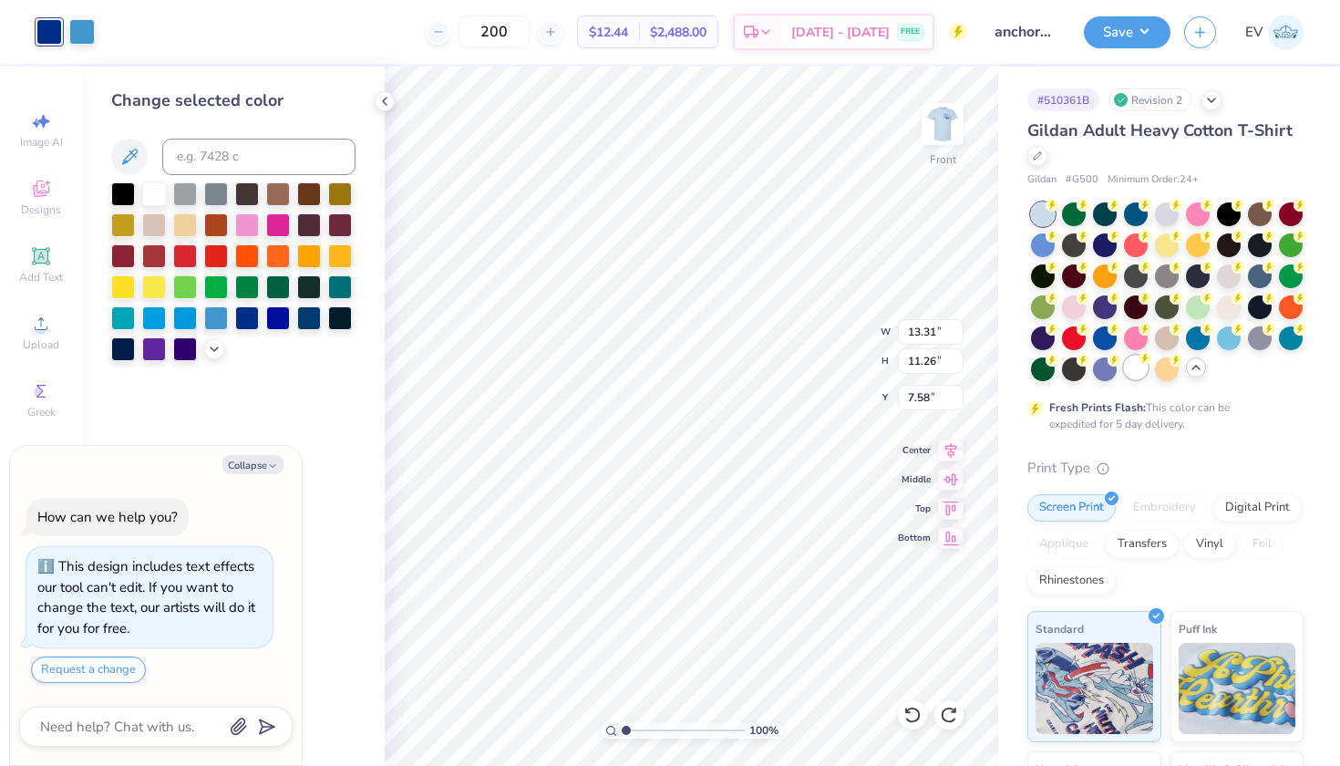
click at [1139, 375] on div at bounding box center [1136, 368] width 24 height 24
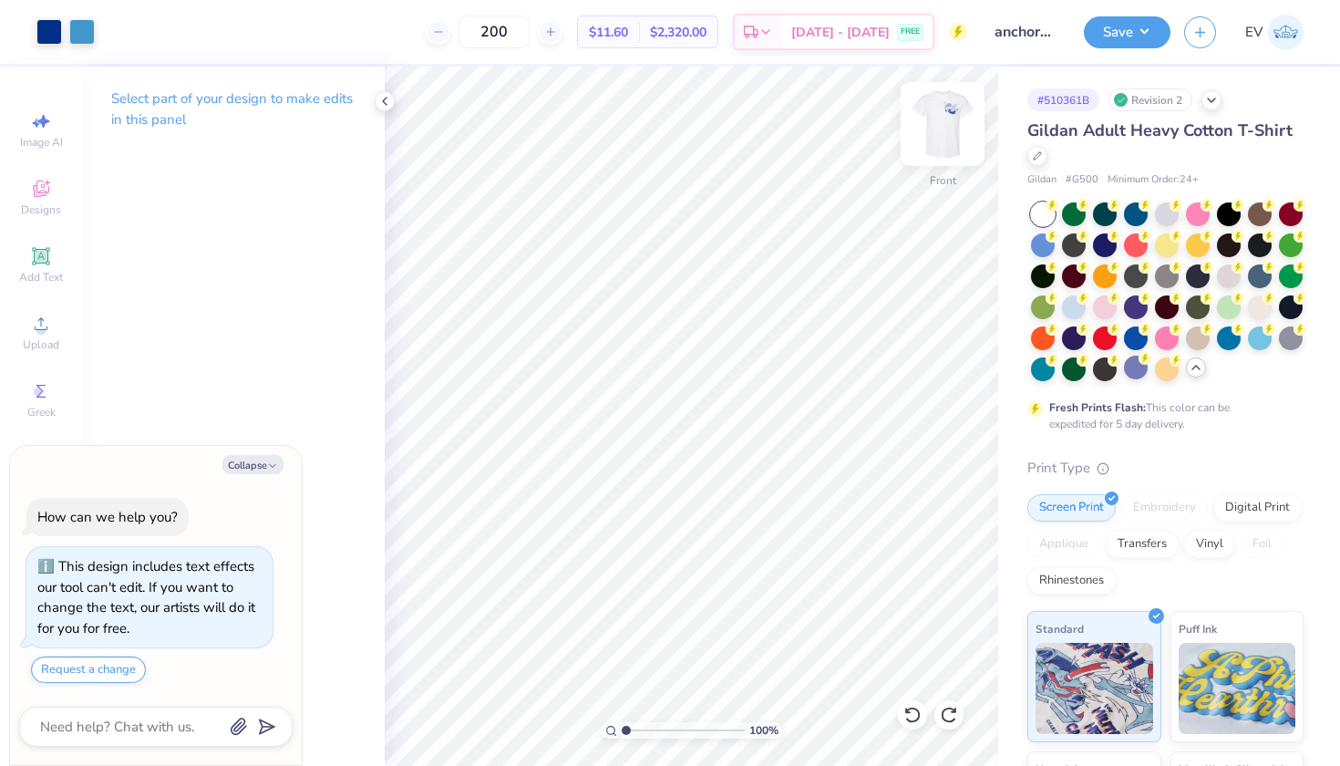
click at [950, 123] on img at bounding box center [942, 124] width 73 height 73
click at [1123, 29] on button "Save" at bounding box center [1127, 30] width 87 height 32
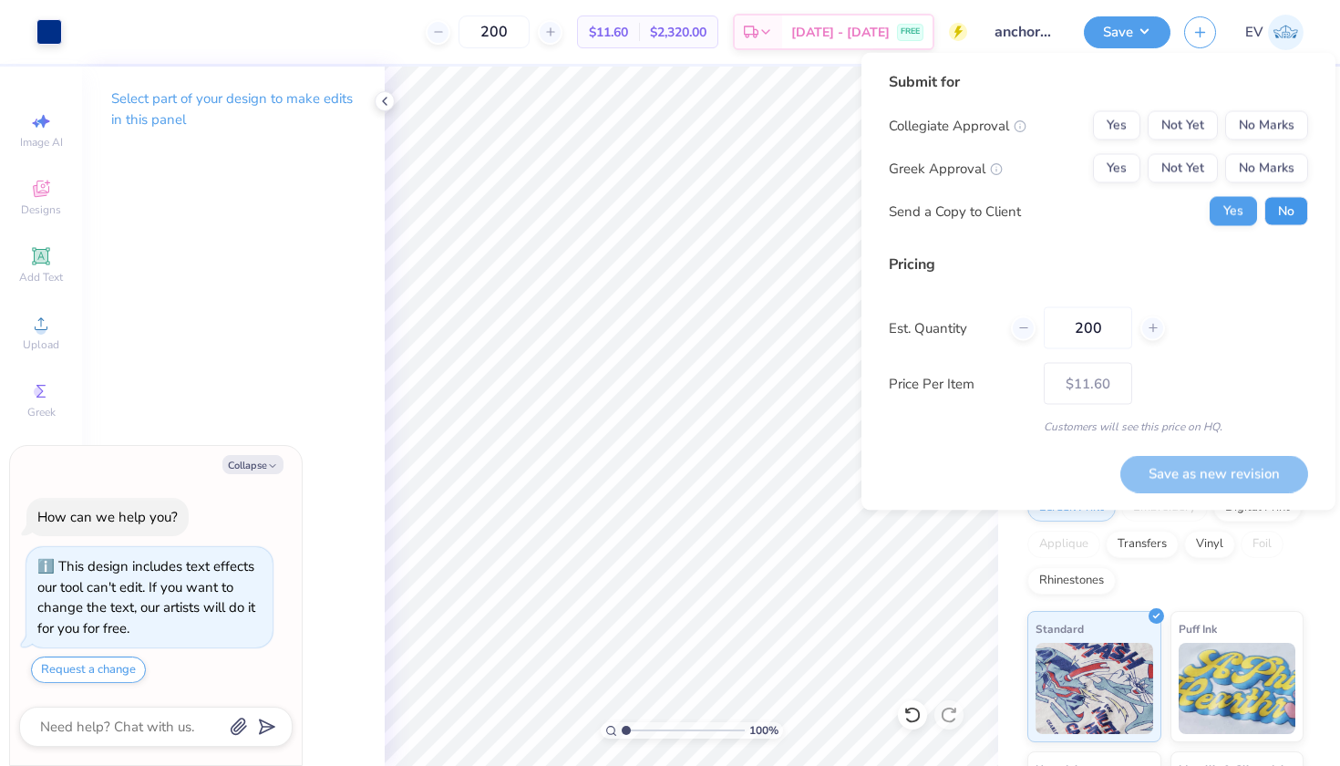
click at [1279, 208] on button "No" at bounding box center [1287, 211] width 44 height 29
click at [1240, 123] on button "No Marks" at bounding box center [1267, 125] width 83 height 29
click at [1187, 168] on button "Not Yet" at bounding box center [1183, 168] width 70 height 29
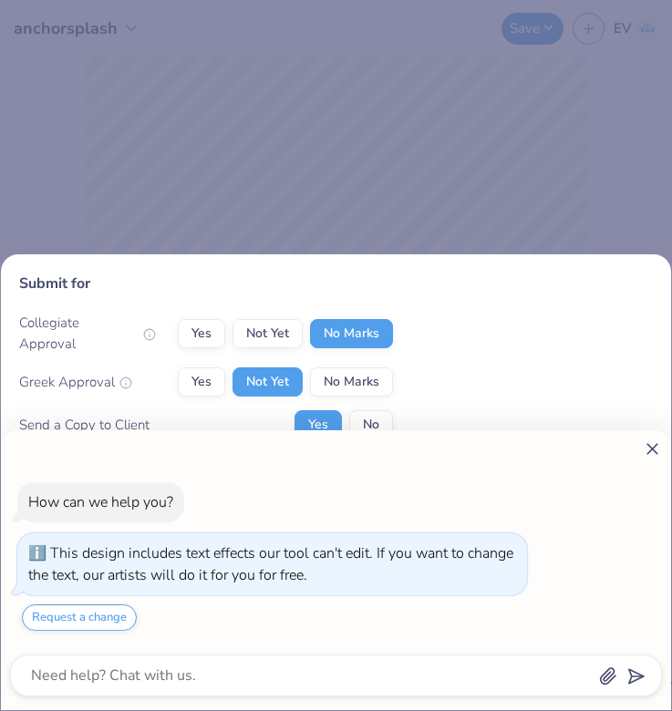
click at [653, 451] on icon at bounding box center [652, 449] width 19 height 19
type textarea "x"
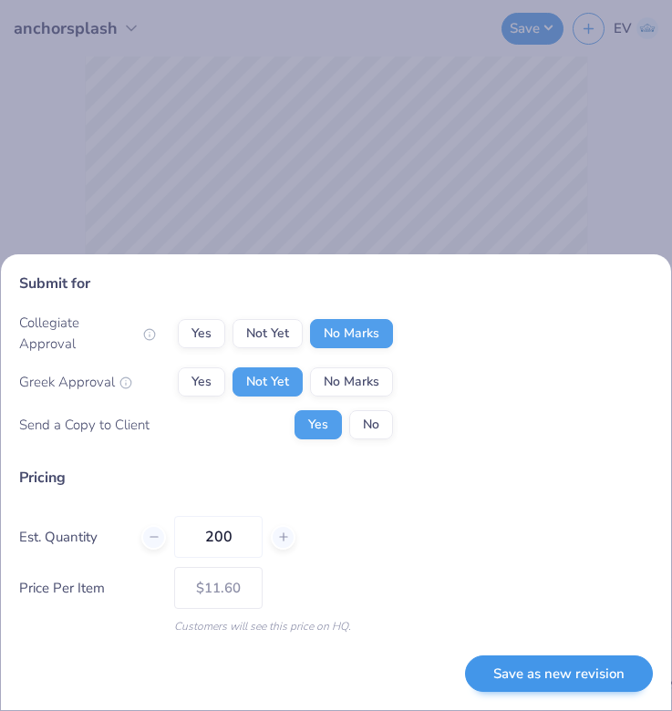
click at [512, 667] on button "Save as new revision" at bounding box center [559, 674] width 188 height 37
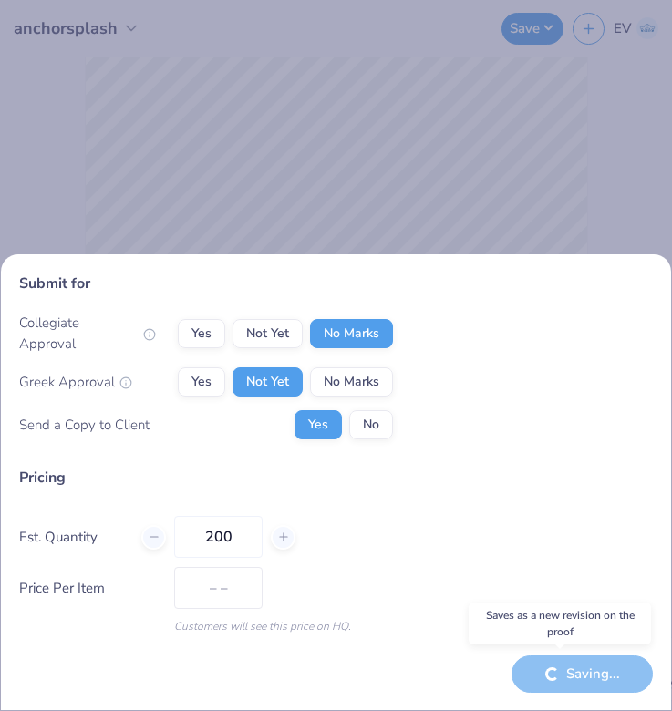
type input "$11.60"
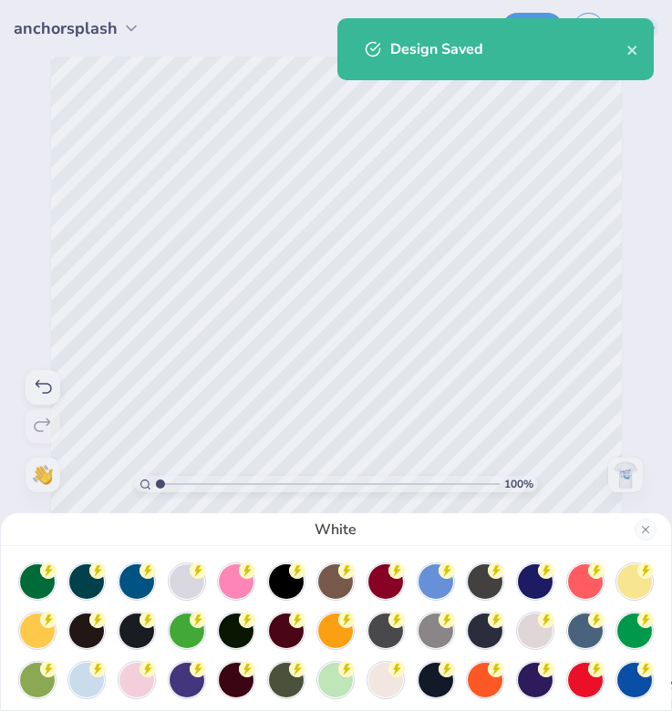
click at [620, 479] on div "White" at bounding box center [336, 355] width 672 height 711
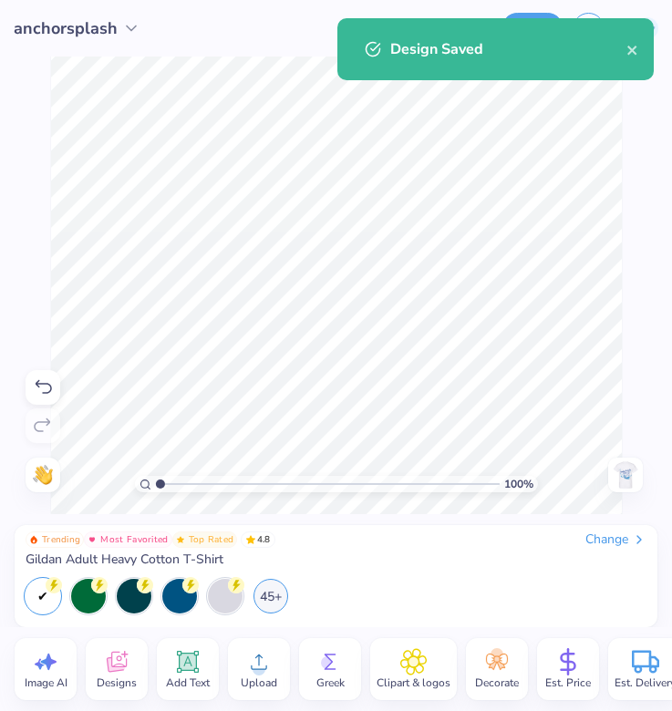
click at [628, 463] on img at bounding box center [625, 474] width 29 height 29
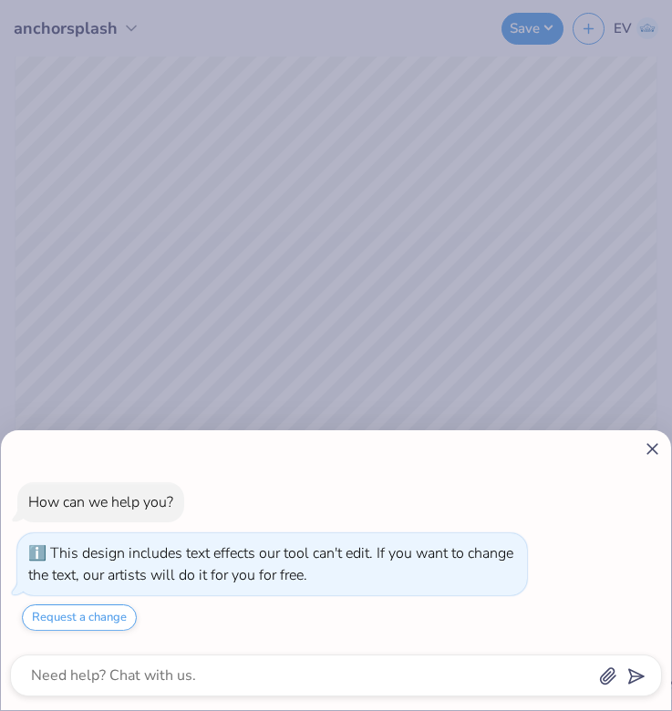
drag, startPoint x: 578, startPoint y: 30, endPoint x: 653, endPoint y: 446, distance: 422.5
click at [653, 446] on icon at bounding box center [652, 449] width 19 height 19
type textarea "x"
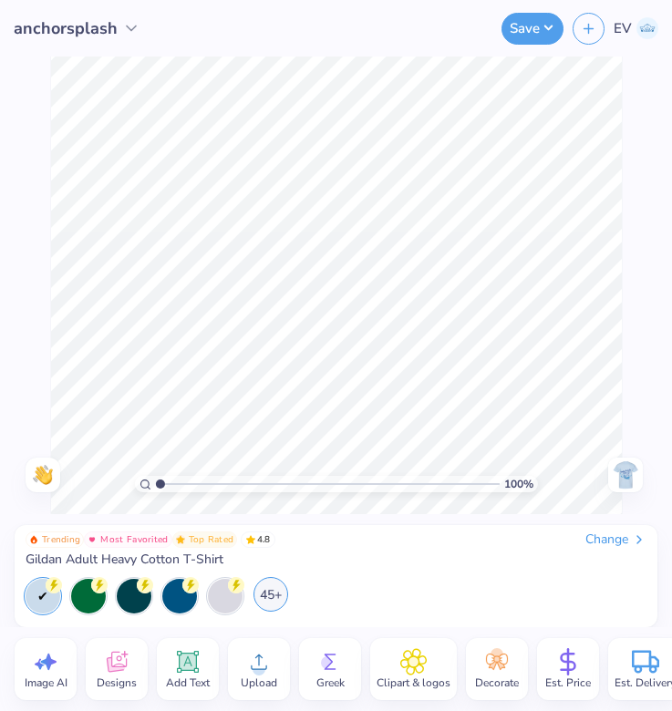
click at [264, 597] on div "45+" at bounding box center [270, 594] width 35 height 35
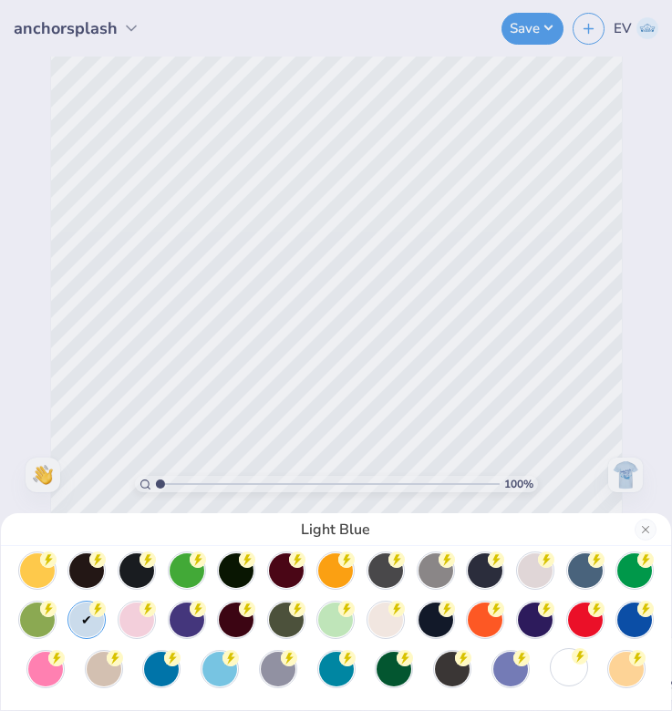
scroll to position [60, 0]
click at [564, 666] on div at bounding box center [569, 669] width 35 height 35
click at [647, 526] on button "Close" at bounding box center [646, 530] width 22 height 22
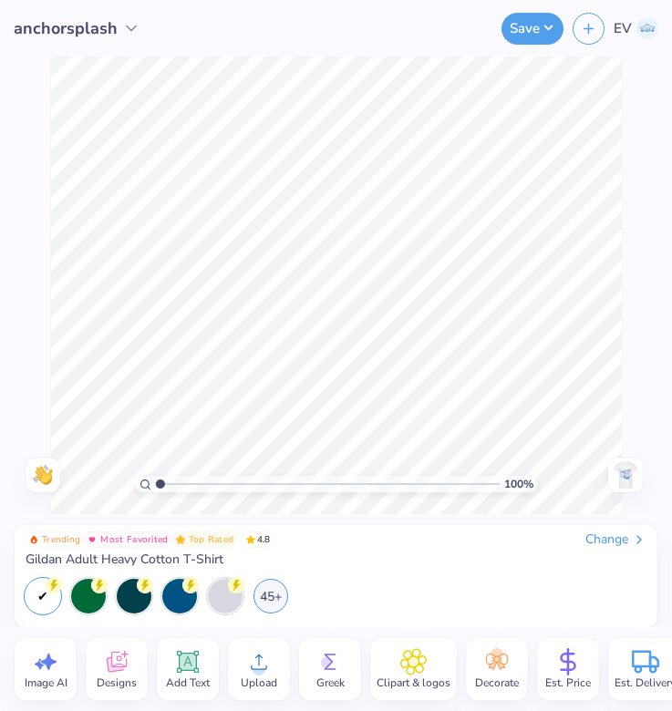
click at [629, 471] on img at bounding box center [625, 474] width 29 height 29
click at [533, 30] on button "Save" at bounding box center [533, 26] width 62 height 32
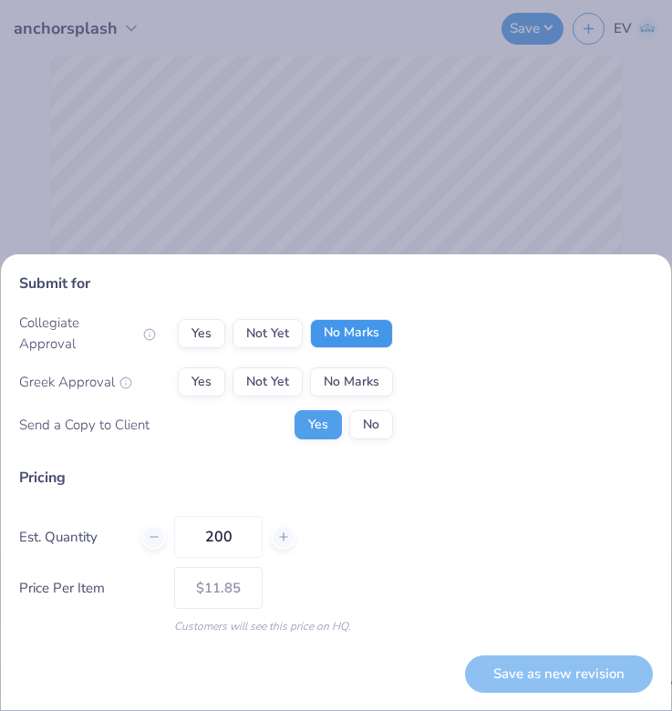
click at [342, 340] on button "No Marks" at bounding box center [351, 333] width 83 height 29
click at [294, 369] on button "Not Yet" at bounding box center [268, 381] width 70 height 29
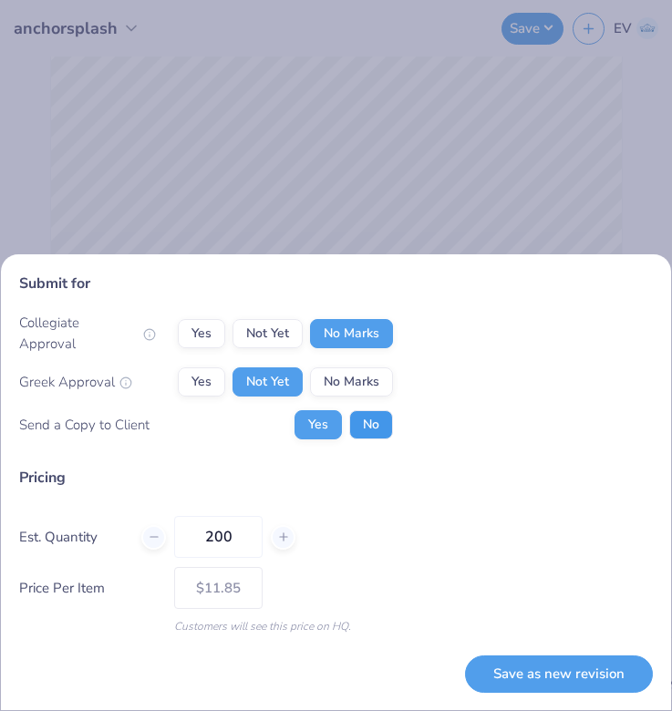
click at [385, 429] on button "No" at bounding box center [371, 424] width 44 height 29
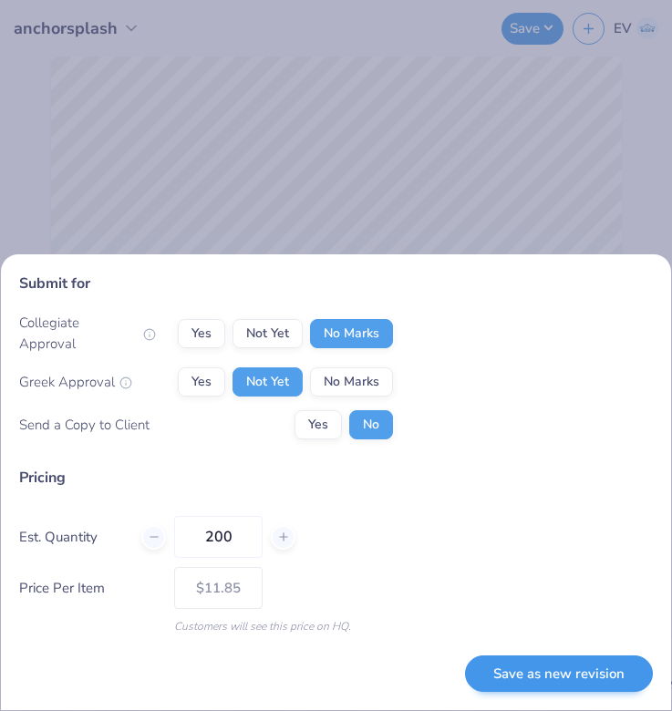
click at [558, 676] on button "Save as new revision" at bounding box center [559, 674] width 188 height 37
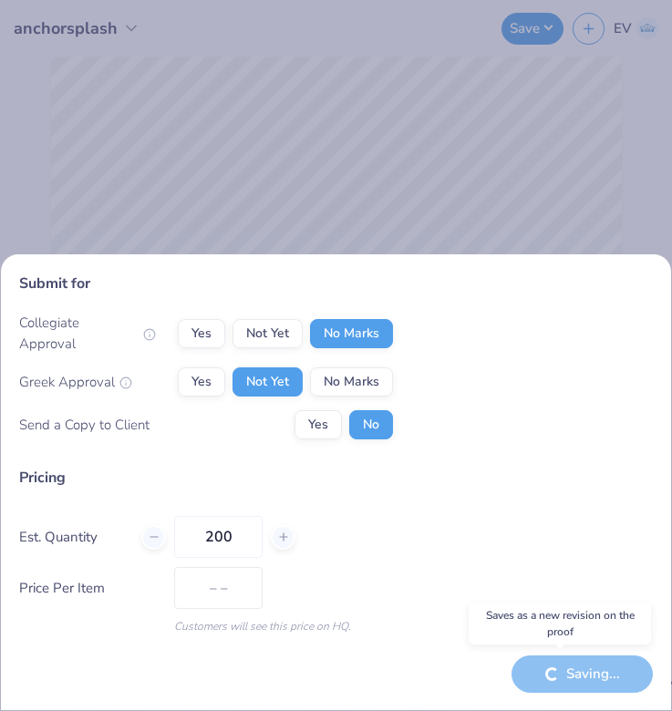
type input "$11.85"
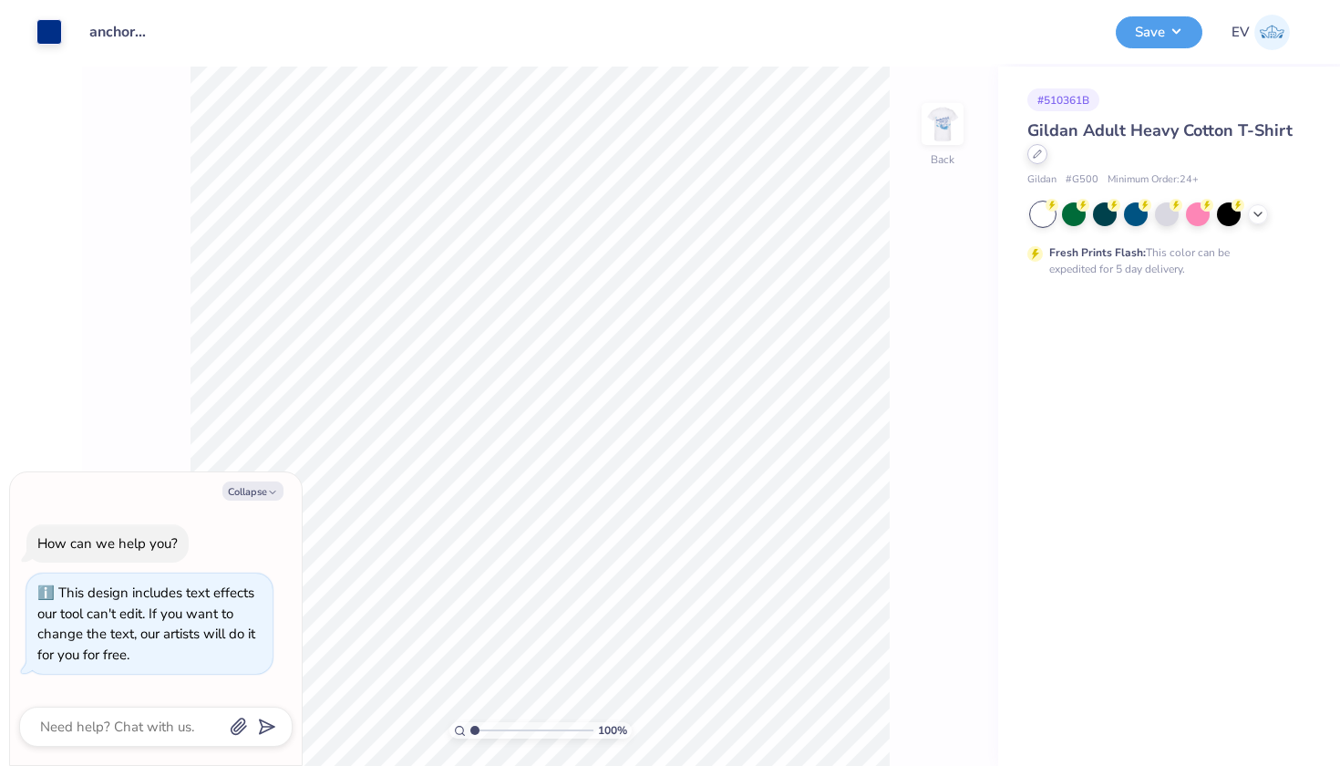
click at [1044, 155] on div at bounding box center [1038, 154] width 20 height 20
type textarea "x"
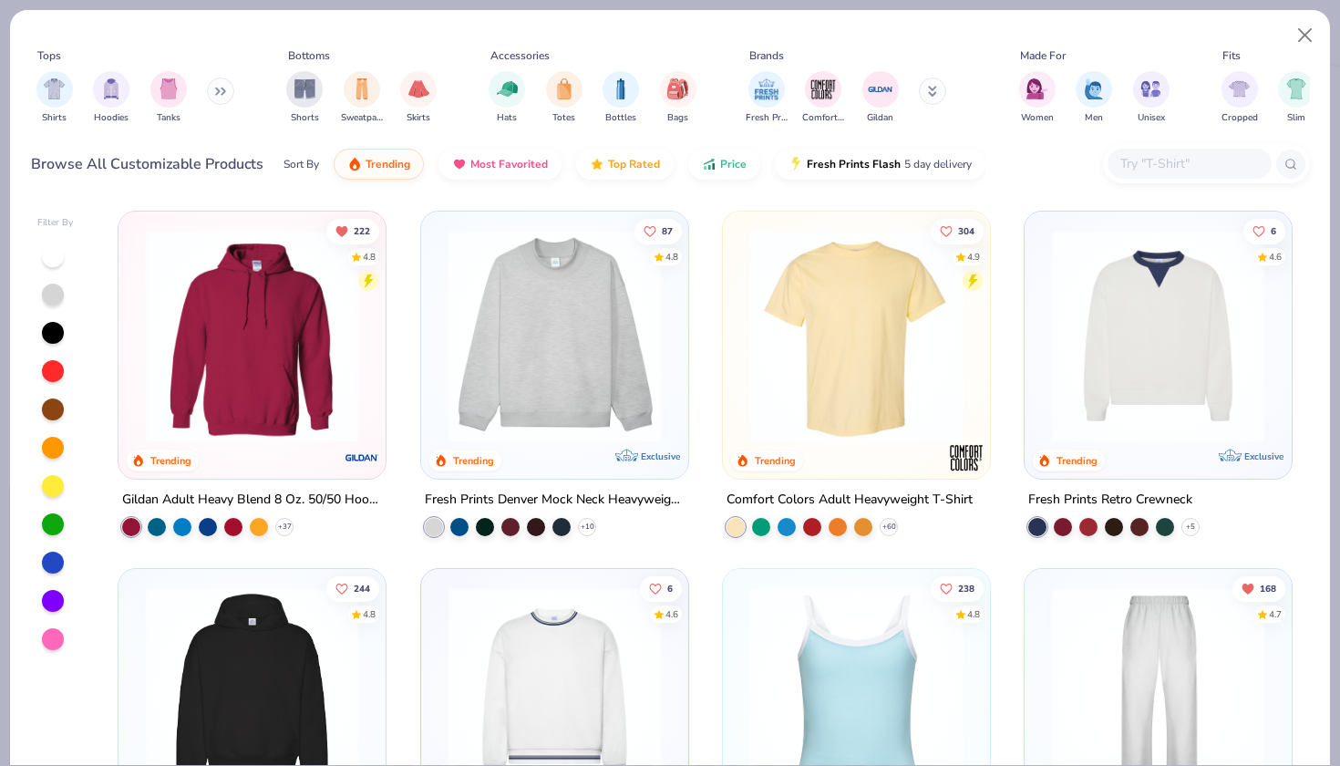
click at [1185, 166] on input "text" at bounding box center [1189, 163] width 140 height 21
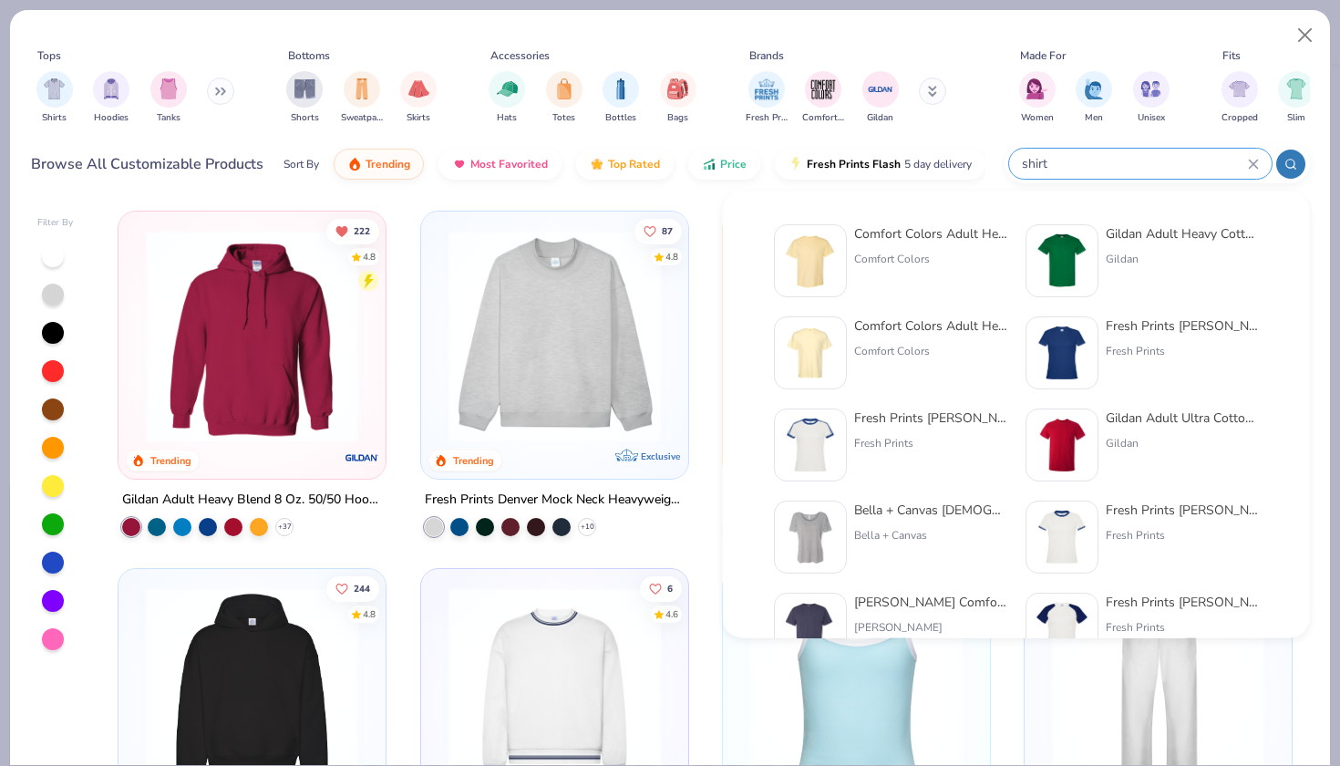
type input "shirt"
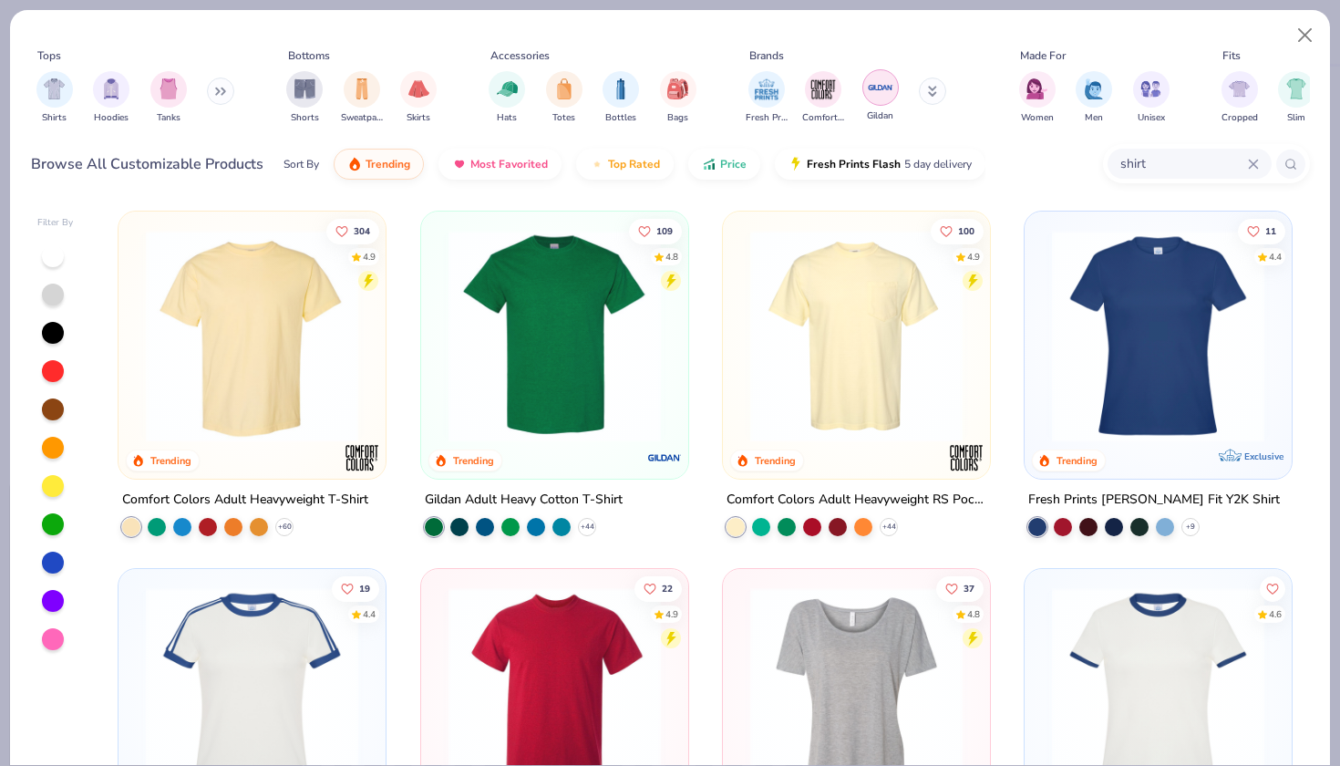
click at [868, 101] on img "filter for Gildan" at bounding box center [880, 87] width 27 height 27
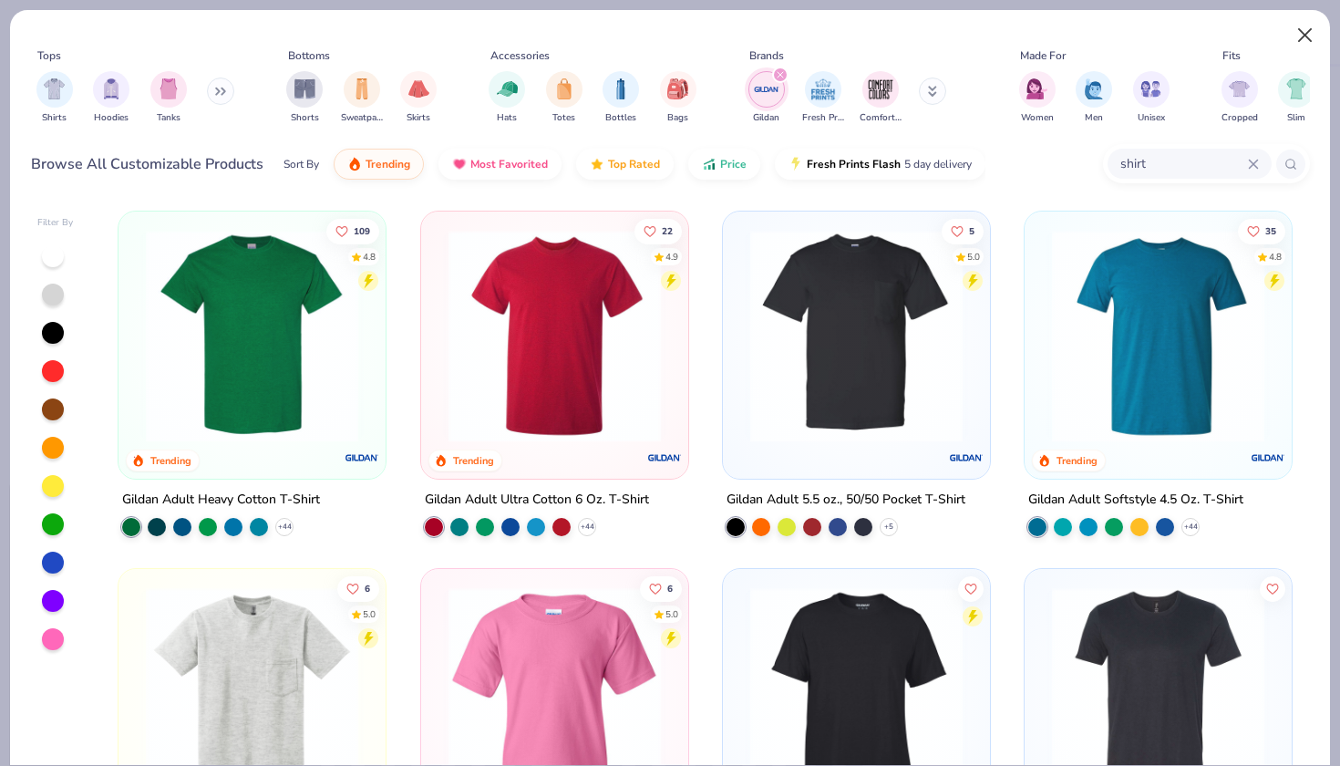
click at [1299, 36] on button "Close" at bounding box center [1305, 35] width 35 height 35
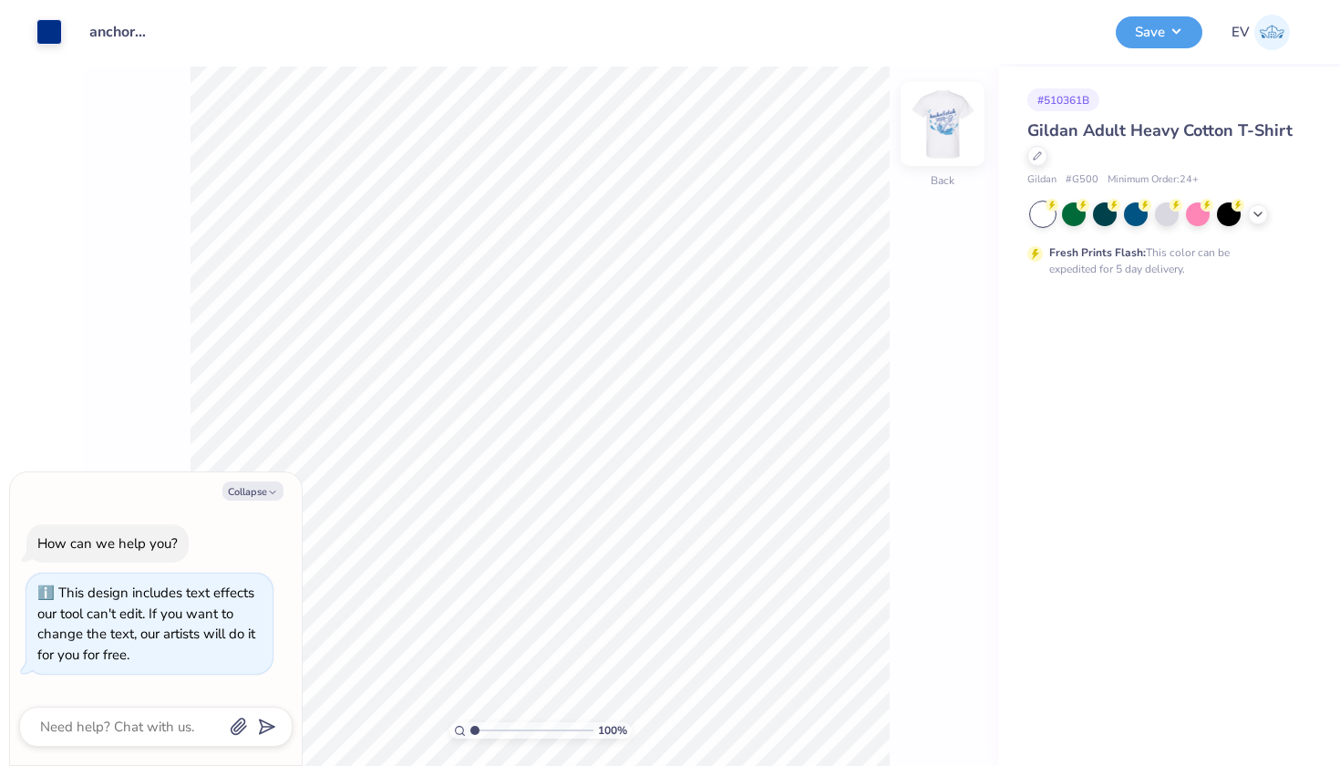
click at [942, 132] on img at bounding box center [942, 124] width 73 height 73
click at [1271, 36] on img at bounding box center [1273, 33] width 36 height 36
click at [1042, 158] on div at bounding box center [1038, 154] width 20 height 20
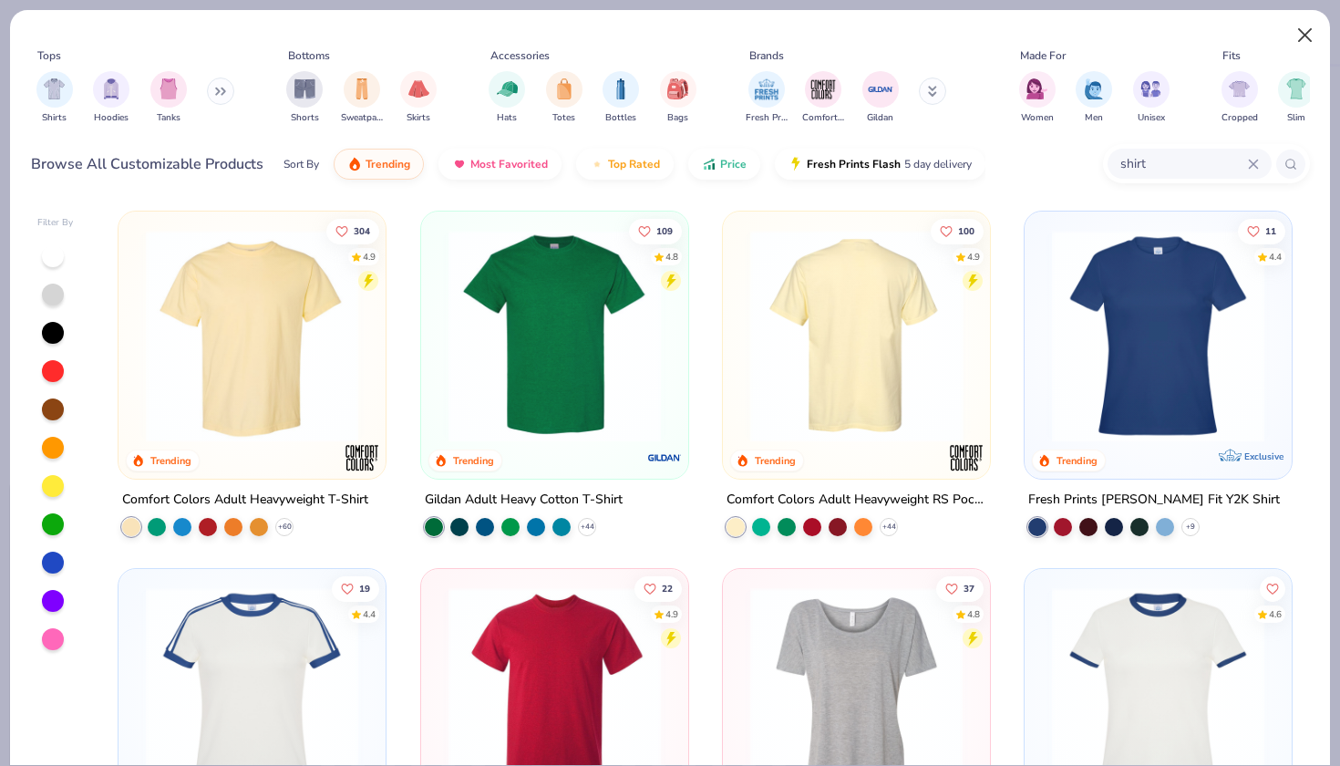
click at [1299, 31] on button "Close" at bounding box center [1305, 35] width 35 height 35
type textarea "x"
